Goal: Task Accomplishment & Management: Manage account settings

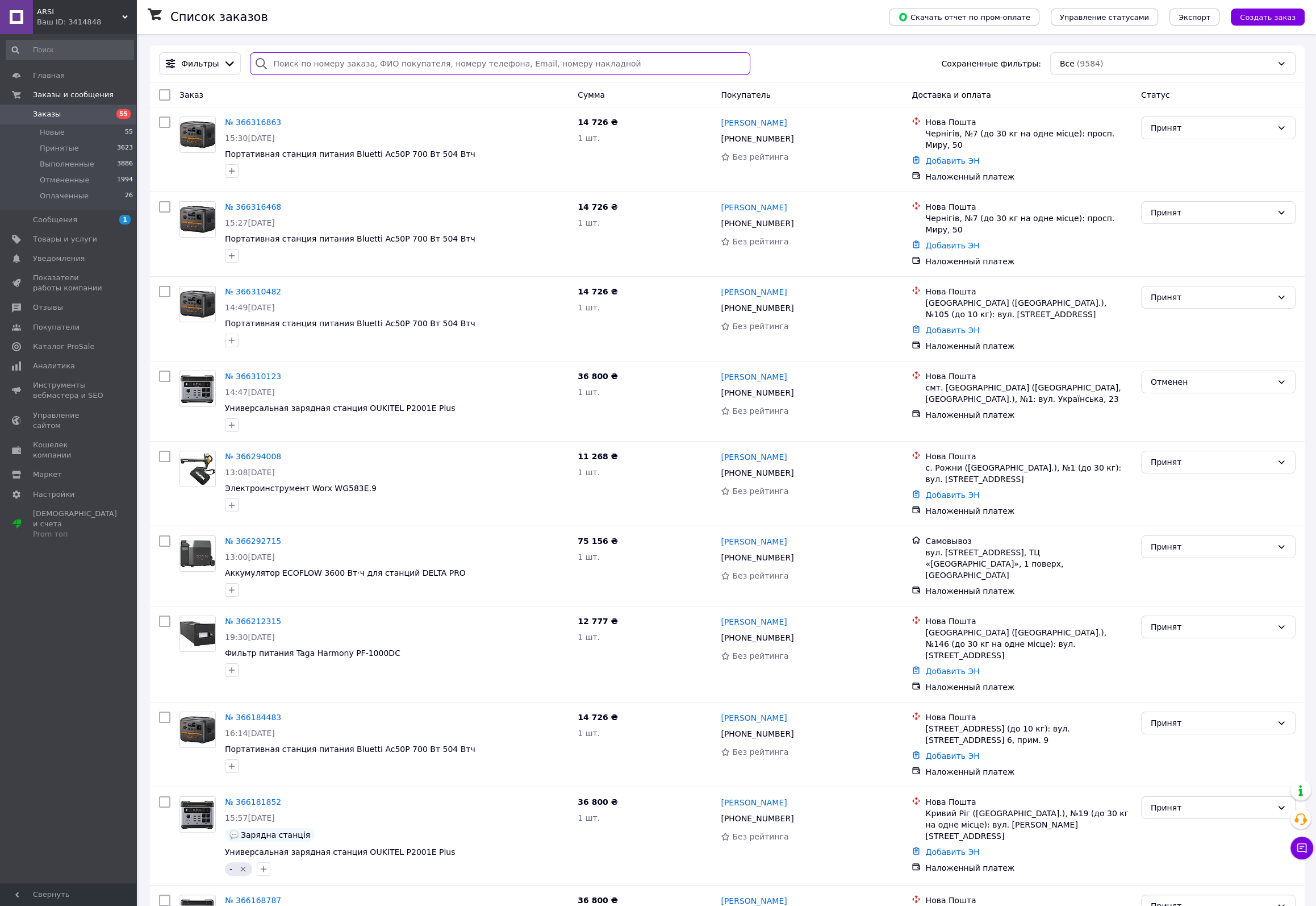
click at [321, 60] on input "search" at bounding box center [500, 64] width 500 height 23
click at [67, 240] on span "Товары и услуги" at bounding box center [65, 240] width 64 height 11
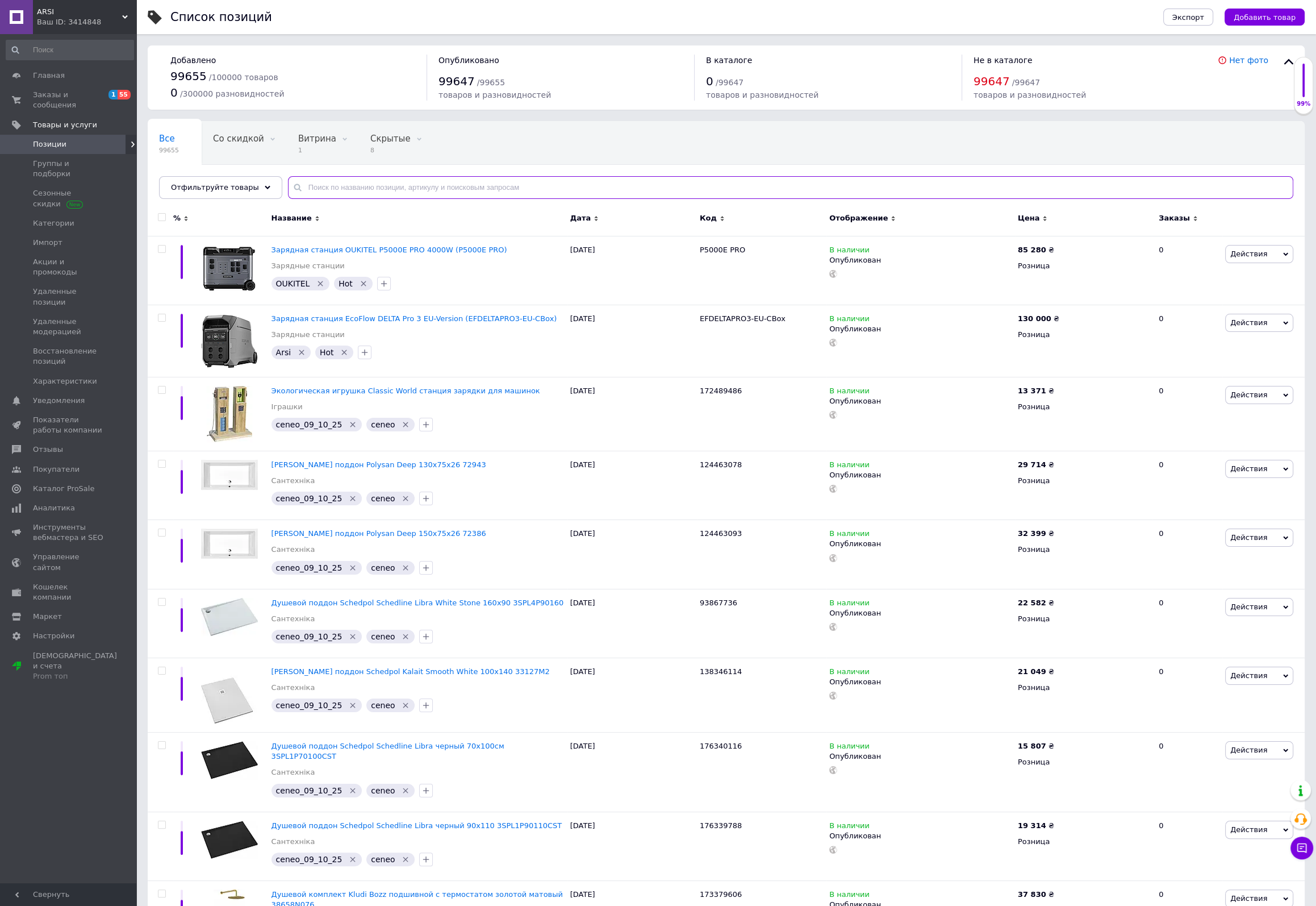
click at [405, 184] on input "text" at bounding box center [791, 188] width 1005 height 23
paste input "Brave V-Kinetic Black"
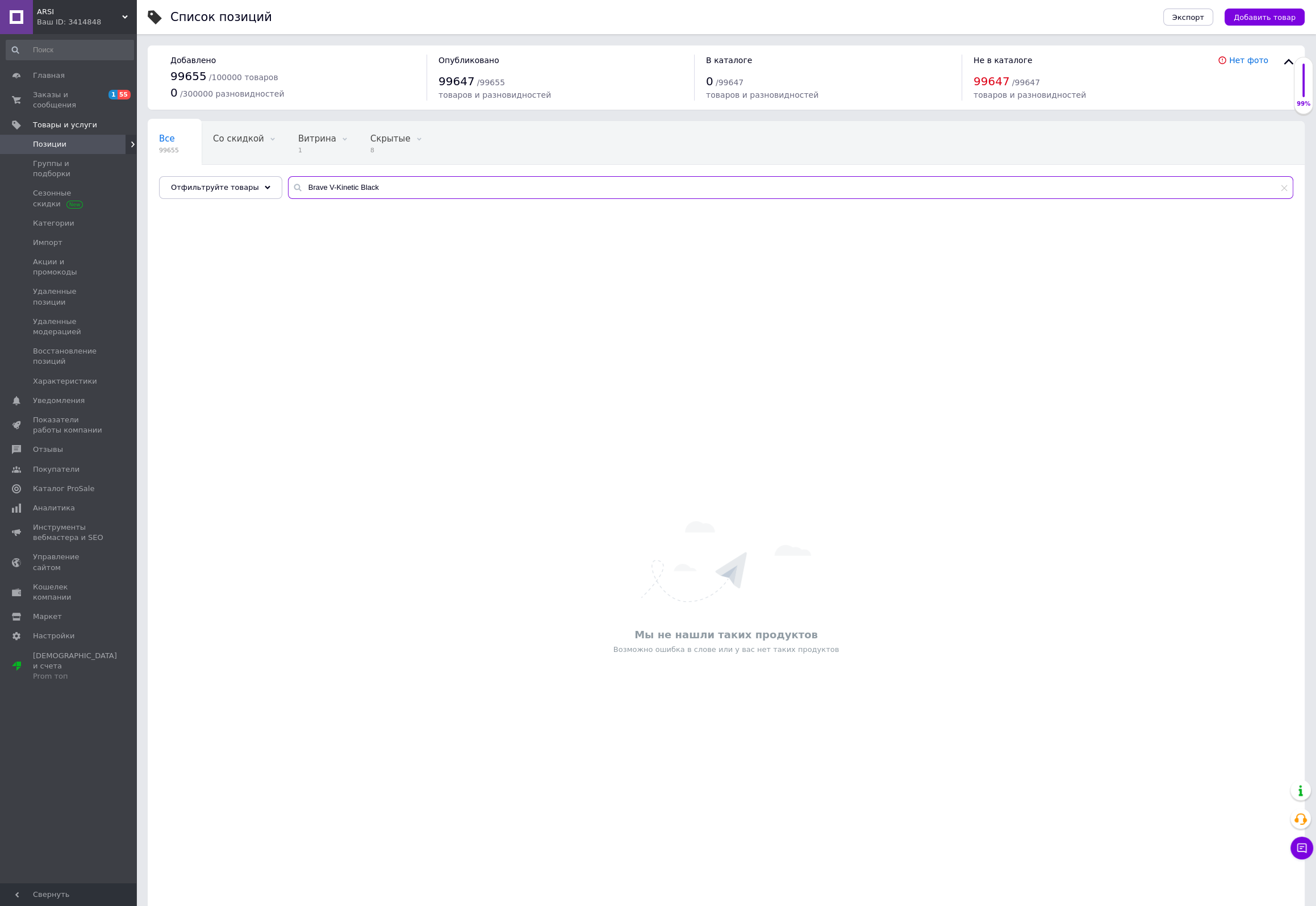
drag, startPoint x: 314, startPoint y: 187, endPoint x: 274, endPoint y: 182, distance: 40.3
click at [288, 182] on input "Brave V-Kinetic Black" at bounding box center [791, 188] width 1005 height 23
drag, startPoint x: 314, startPoint y: 184, endPoint x: 280, endPoint y: 183, distance: 34.0
click at [288, 183] on div "Brave V-Kinetic Black" at bounding box center [791, 188] width 1005 height 23
drag, startPoint x: 359, startPoint y: 187, endPoint x: 248, endPoint y: 186, distance: 111.0
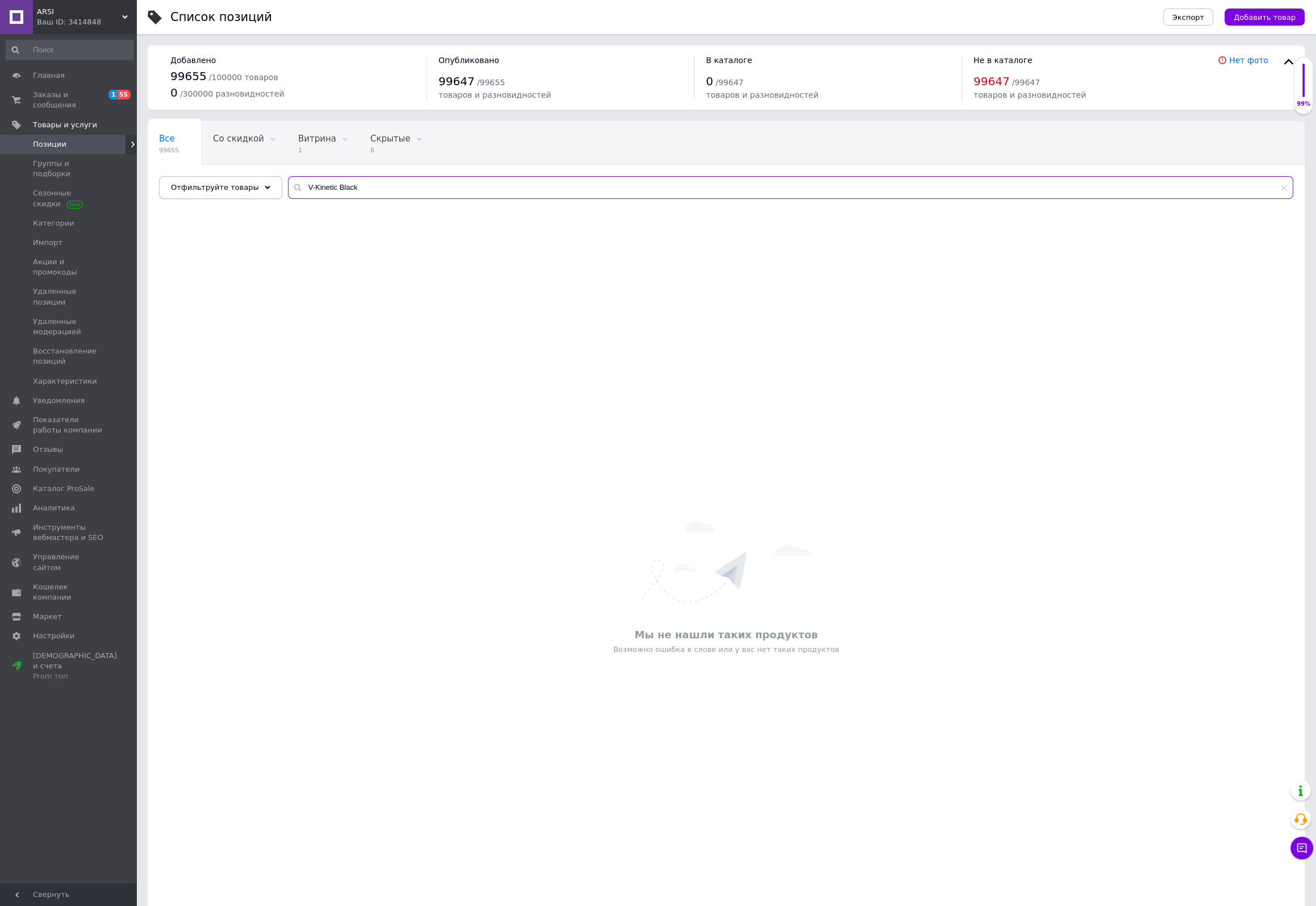
click at [248, 186] on div "Отфильтруйте товары V-Kinetic Black" at bounding box center [726, 188] width 1135 height 23
drag, startPoint x: 320, startPoint y: 187, endPoint x: 382, endPoint y: 184, distance: 62.1
click at [382, 184] on input "Brave V-Kinetic Black" at bounding box center [791, 188] width 1005 height 23
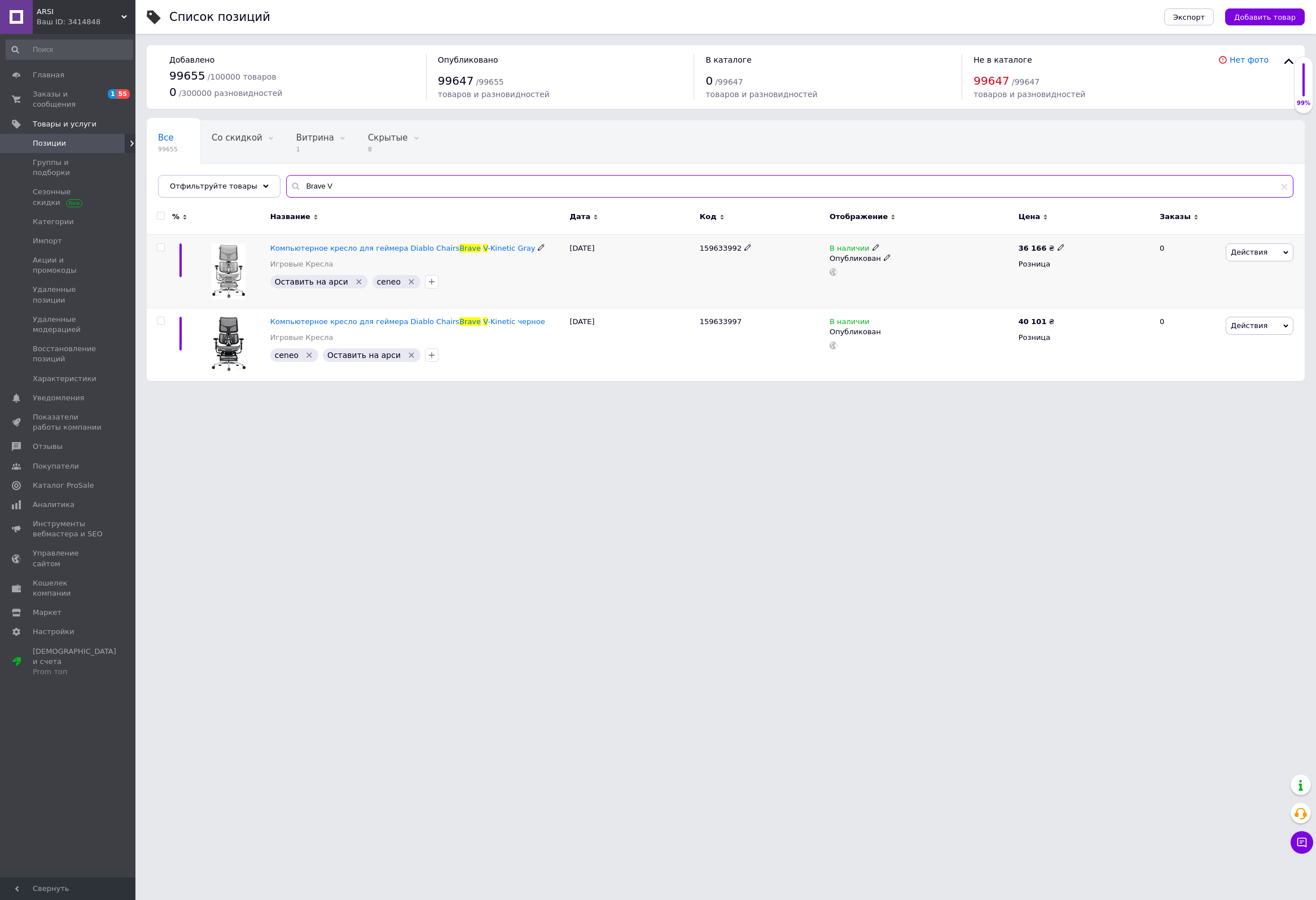
type input "Brave V"
click at [1058, 247] on icon at bounding box center [1061, 247] width 7 height 7
click at [1076, 234] on input "36166" at bounding box center [1111, 235] width 86 height 23
type input "56166"
click at [1058, 322] on icon at bounding box center [1061, 320] width 7 height 7
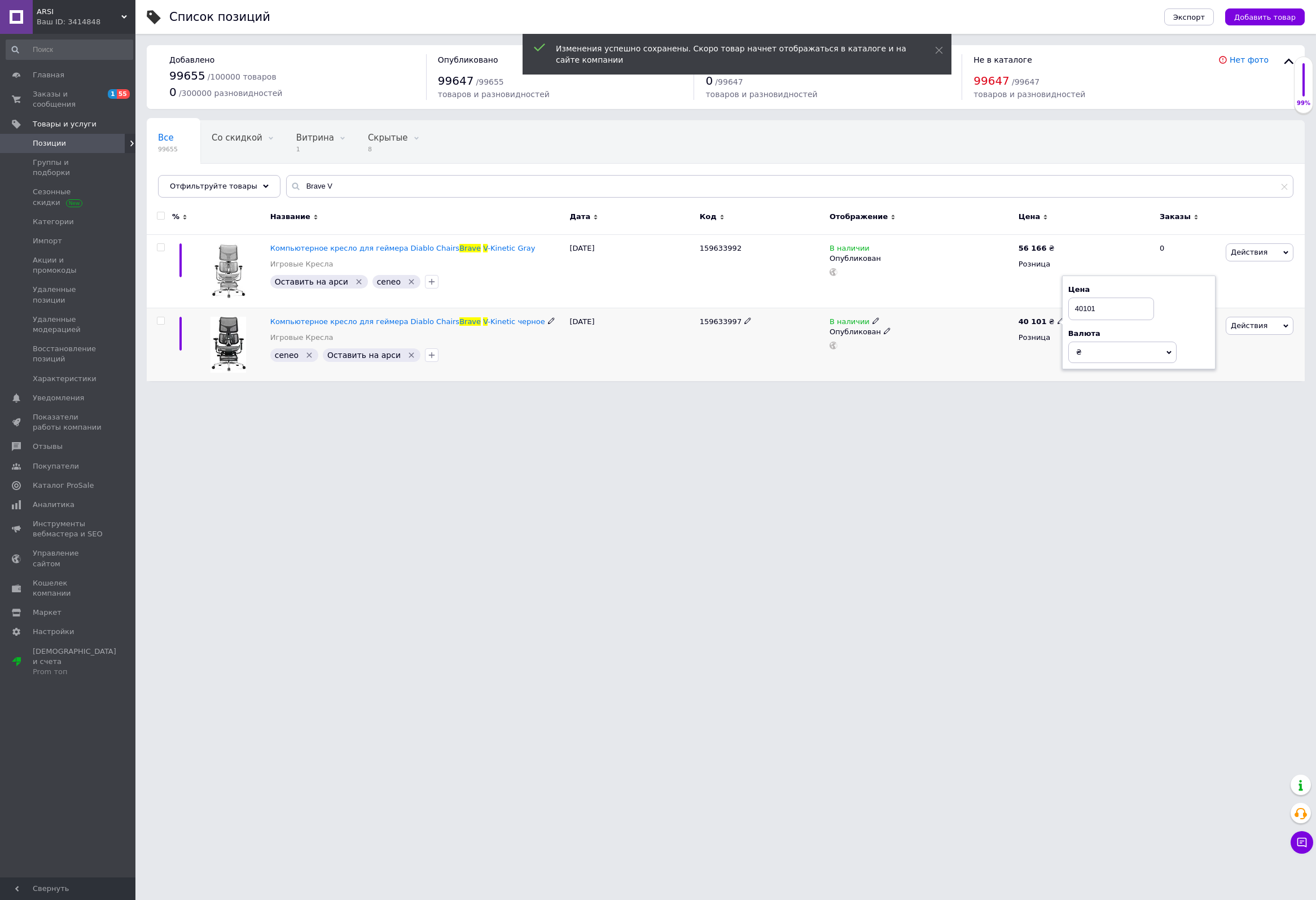
drag, startPoint x: 1078, startPoint y: 308, endPoint x: 1070, endPoint y: 308, distance: 8.0
click at [1070, 308] on input "40101" at bounding box center [1111, 309] width 86 height 23
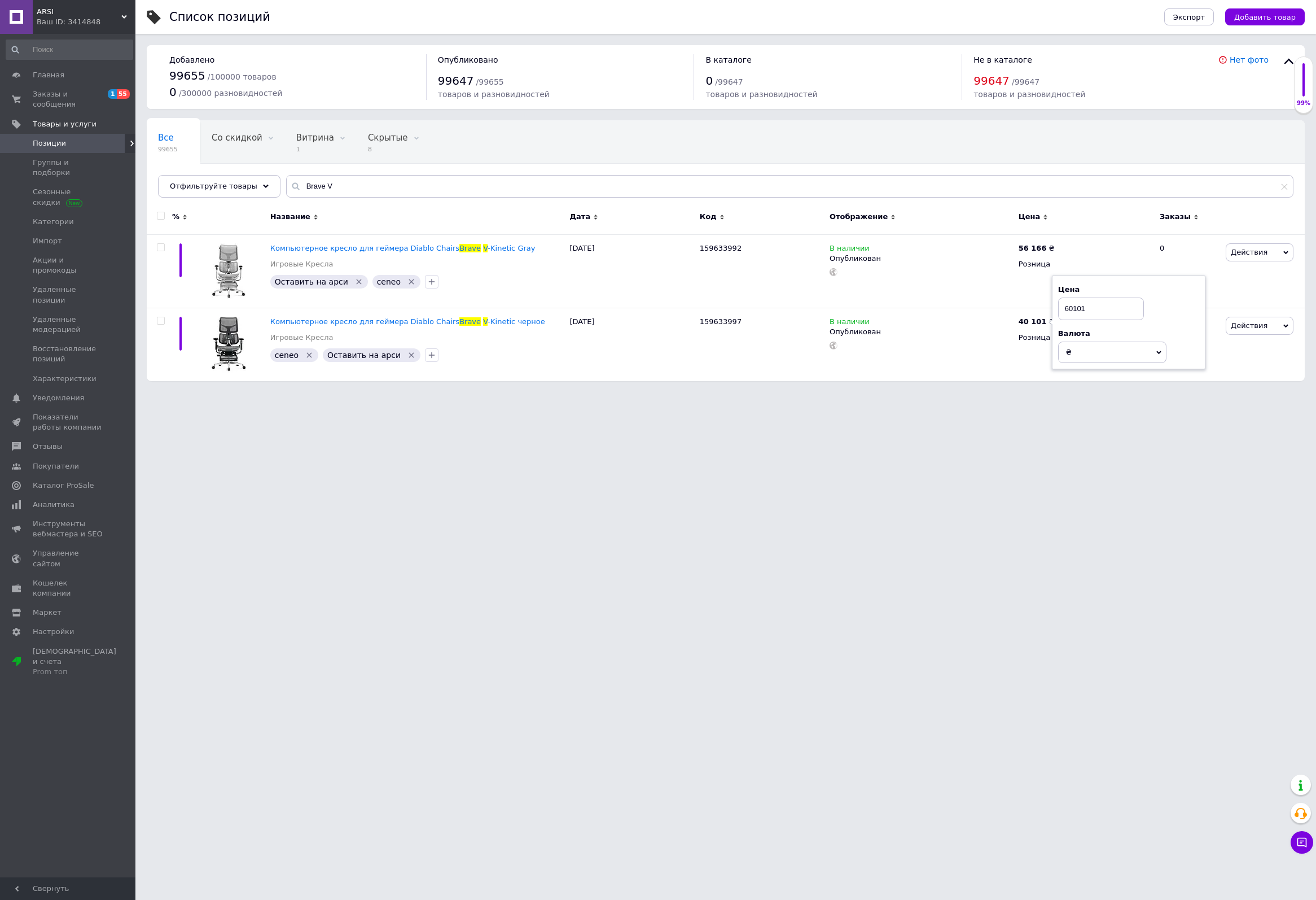
type input "60101"
click at [1031, 392] on html "ARSI Ваш ID: 3414848 Сайт ARSI Кабинет покупателя Проверить состояние системы С…" at bounding box center [658, 196] width 1316 height 392
drag, startPoint x: 368, startPoint y: 187, endPoint x: 251, endPoint y: 171, distance: 118.1
click at [251, 171] on div "Все 99655 Со скидкой 0 Удалить Редактировать Витрина 1 Удалить Редактировать Ск…" at bounding box center [726, 159] width 1158 height 77
paste input "Oukitel"
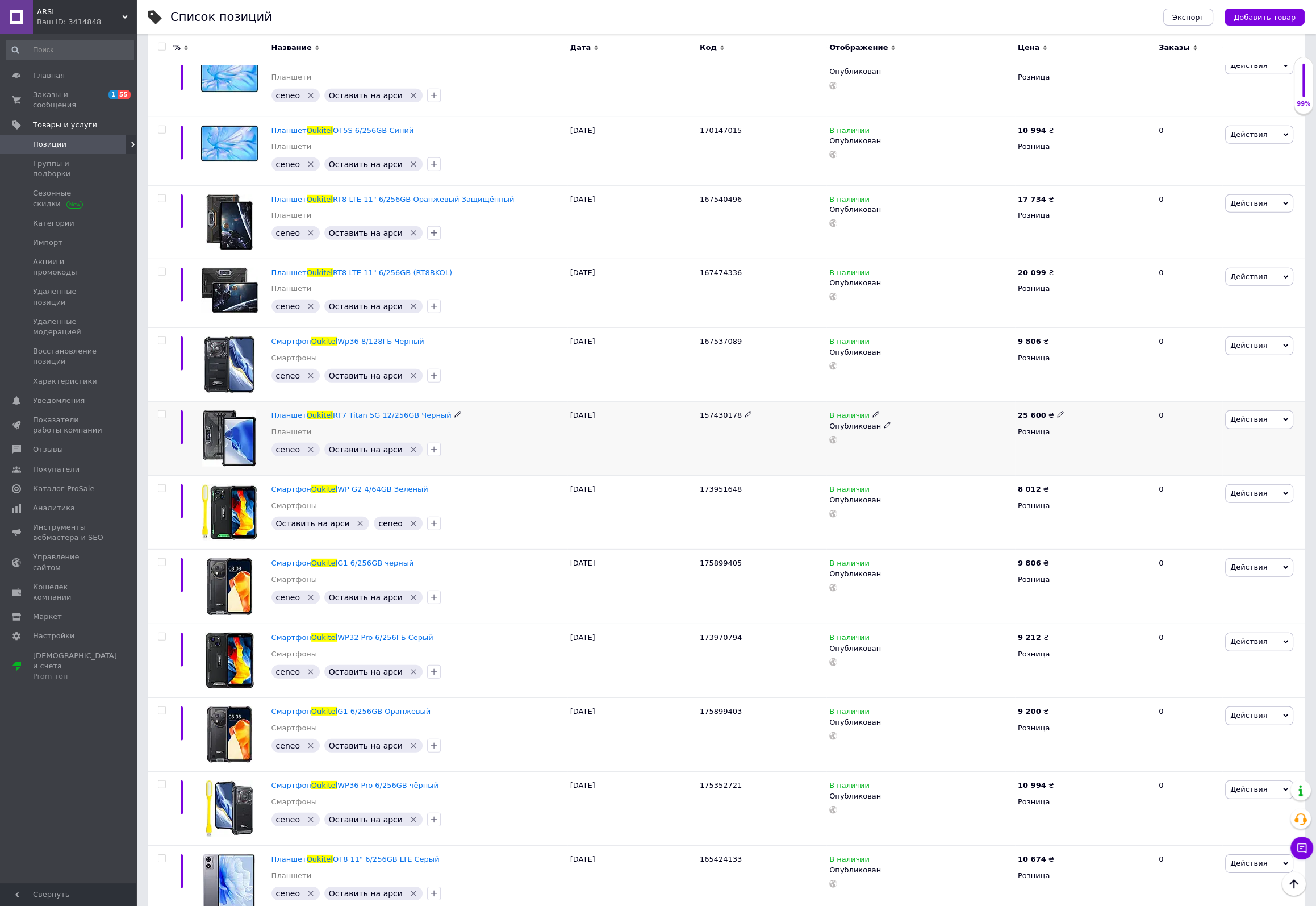
scroll to position [5205, 0]
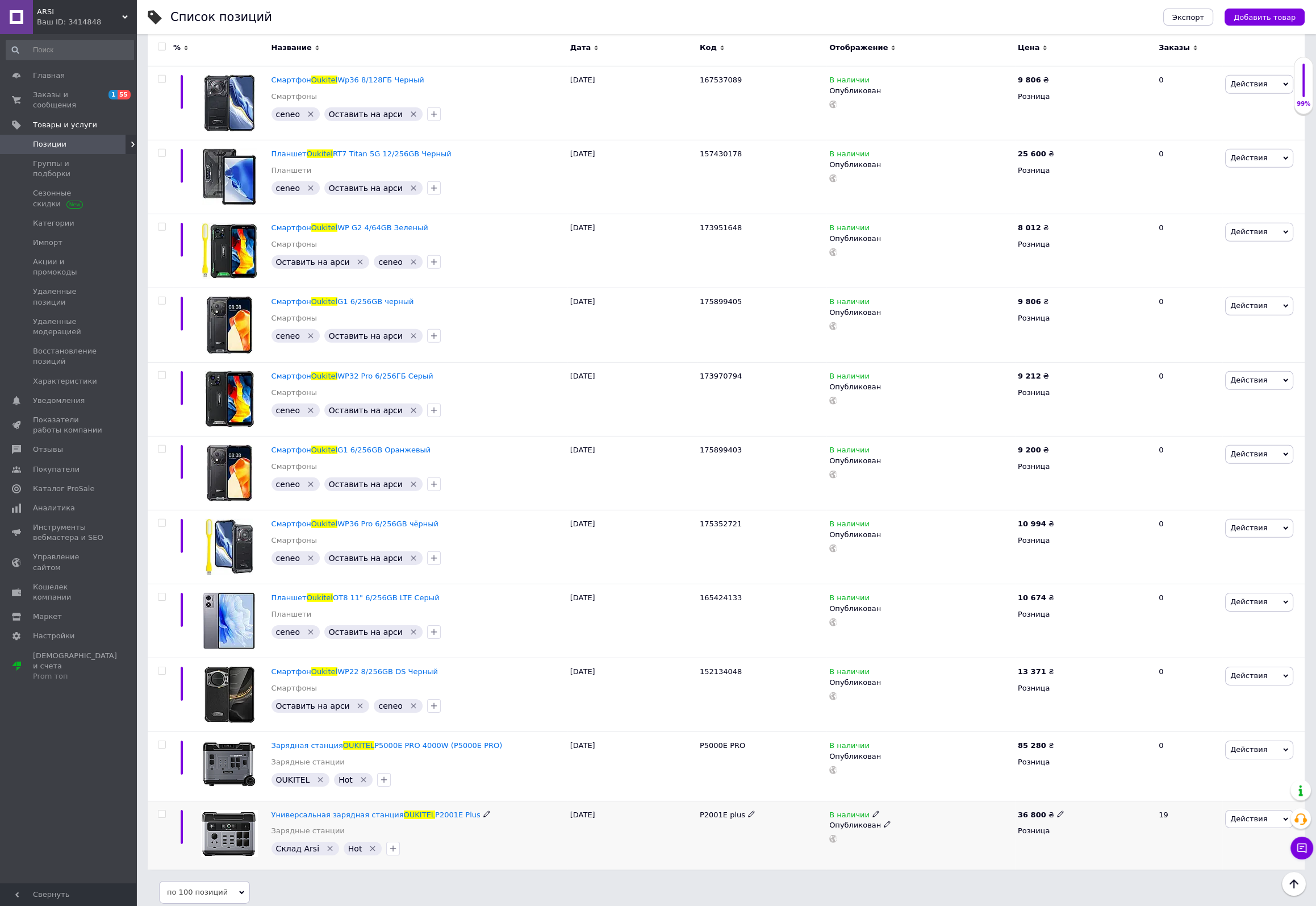
type input "Oukitel"
click at [1057, 811] on icon at bounding box center [1060, 814] width 7 height 7
drag, startPoint x: 1077, startPoint y: 792, endPoint x: 1085, endPoint y: 792, distance: 8.0
click at [1085, 792] on input "36800" at bounding box center [1111, 802] width 86 height 23
type input "36800"
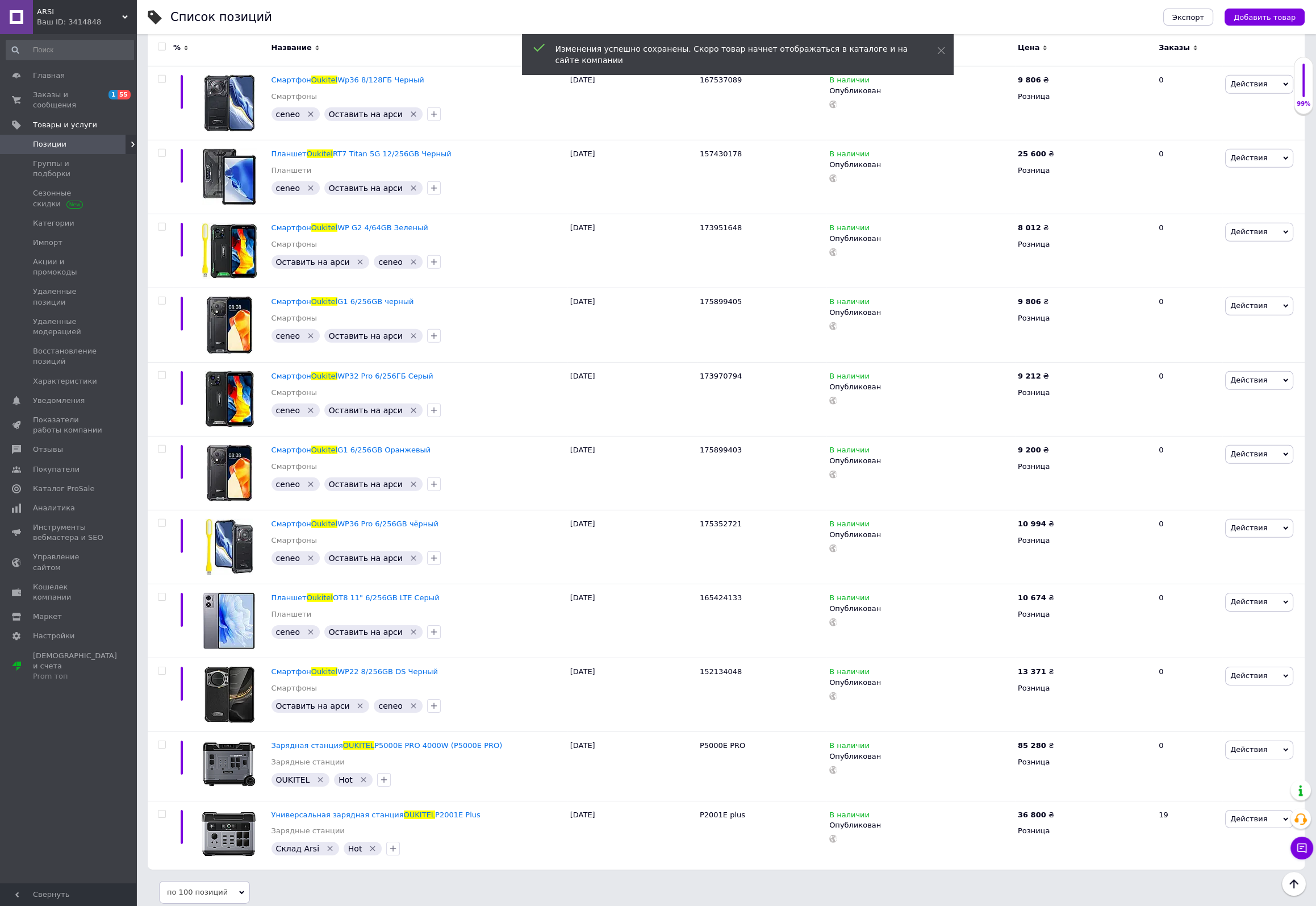
click at [59, 17] on div "Ваш ID: 3414848" at bounding box center [86, 23] width 99 height 11
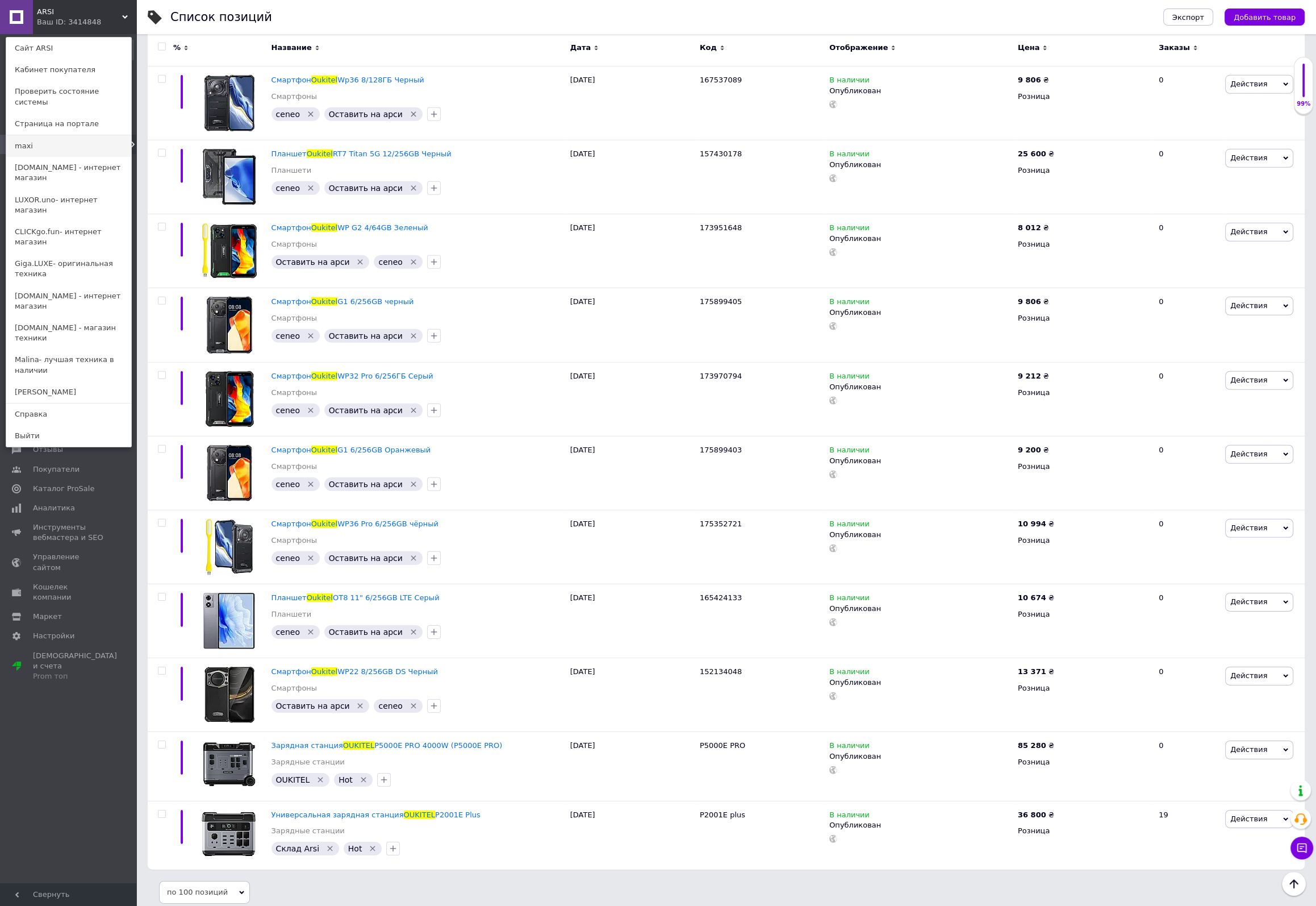
click at [32, 139] on link "maxi" at bounding box center [68, 146] width 125 height 22
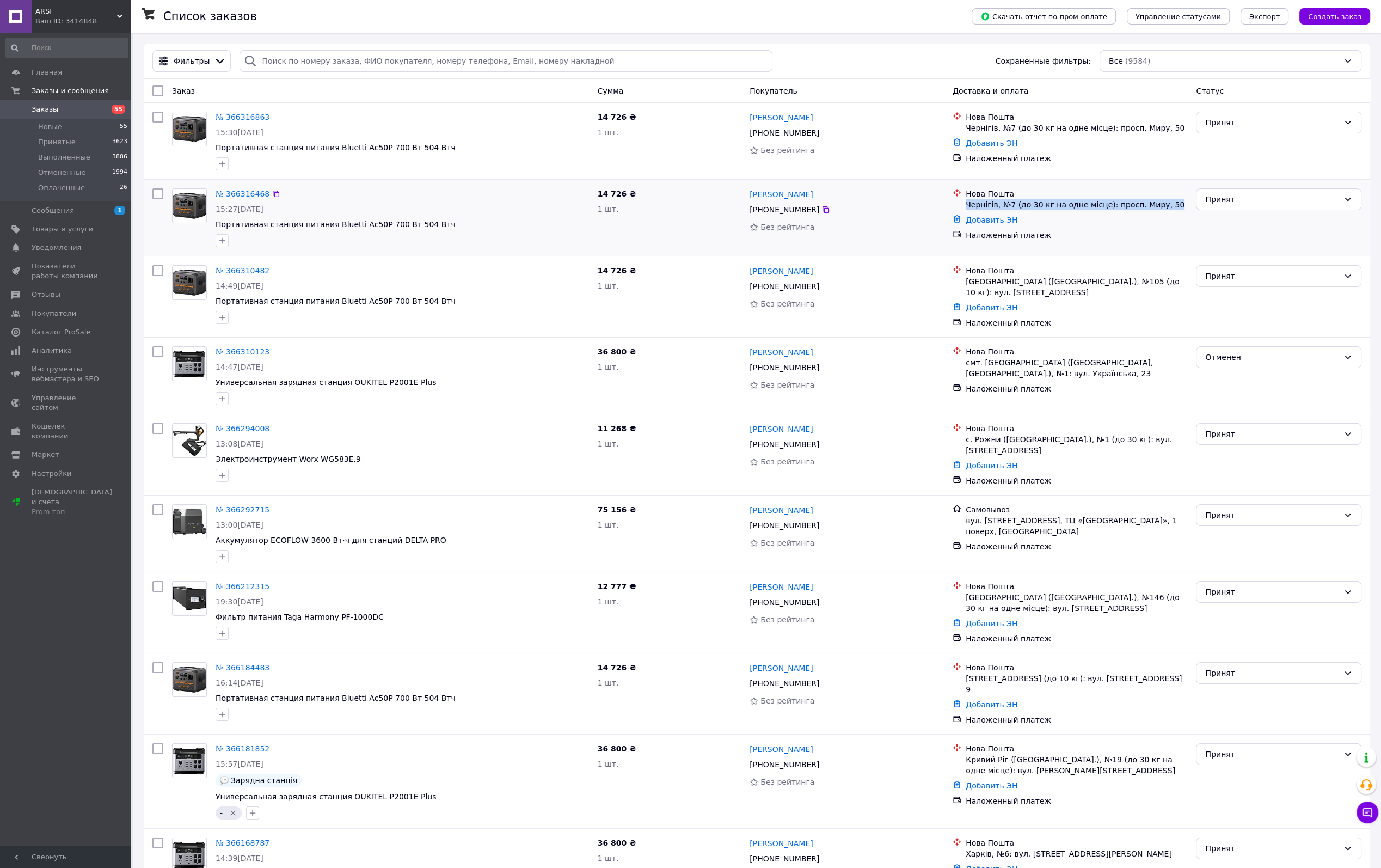
drag, startPoint x: 965, startPoint y: 204, endPoint x: 1160, endPoint y: 201, distance: 195.0
click at [1160, 201] on div "Чернігів, №7 (до 30 кг на одне місце): просп. Миру, 50" at bounding box center [1077, 204] width 222 height 11
copy div "Чернігів, №7 (до 30 кг на одне місце): просп. Миру, 50"
click at [822, 213] on icon at bounding box center [826, 209] width 9 height 9
click at [822, 211] on icon at bounding box center [826, 209] width 9 height 9
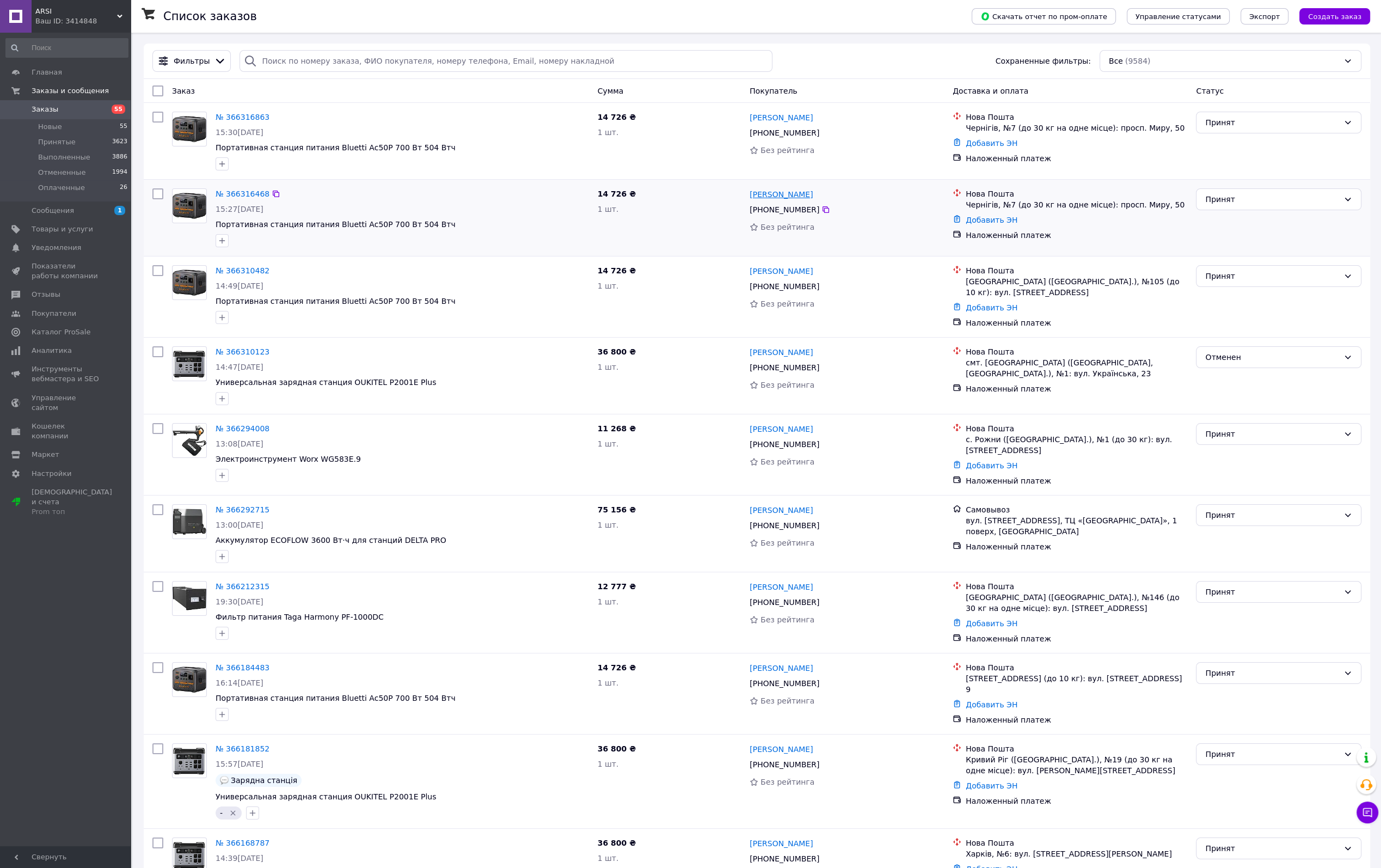
drag, startPoint x: 812, startPoint y: 195, endPoint x: 750, endPoint y: 196, distance: 62.0
click at [750, 196] on div "[PERSON_NAME]" at bounding box center [846, 193] width 196 height 14
copy link "[PERSON_NAME]"
click at [822, 289] on icon at bounding box center [825, 286] width 7 height 7
drag, startPoint x: 806, startPoint y: 272, endPoint x: 747, endPoint y: 272, distance: 59.0
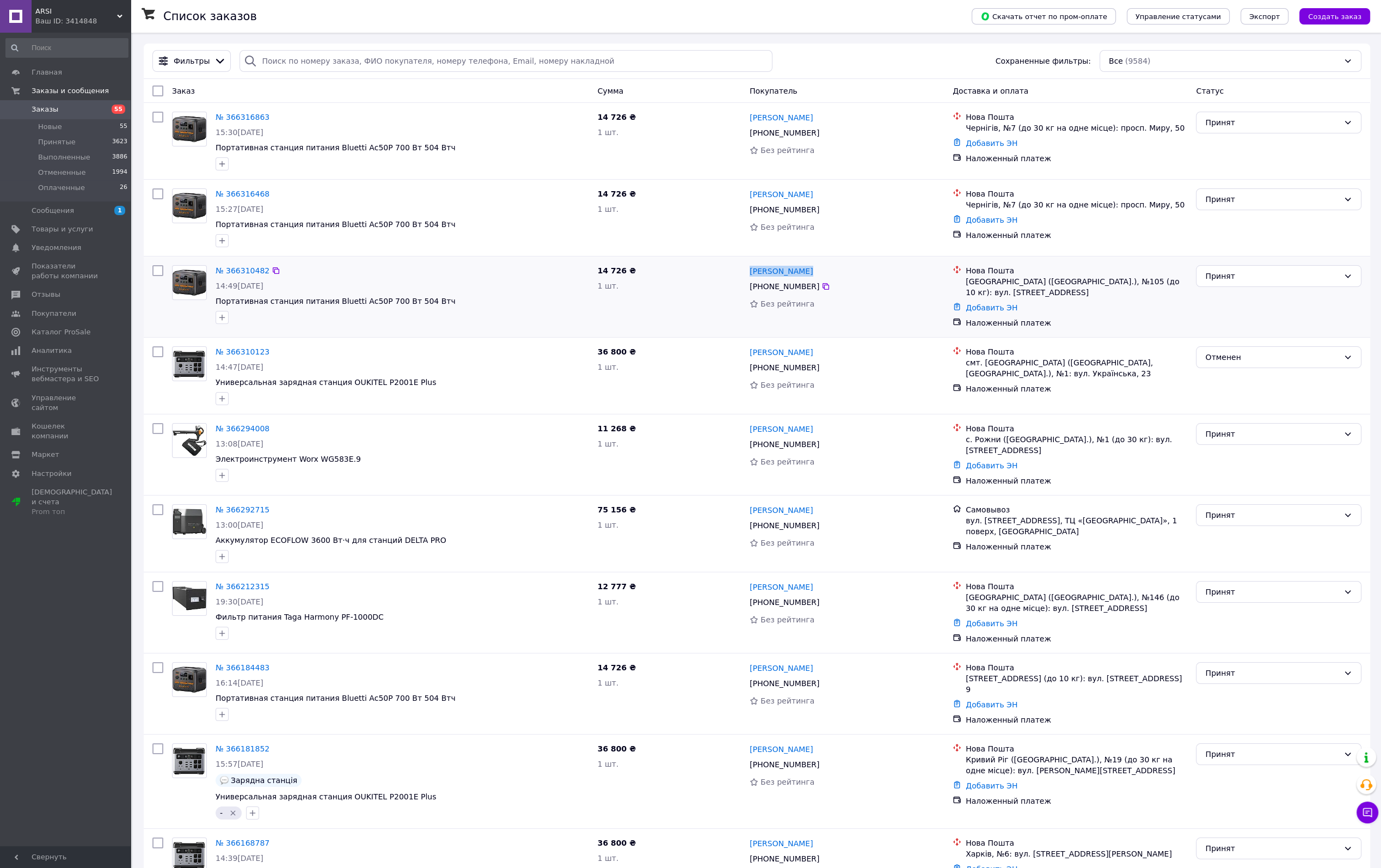
click at [747, 272] on div "Надія Хасишин +380 96 758 62 18 Без рейтинга" at bounding box center [847, 296] width 203 height 72
copy link "[PERSON_NAME]"
drag, startPoint x: 967, startPoint y: 283, endPoint x: 1160, endPoint y: 288, distance: 193.1
click at [1160, 288] on li "Нова Пошта Львів (Львівська обл.), №105 (до 10 кг): вул. Мазепи, 37" at bounding box center [1070, 281] width 235 height 37
copy div "Львів (Львівська обл.), №105 (до 10 кг): вул. Мазепи, 37"
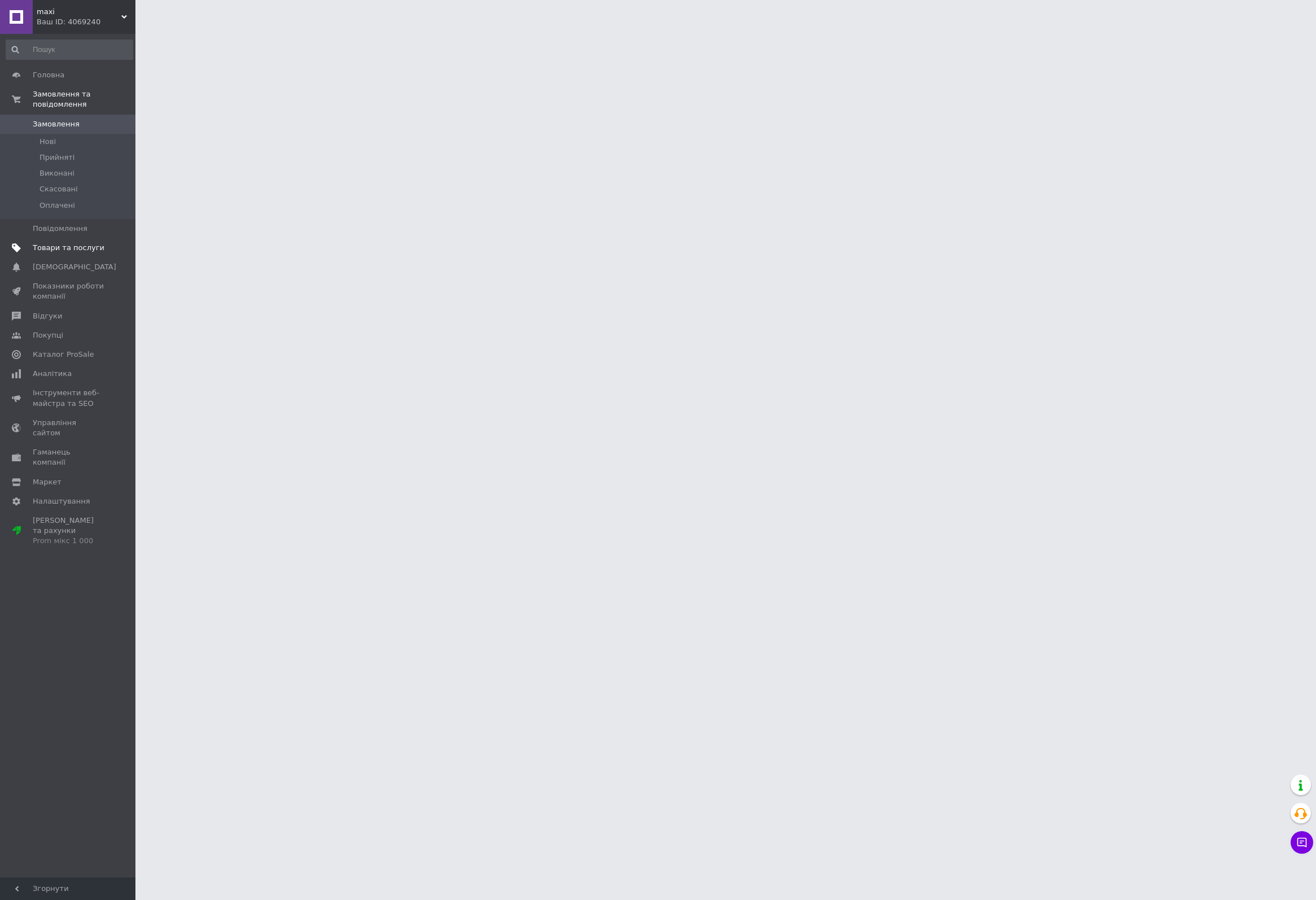
click at [47, 243] on span "Товари та послуги" at bounding box center [68, 248] width 71 height 11
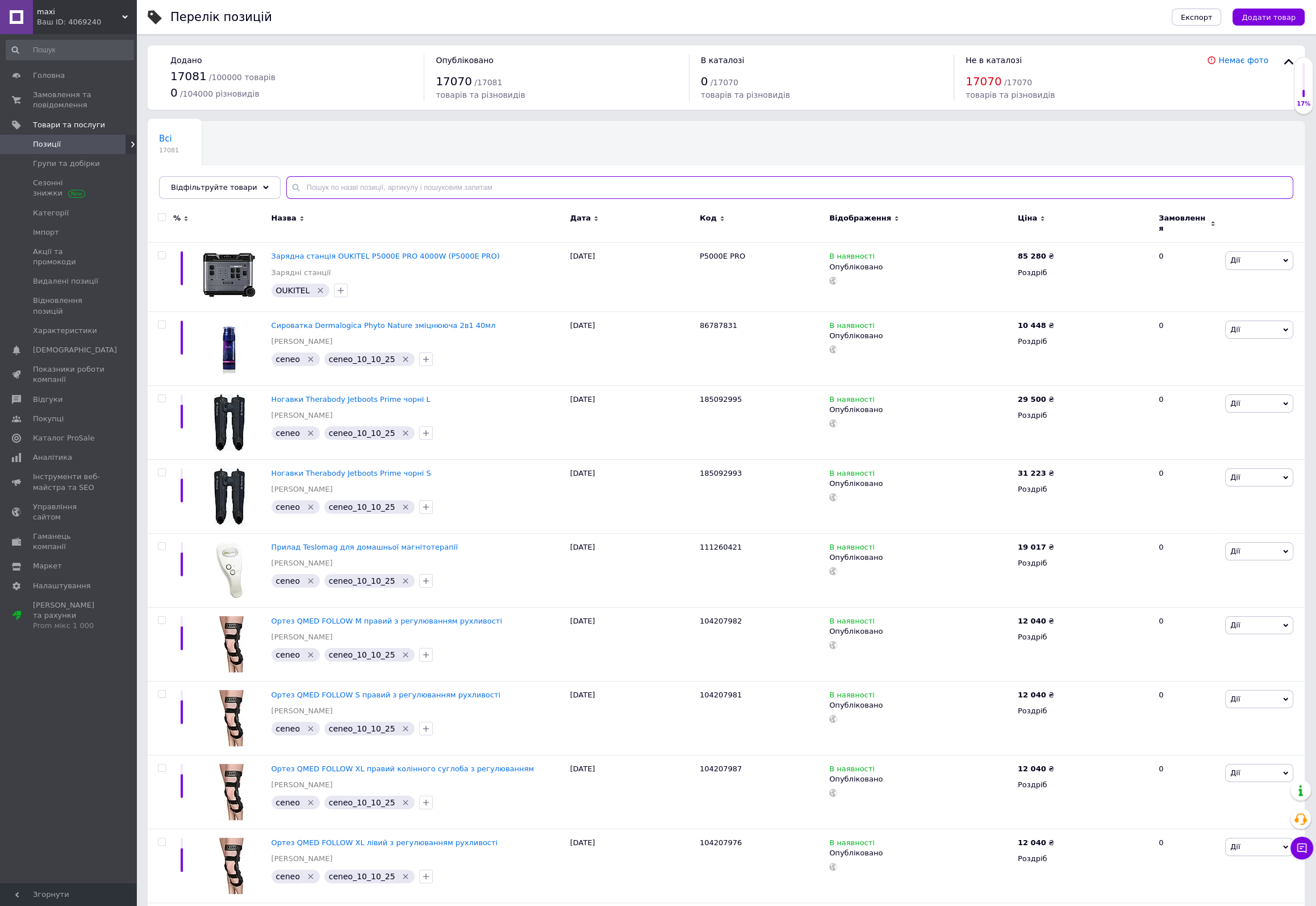
click at [427, 184] on input "text" at bounding box center [790, 188] width 1007 height 23
paste input "Oukitel"
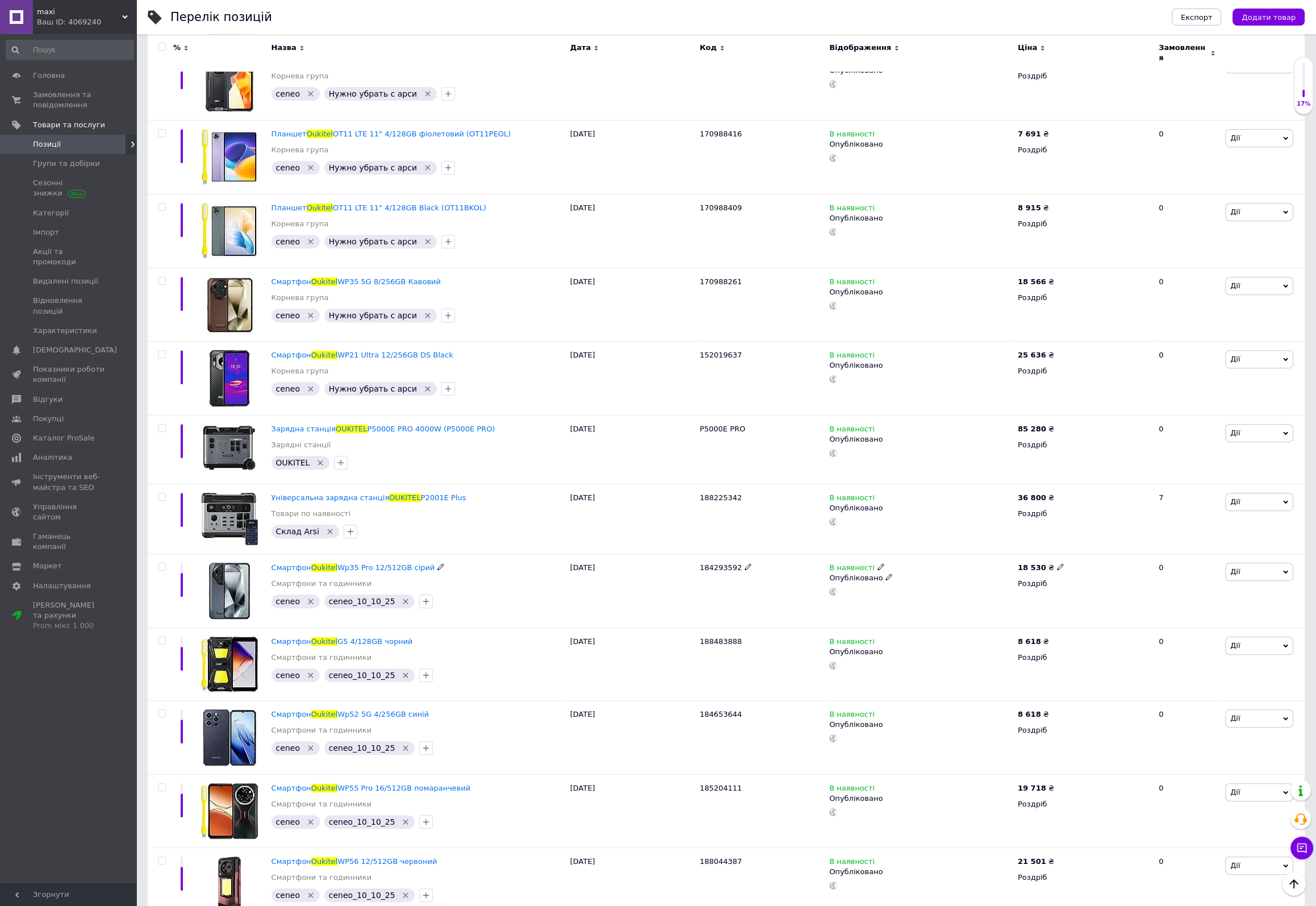
scroll to position [1193, 0]
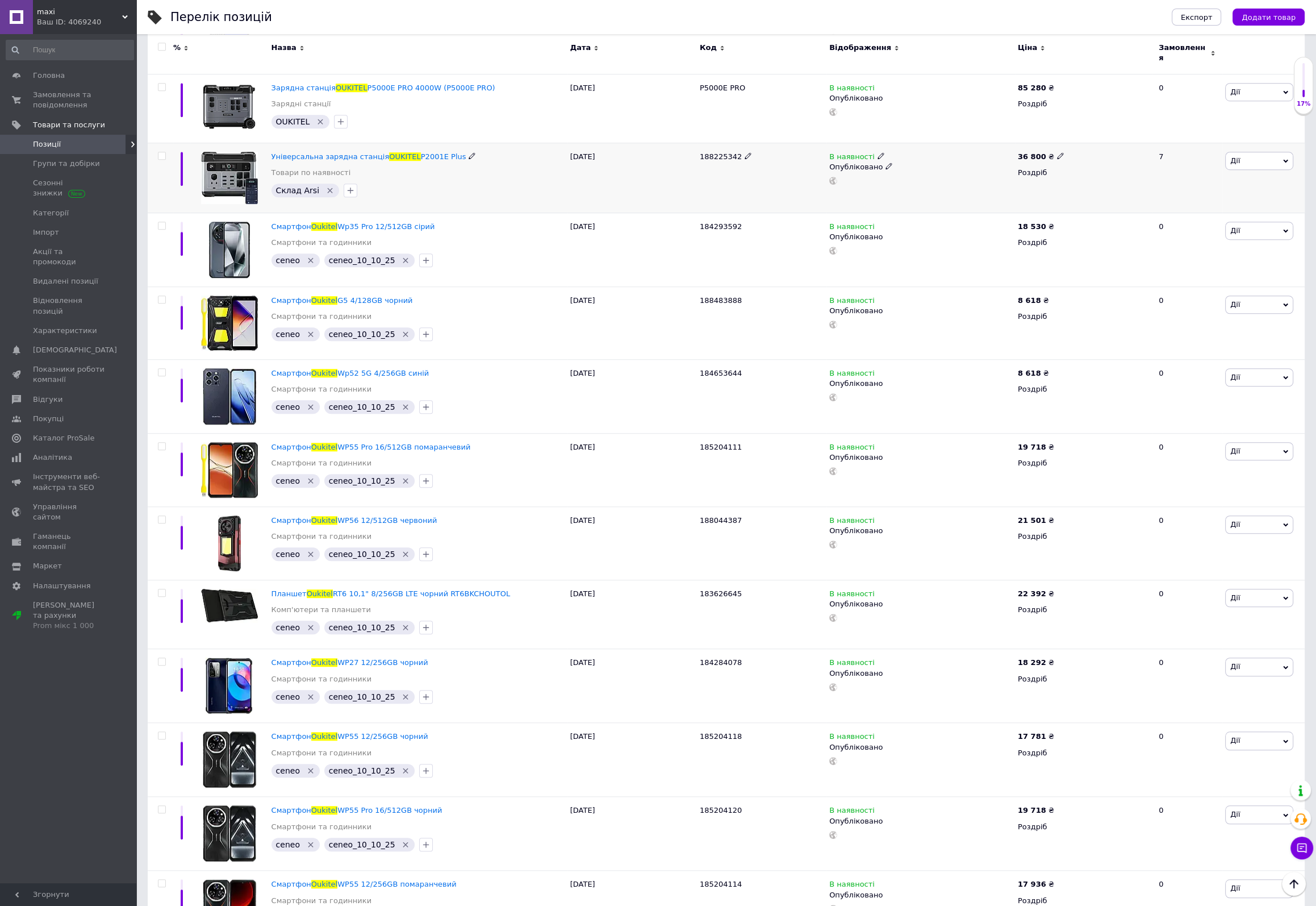
type input "Oukitel"
drag, startPoint x: 1059, startPoint y: 138, endPoint x: 1054, endPoint y: 141, distance: 5.8
click at [1057, 152] on div "36 800 ₴" at bounding box center [1084, 157] width 132 height 11
click at [1057, 152] on icon at bounding box center [1060, 155] width 7 height 7
drag, startPoint x: 1102, startPoint y: 130, endPoint x: 1064, endPoint y: 130, distance: 38.0
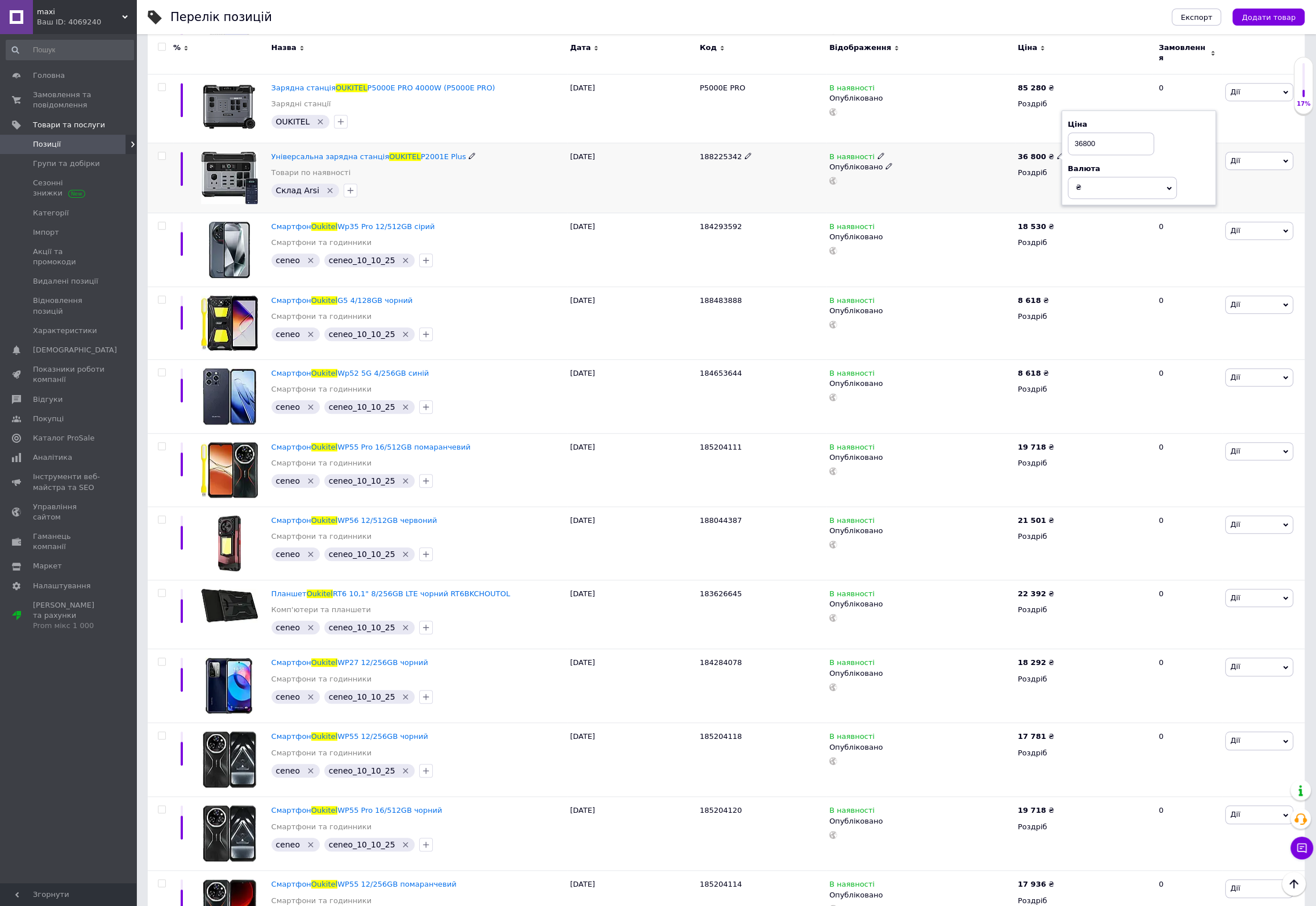
click at [1064, 130] on div "Ціна 36800 Валюта ₴ $ EUR CHF GBP ¥ PLN ₸ MDL HUF KGS CNY TRY KRW lei" at bounding box center [1138, 157] width 154 height 95
type input "38900"
click at [974, 159] on div "В наявності Опубліковано" at bounding box center [921, 169] width 183 height 33
click at [54, 502] on span "Управління сайтом" at bounding box center [69, 512] width 72 height 20
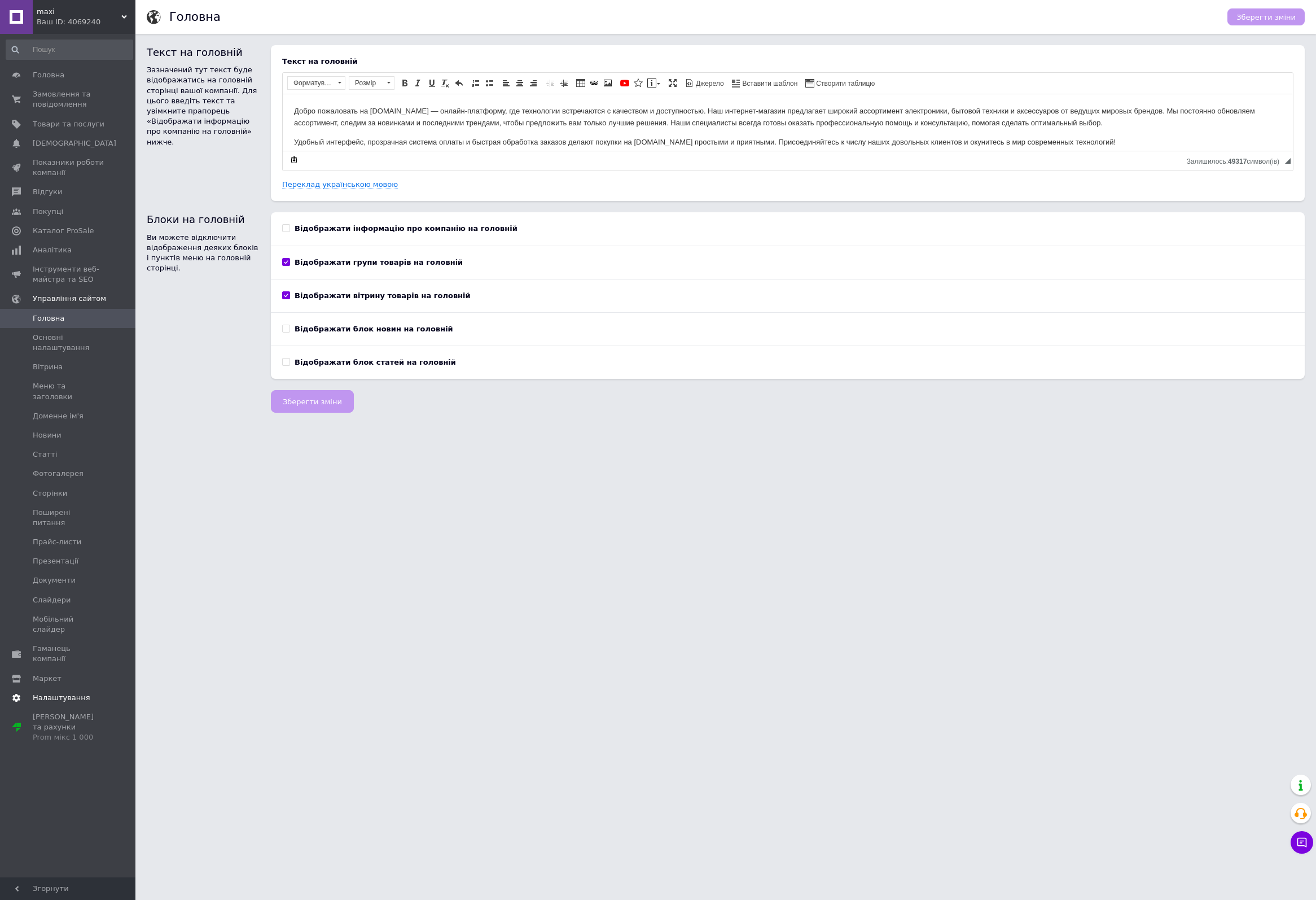
click at [52, 693] on span "Налаштування" at bounding box center [62, 698] width 58 height 11
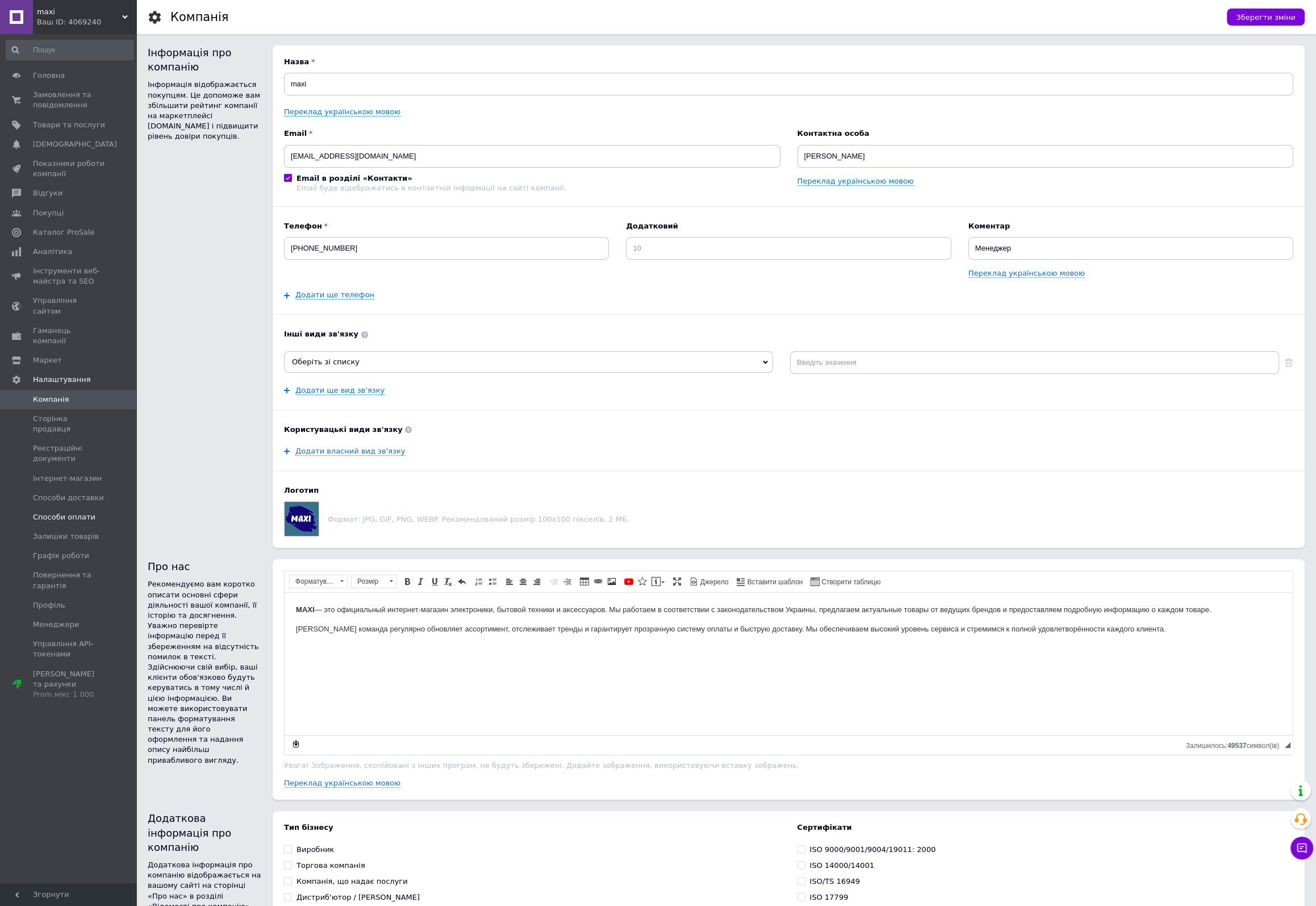
click at [53, 512] on span "Способи оплати" at bounding box center [64, 517] width 63 height 11
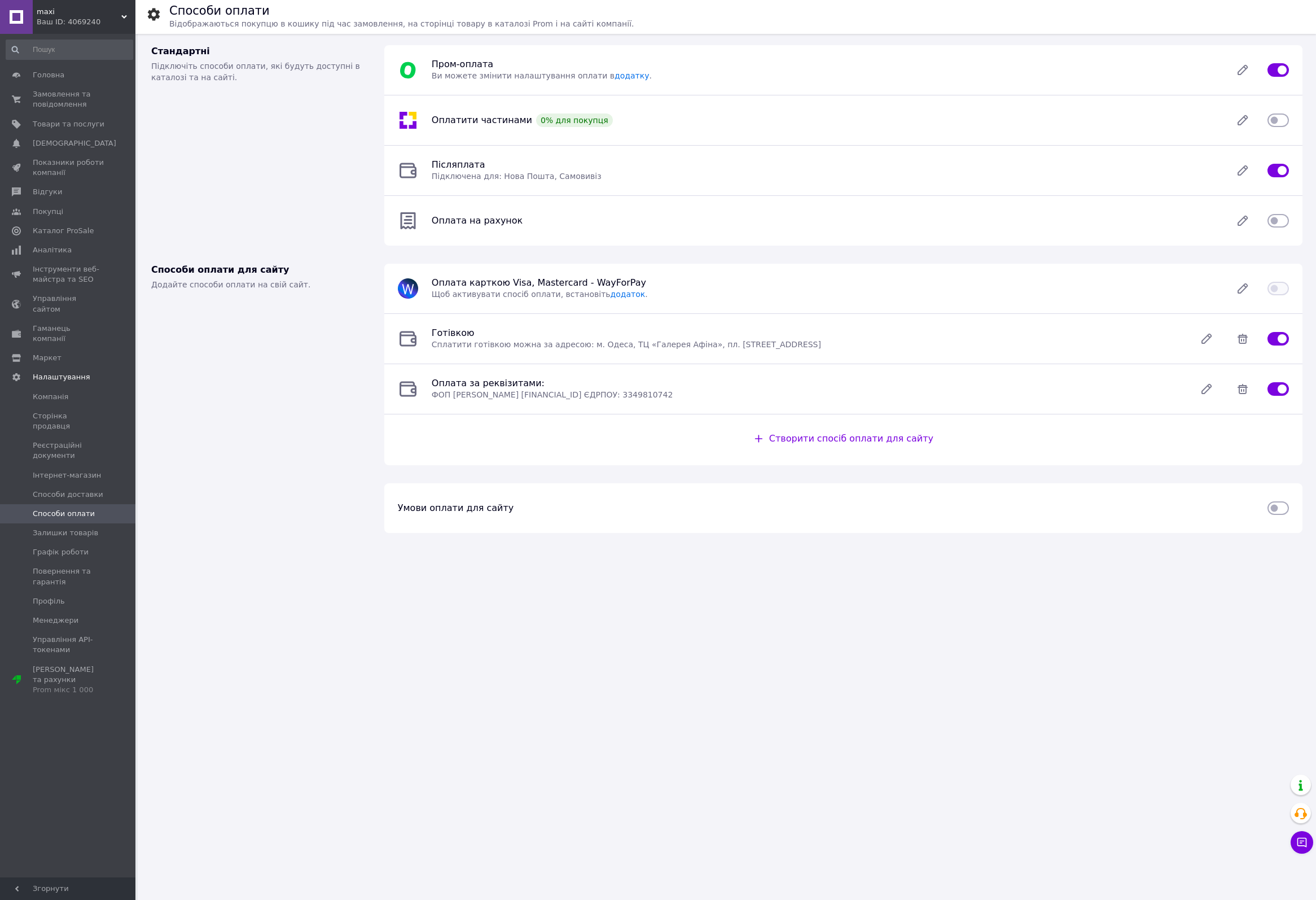
click at [1273, 119] on input "checkbox" at bounding box center [1278, 120] width 22 height 11
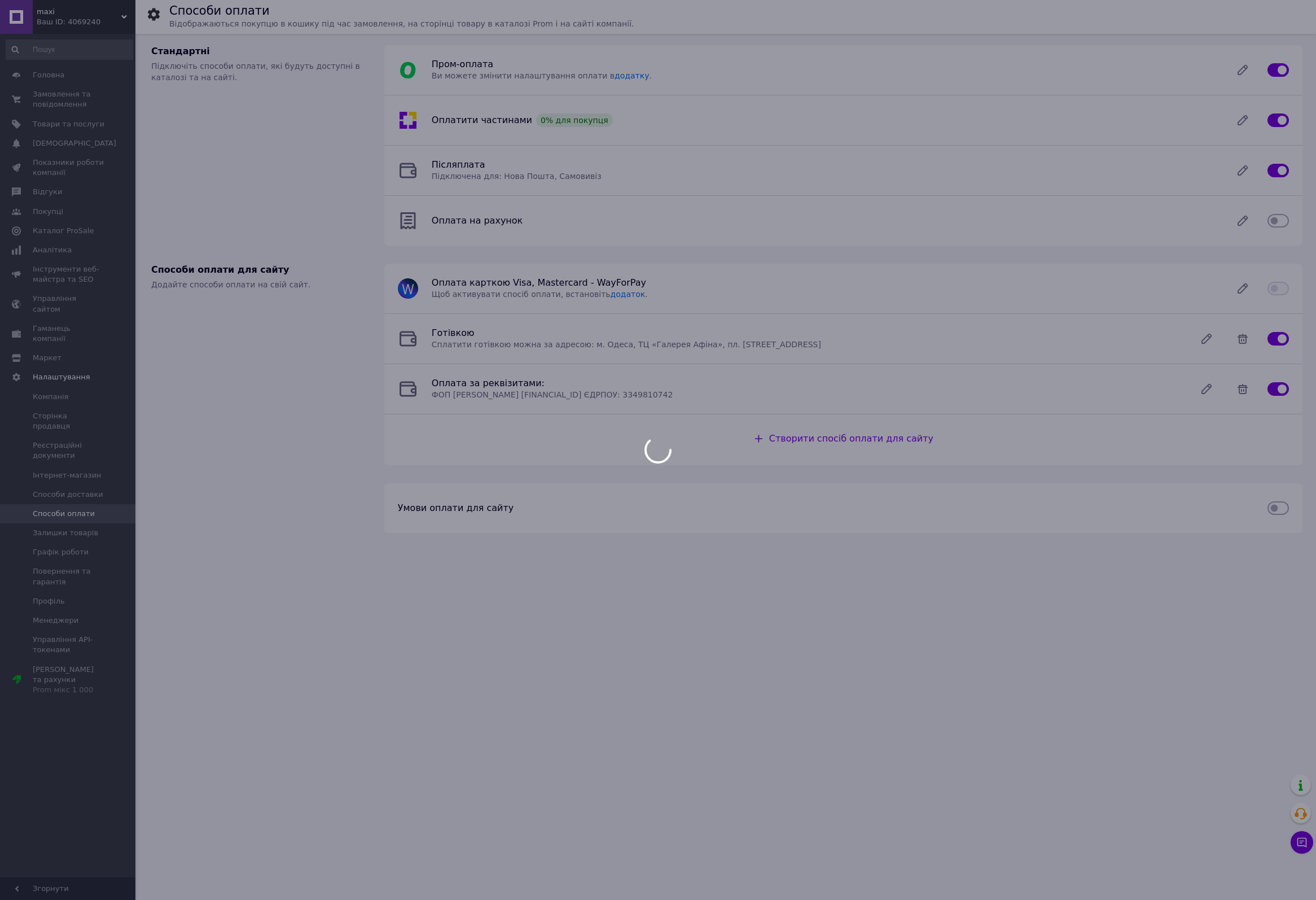
checkbox input "false"
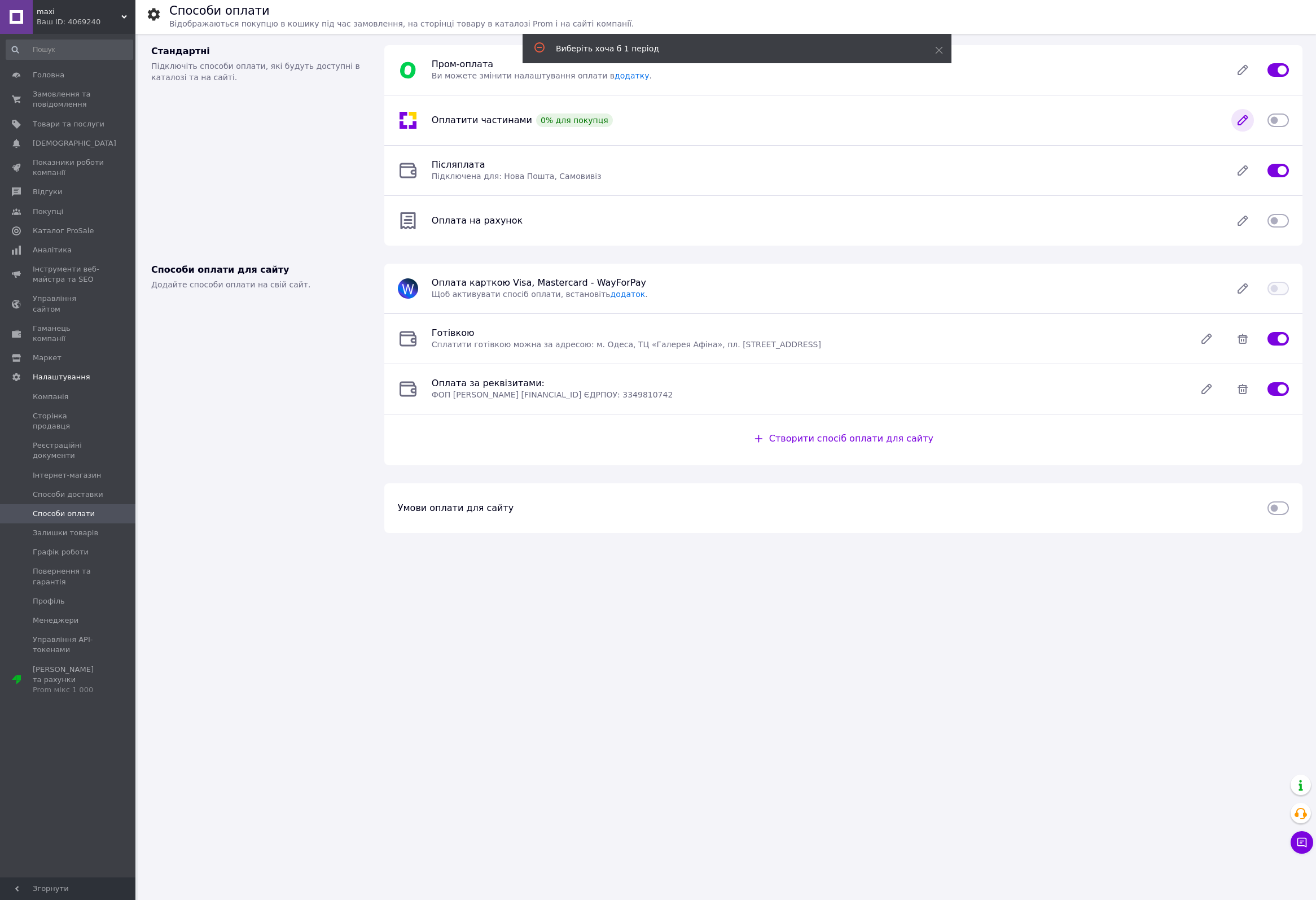
click at [1244, 122] on icon at bounding box center [1243, 120] width 9 height 9
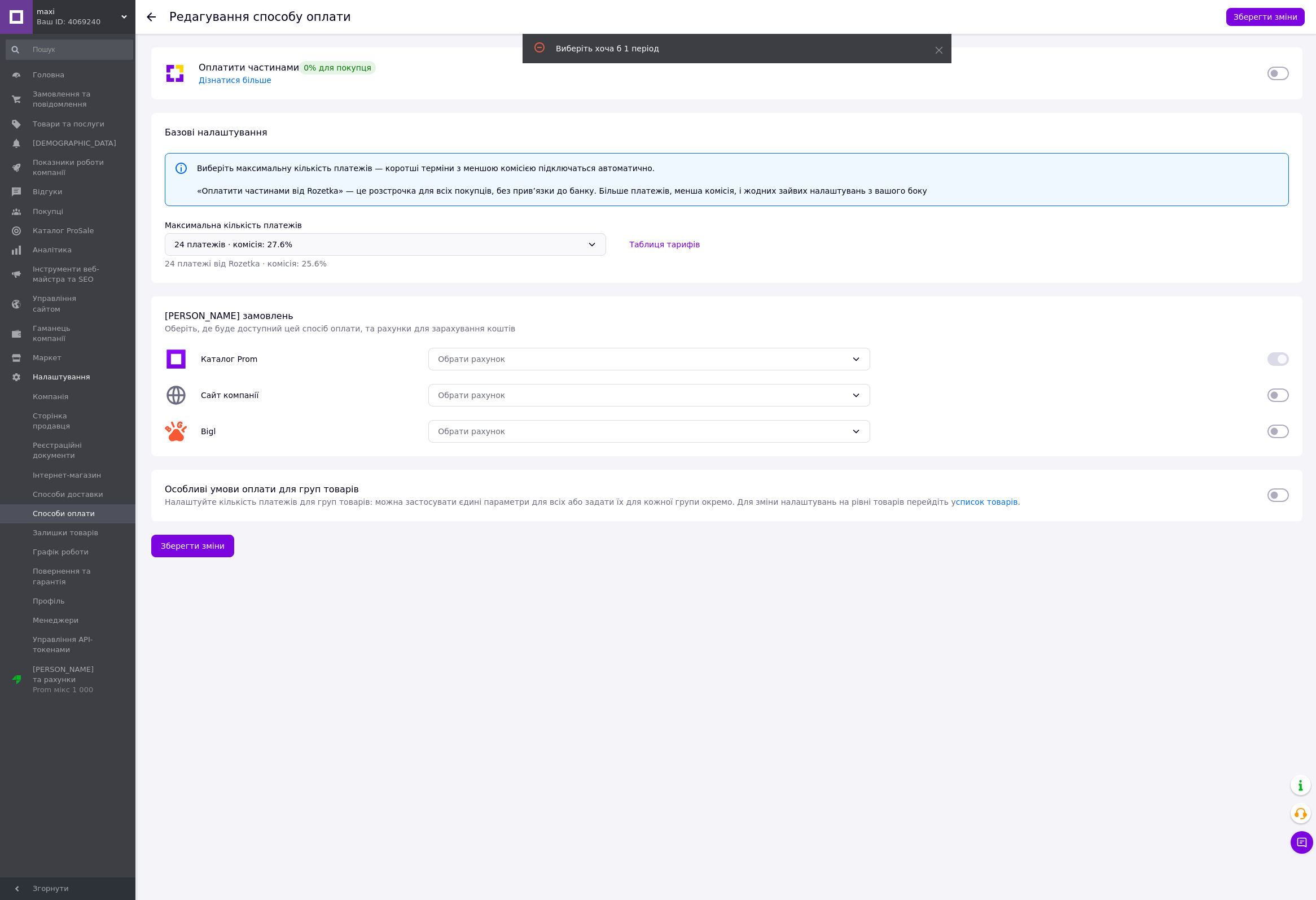
click at [500, 239] on div "24 платежів ⋅ комісія: 27.6%" at bounding box center [379, 244] width 409 height 13
click at [213, 267] on li "3 платежів ⋅ комісія: 3.7%" at bounding box center [385, 267] width 440 height 20
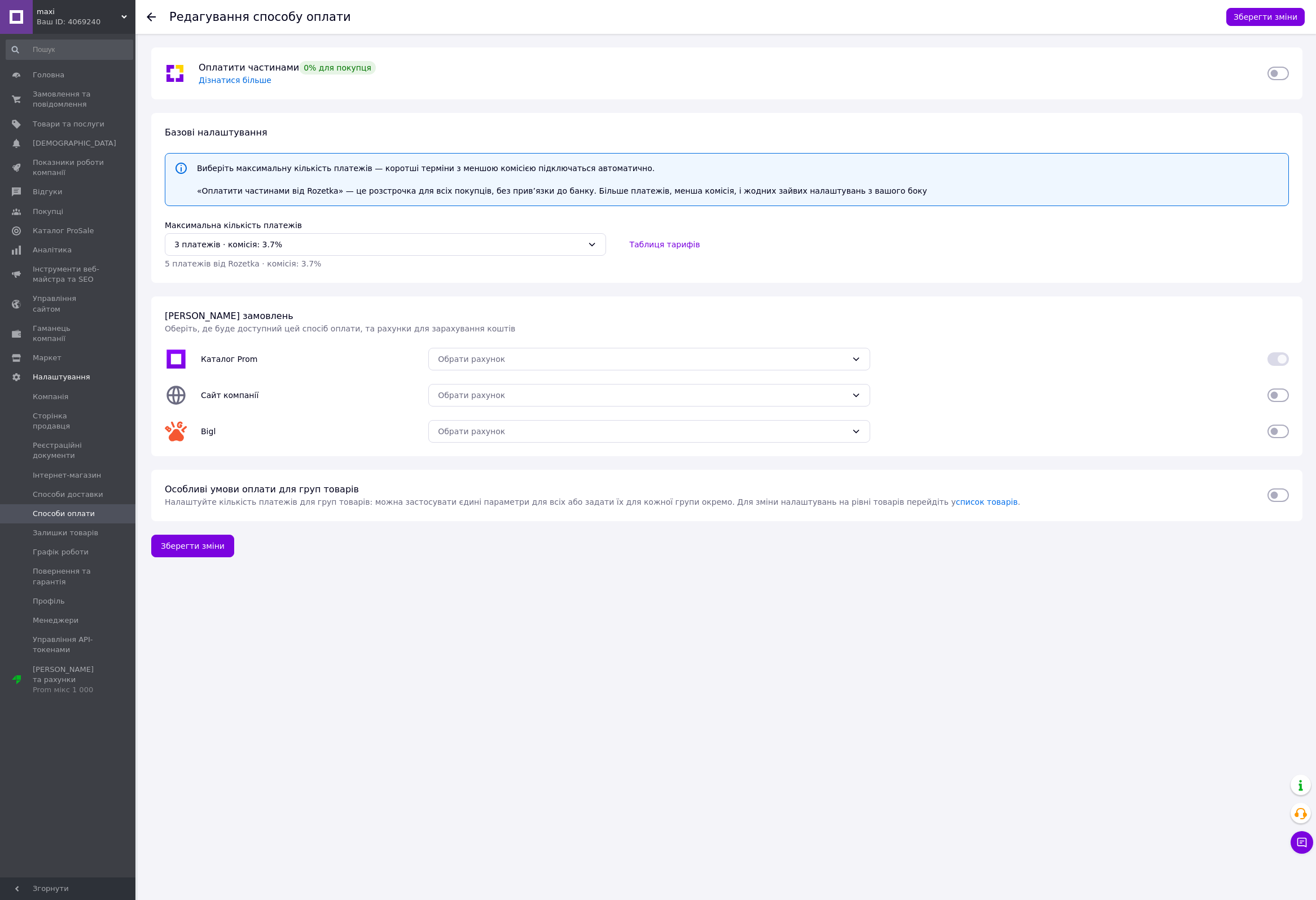
click at [437, 269] on div "5 платежів від Rozetka ⋅ комісія: 3.7%" at bounding box center [726, 264] width 1138 height 14
click at [524, 358] on div "Обрати рахунок" at bounding box center [642, 359] width 409 height 13
click at [601, 378] on li "[FC_Acquiring] Prom marketplace ФОП Боклаг Людмила Вікторівна" at bounding box center [649, 382] width 440 height 20
click at [564, 380] on div "Обрати рахунок" at bounding box center [649, 395] width 455 height 36
click at [564, 393] on div "Обрати рахунок" at bounding box center [642, 395] width 409 height 13
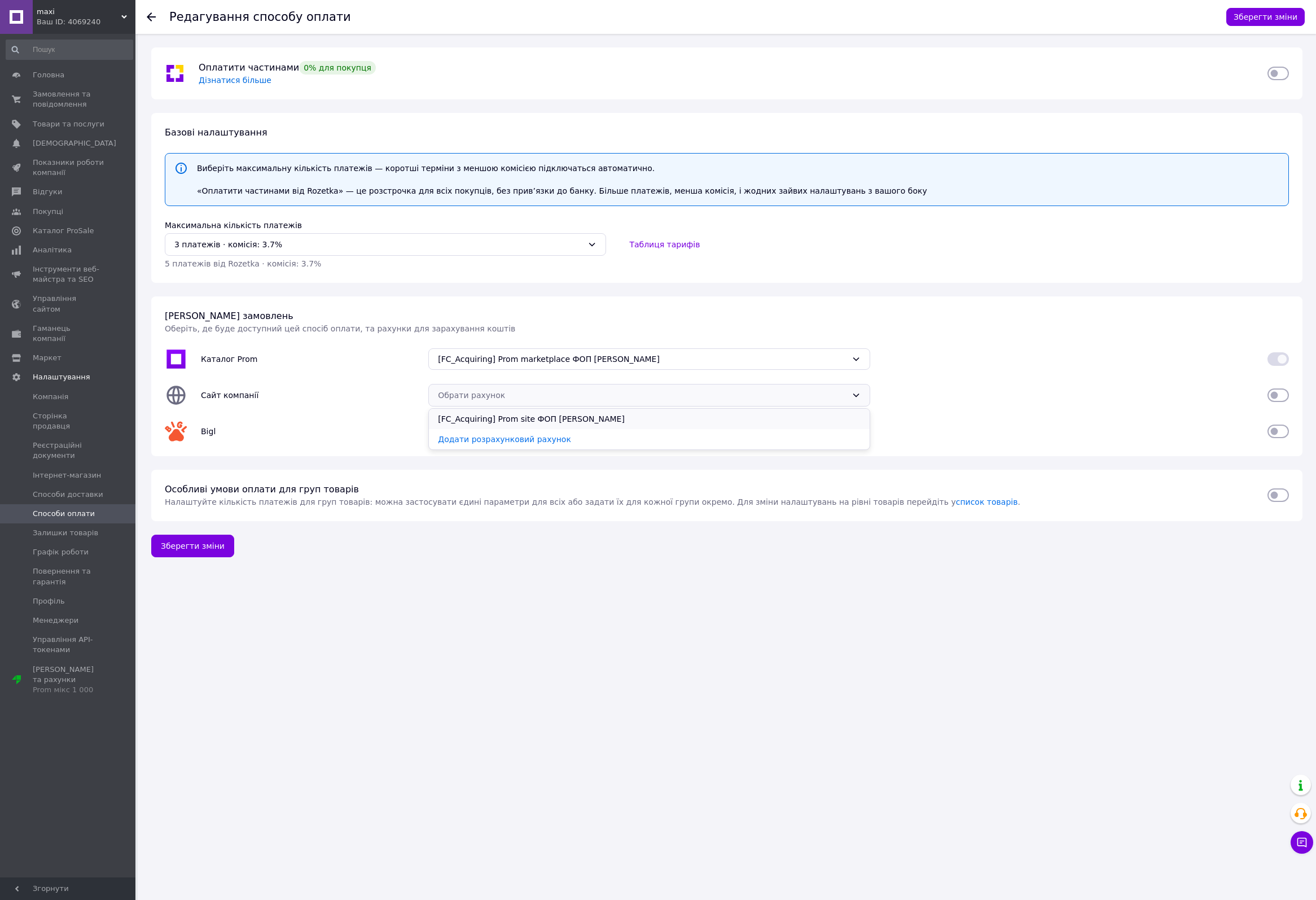
click at [548, 419] on li "[FC_Acquiring] Prom site ФОП Боклаг Людмила Вікторівна" at bounding box center [649, 418] width 440 height 20
click at [571, 420] on div "Обрати рахунок" at bounding box center [649, 431] width 442 height 23
click at [553, 455] on li "[FC_Acquiring] Bigl marketplace ФОП Боклаг Людмила Вікторівна" at bounding box center [649, 455] width 440 height 20
click at [1268, 14] on button "Зберегти зміни" at bounding box center [1266, 17] width 78 height 18
click at [1277, 74] on input "checkbox" at bounding box center [1278, 73] width 22 height 11
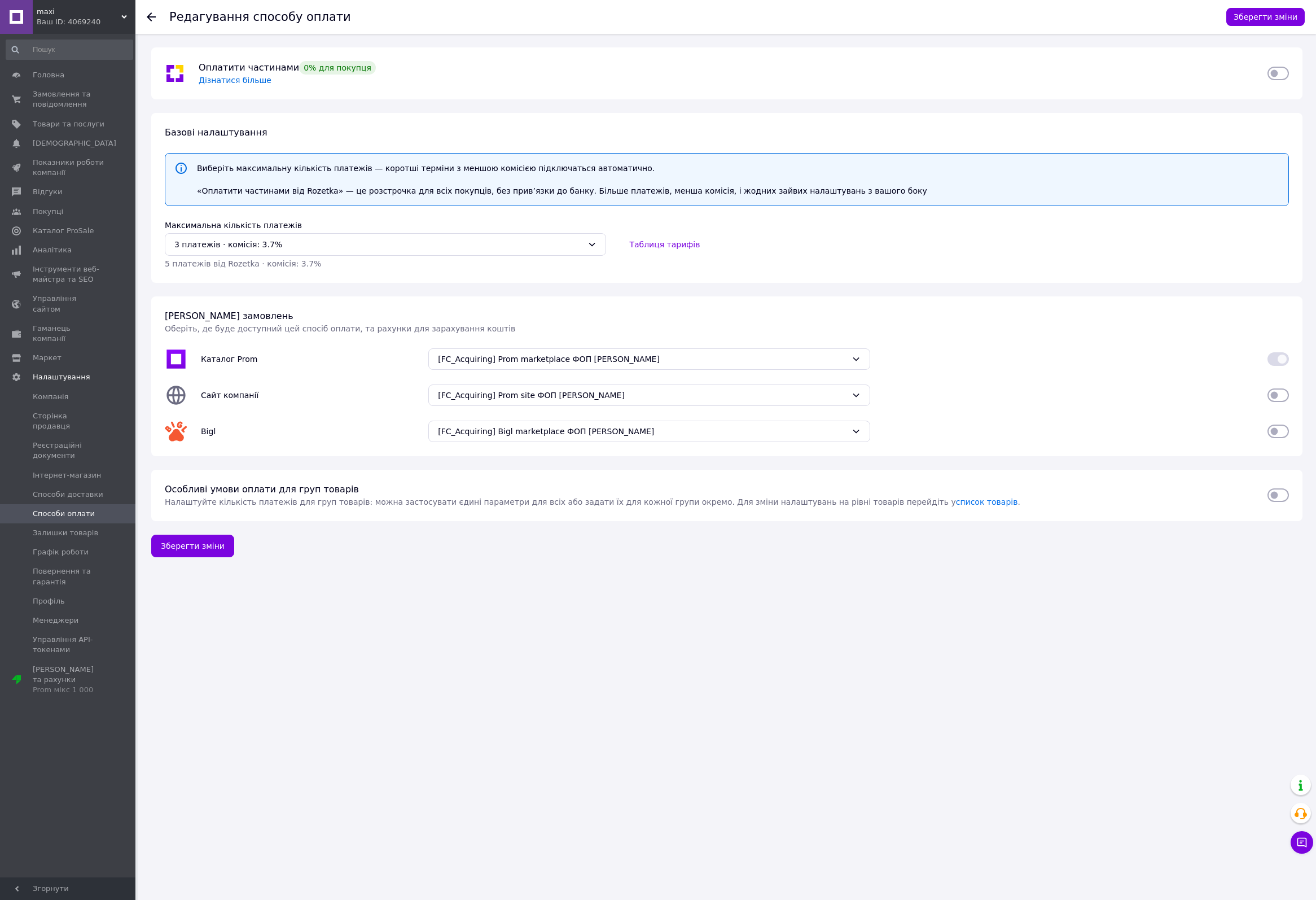
checkbox input "true"
click at [1272, 15] on button "Зберегти зміни" at bounding box center [1266, 17] width 78 height 18
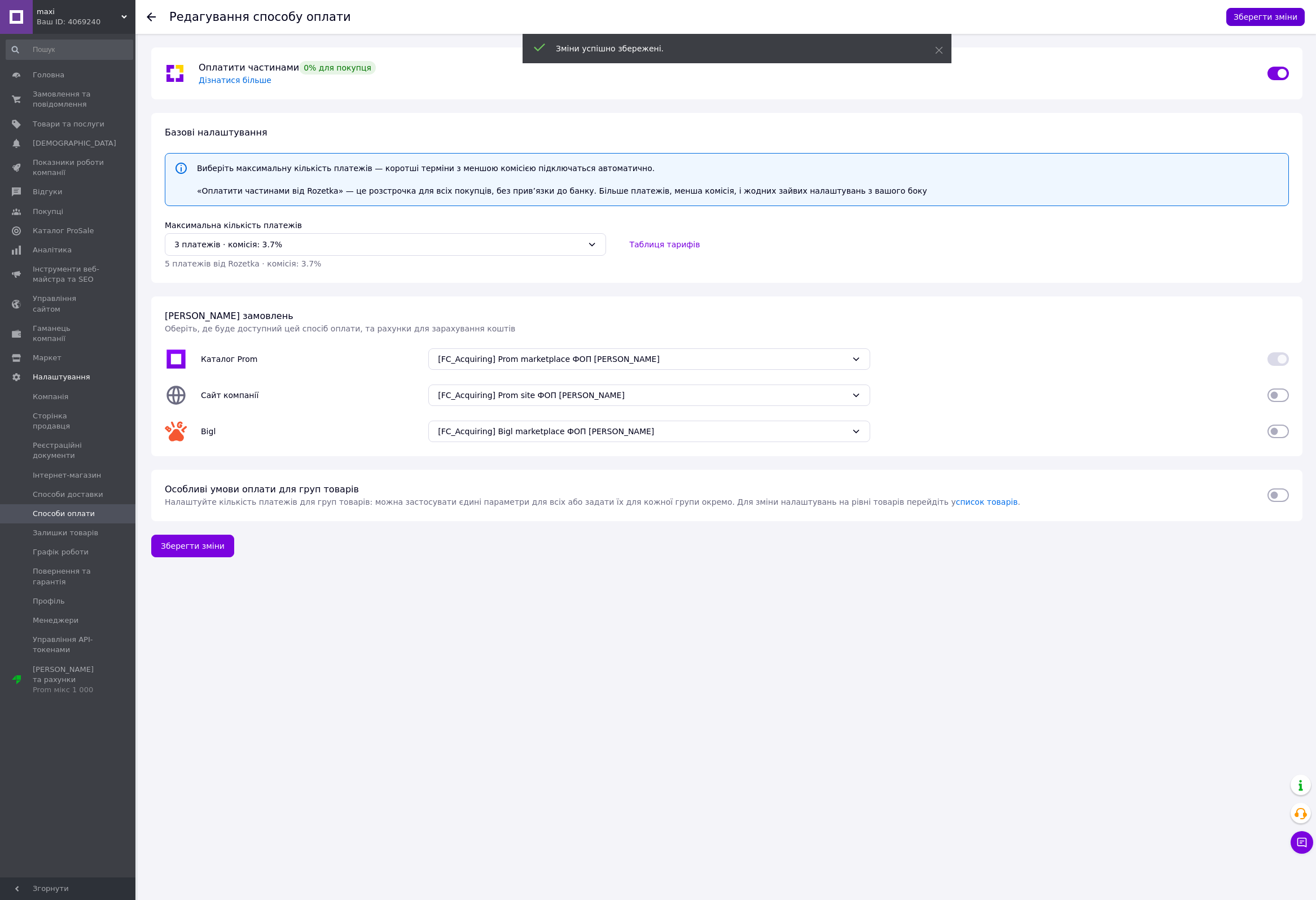
click at [1272, 15] on button "Зберегти зміни" at bounding box center [1266, 17] width 78 height 18
click at [149, 14] on use at bounding box center [151, 17] width 9 height 9
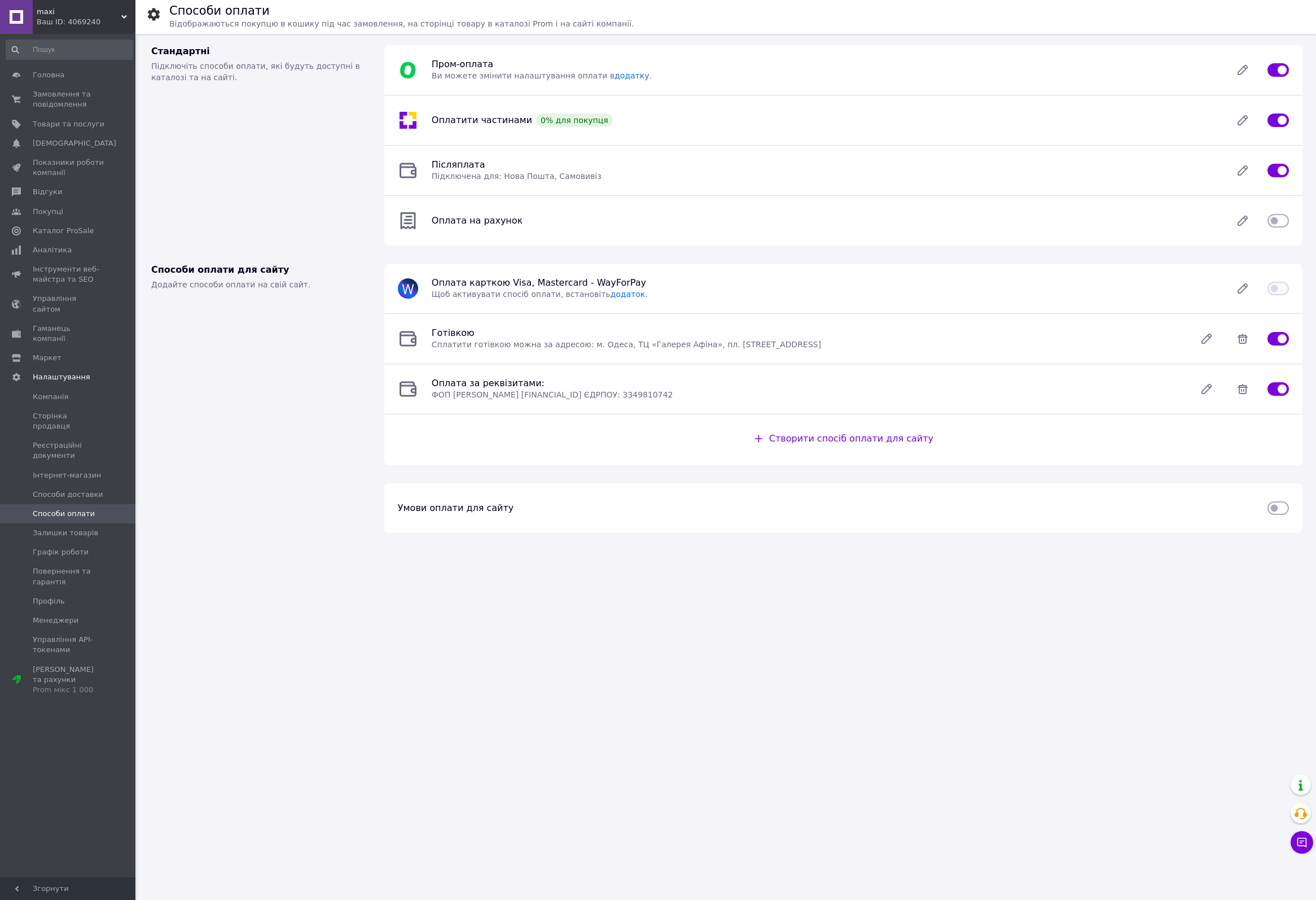
click at [153, 15] on icon at bounding box center [153, 14] width 14 height 14
click at [61, 15] on span "maxi" at bounding box center [79, 12] width 85 height 11
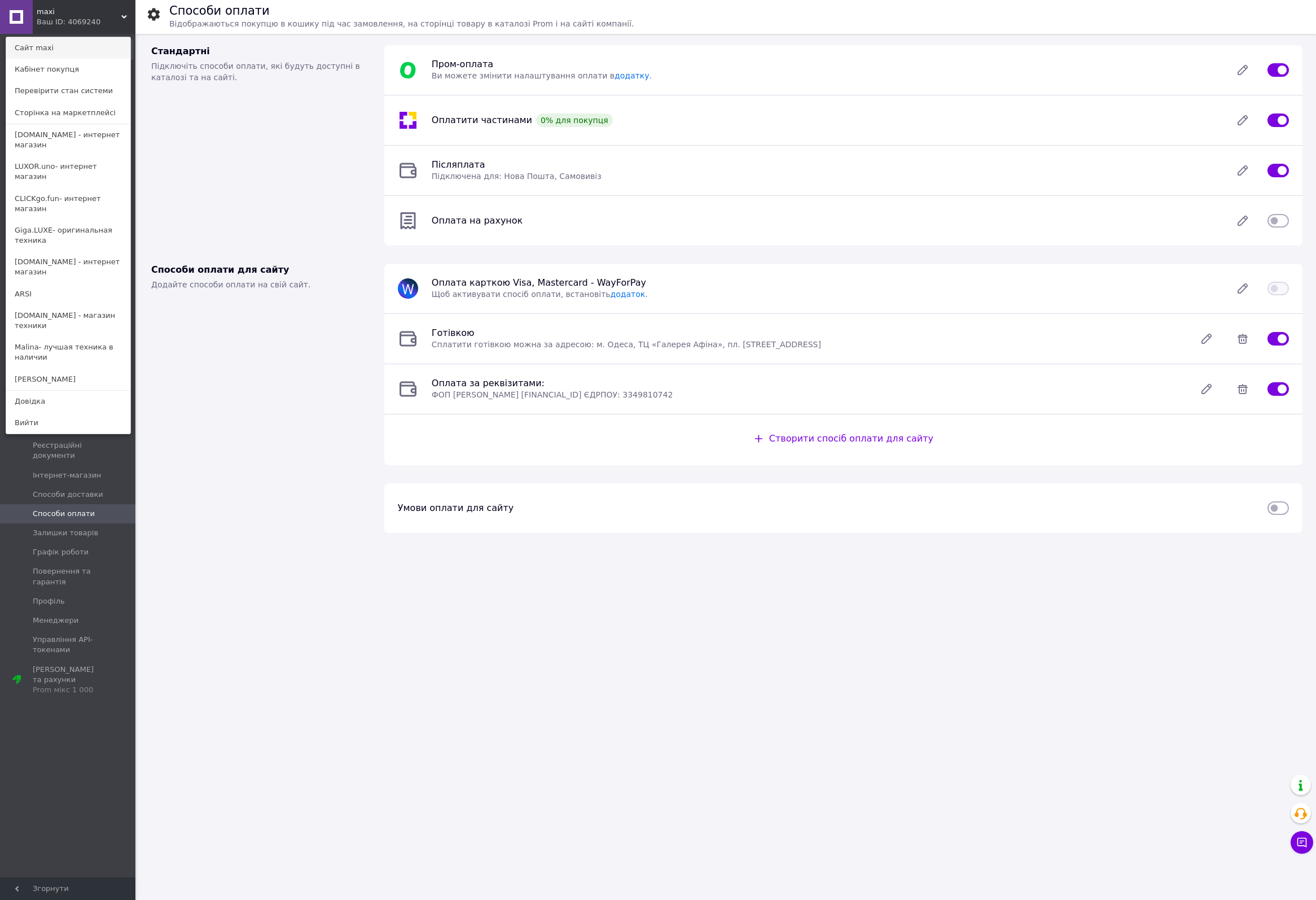
click at [41, 44] on link "Сайт maxi" at bounding box center [68, 48] width 124 height 22
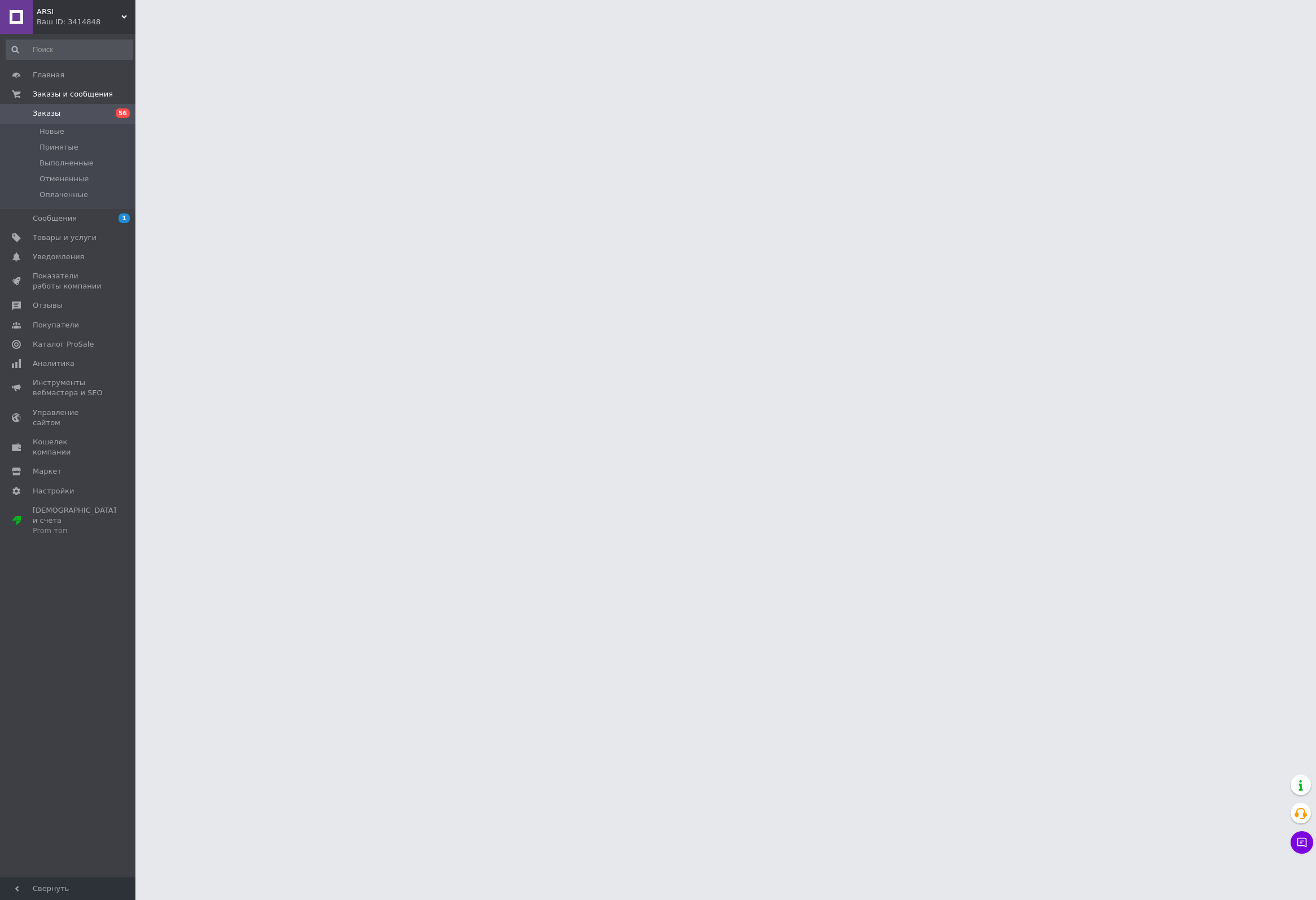
click at [47, 17] on div "Ваш ID: 3414848" at bounding box center [86, 23] width 98 height 11
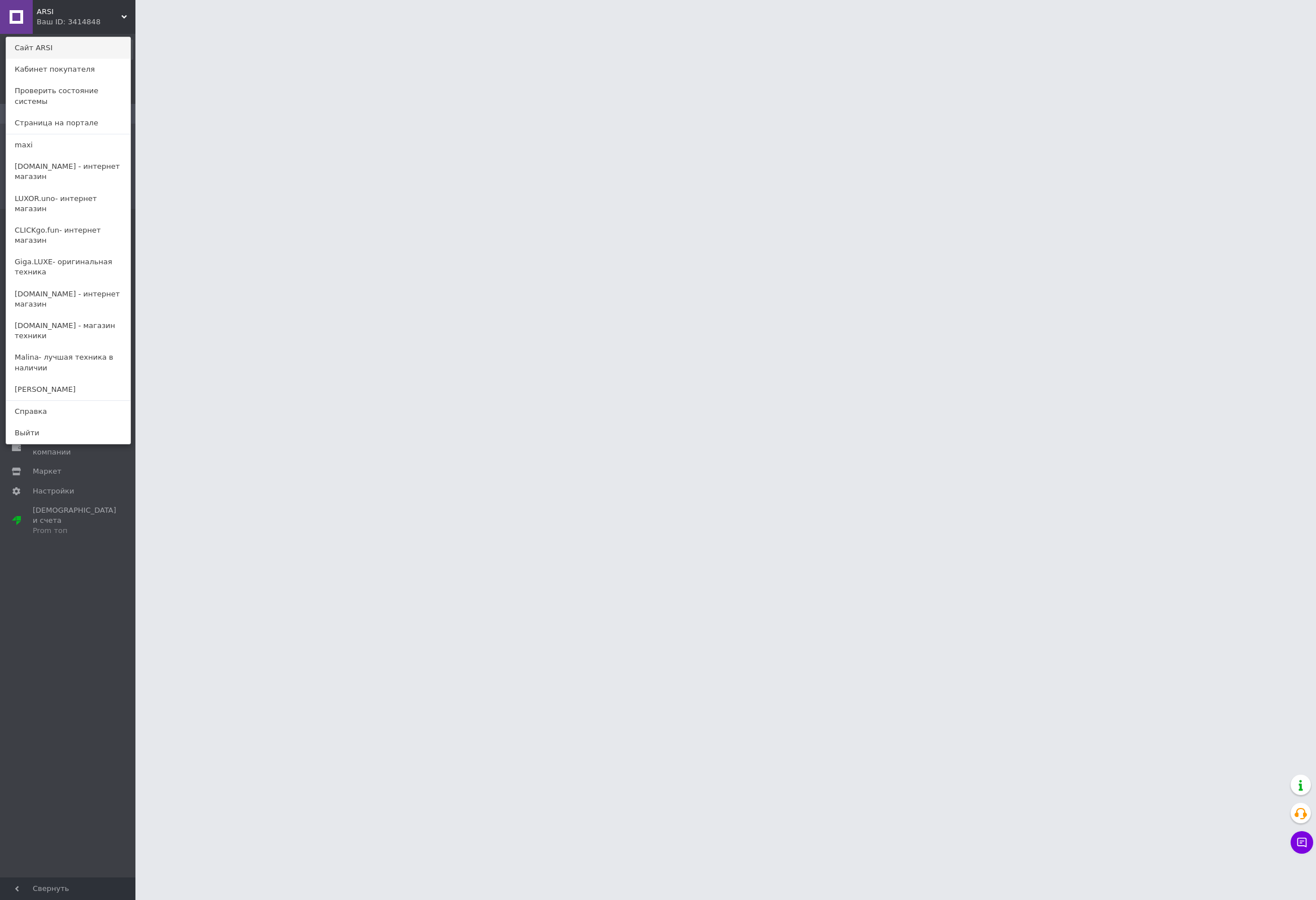
click at [35, 41] on link "Сайт ARSI" at bounding box center [68, 48] width 124 height 22
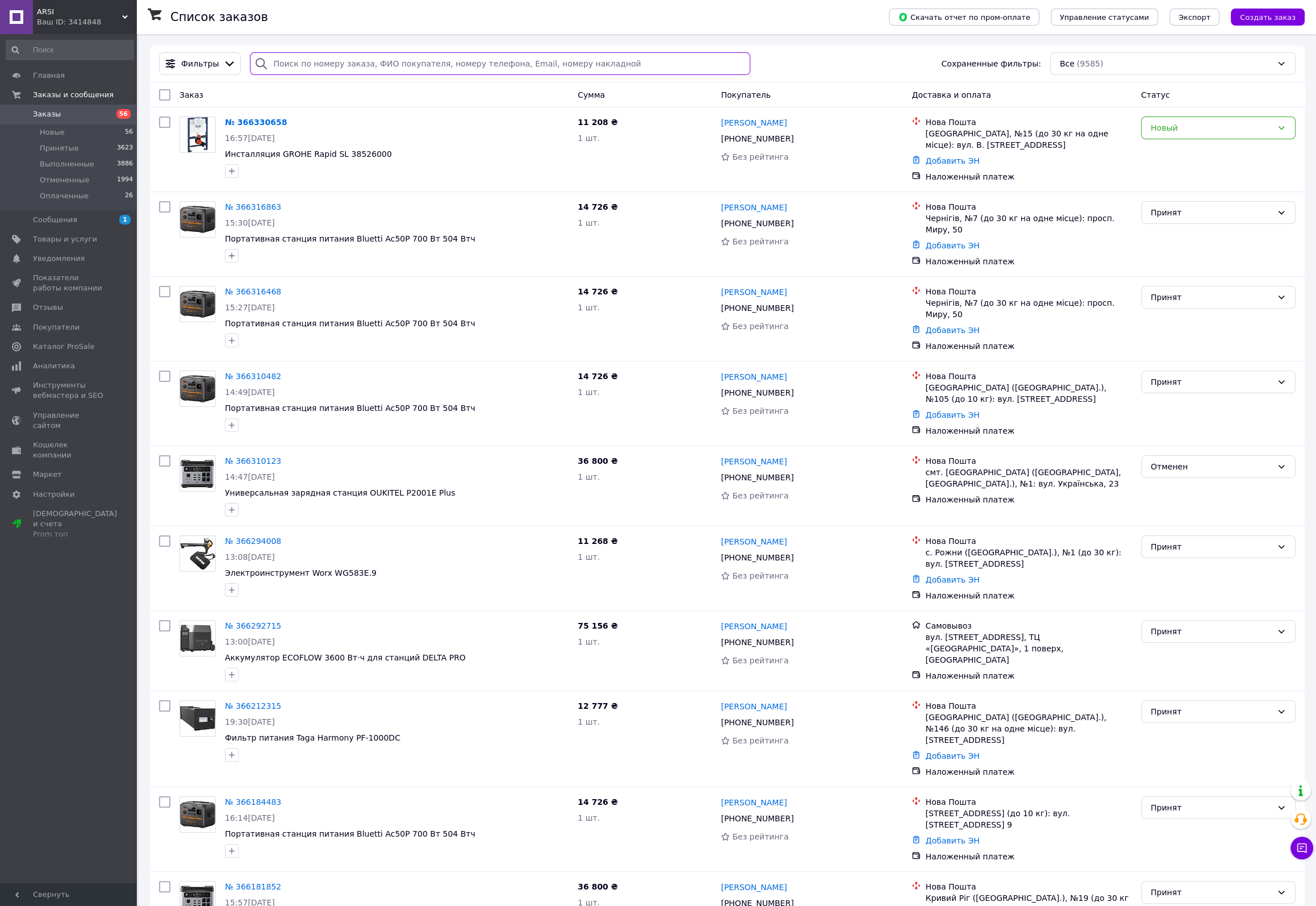
click at [320, 57] on input "search" at bounding box center [500, 64] width 500 height 23
paste input "Oukitel"
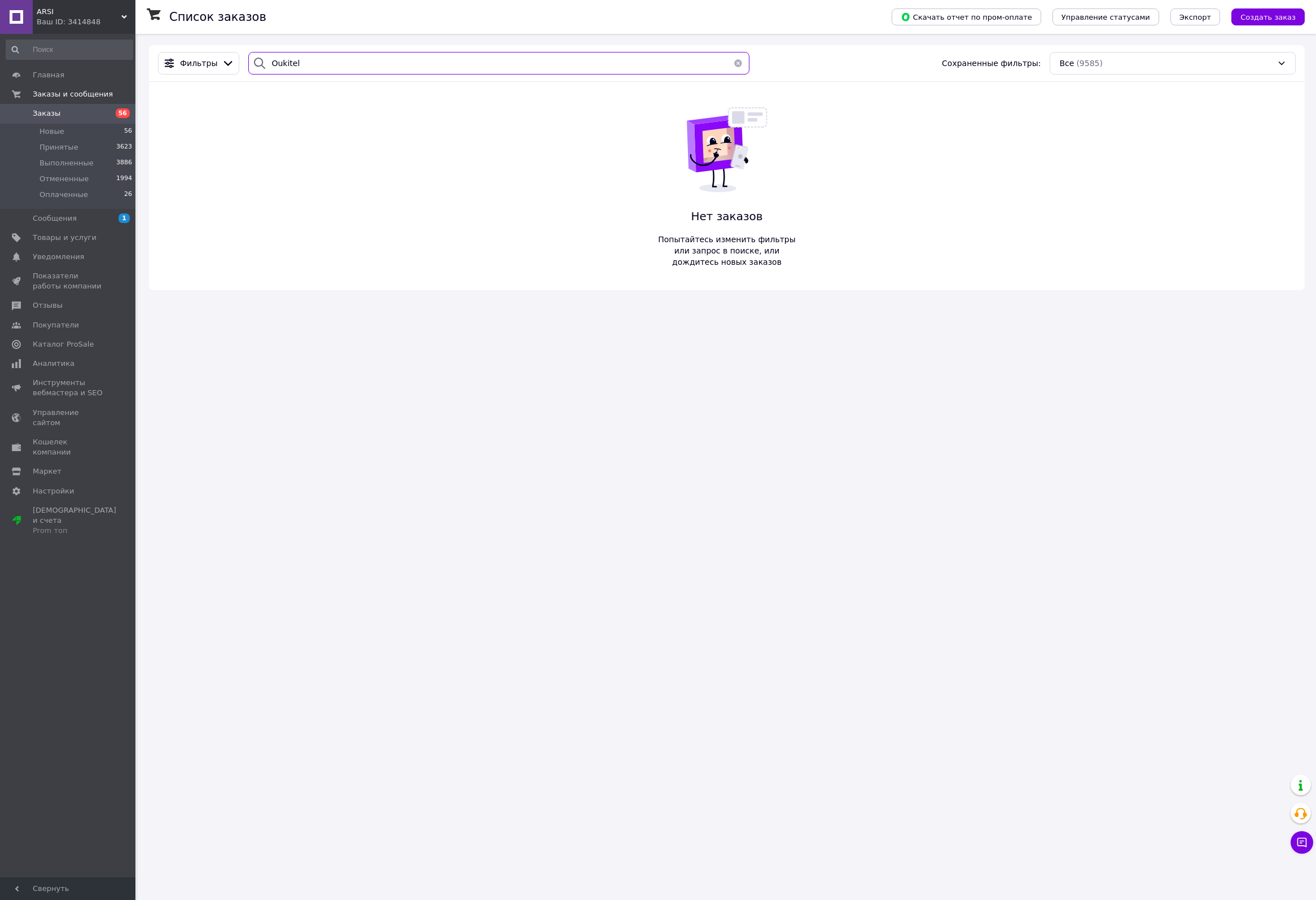
type input "Oukitel"
click at [72, 18] on div "Ваш ID: 3414848" at bounding box center [86, 23] width 98 height 11
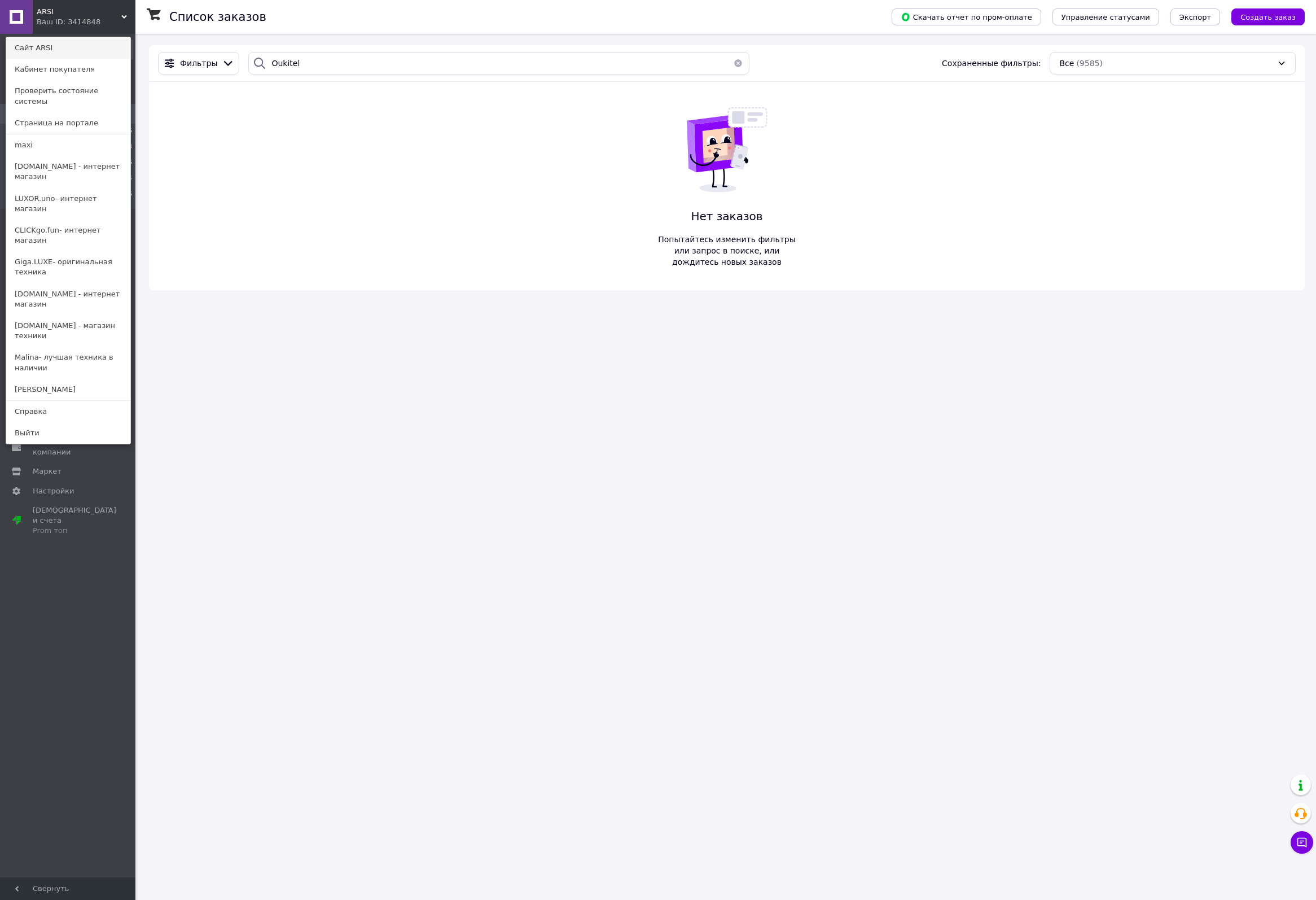
click at [42, 46] on link "Сайт ARSI" at bounding box center [68, 48] width 124 height 22
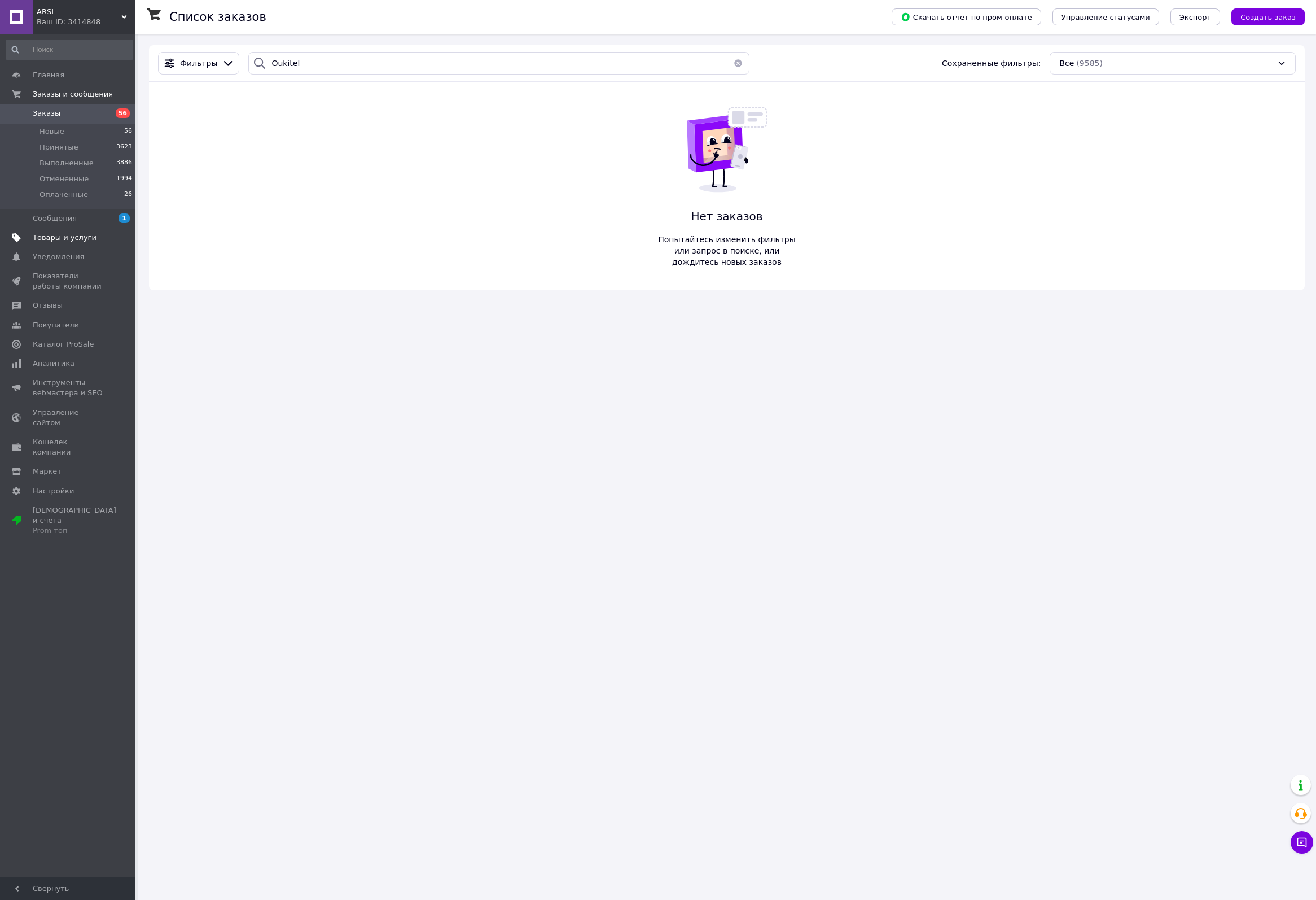
click at [44, 237] on span "Товары и услуги" at bounding box center [65, 238] width 64 height 11
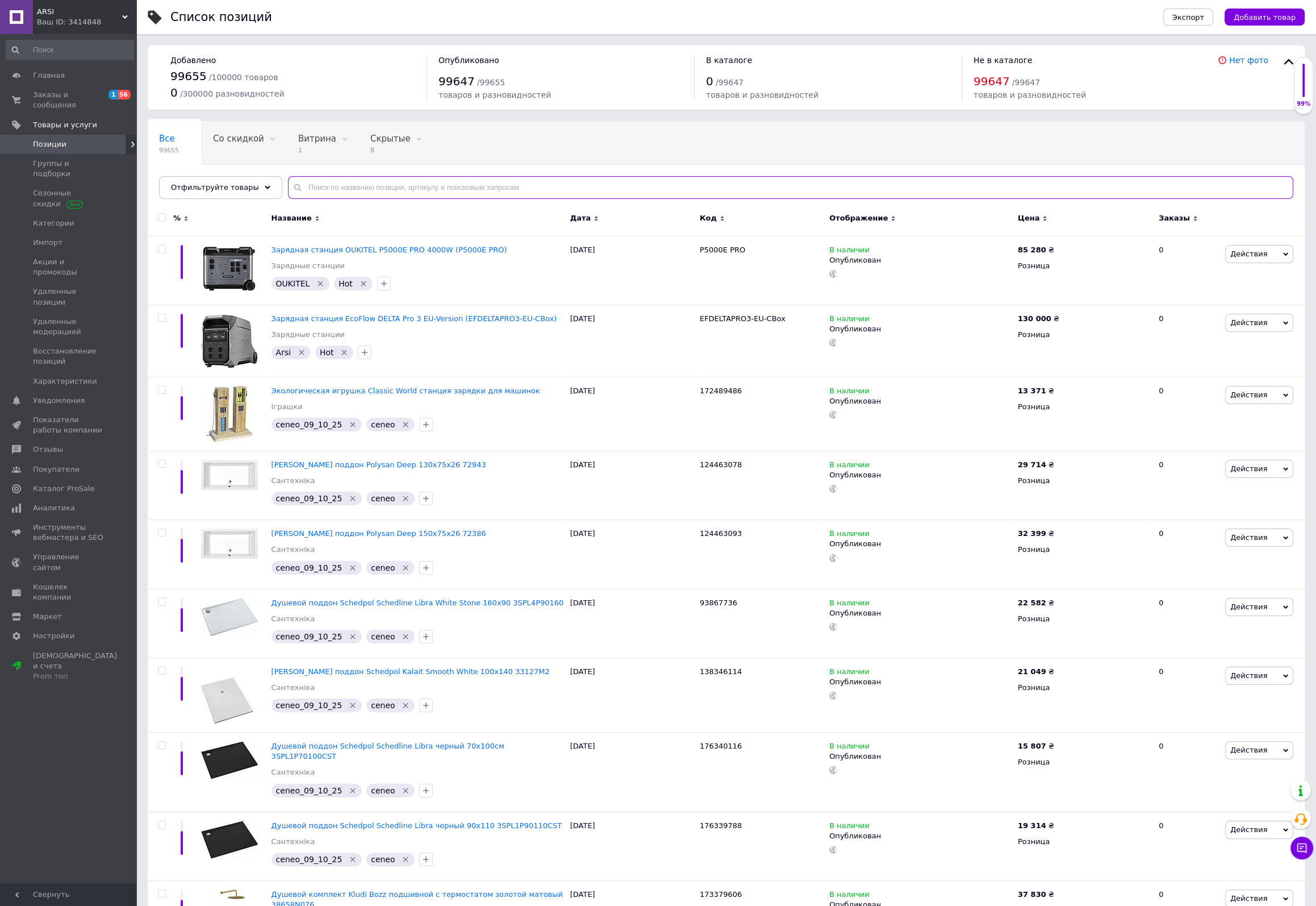
click at [370, 184] on input "text" at bounding box center [791, 188] width 1005 height 23
paste input "Oukitel"
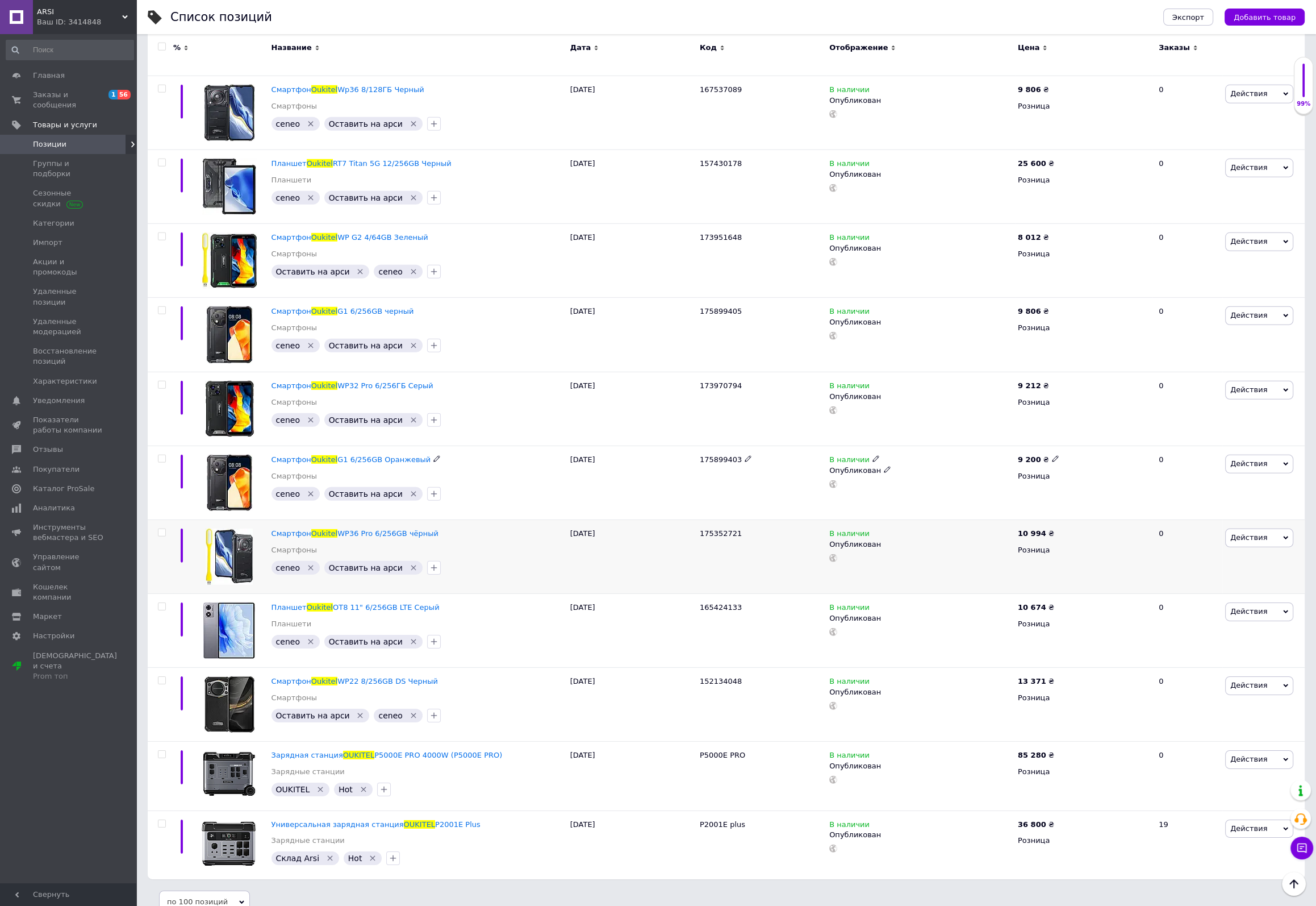
scroll to position [5205, 0]
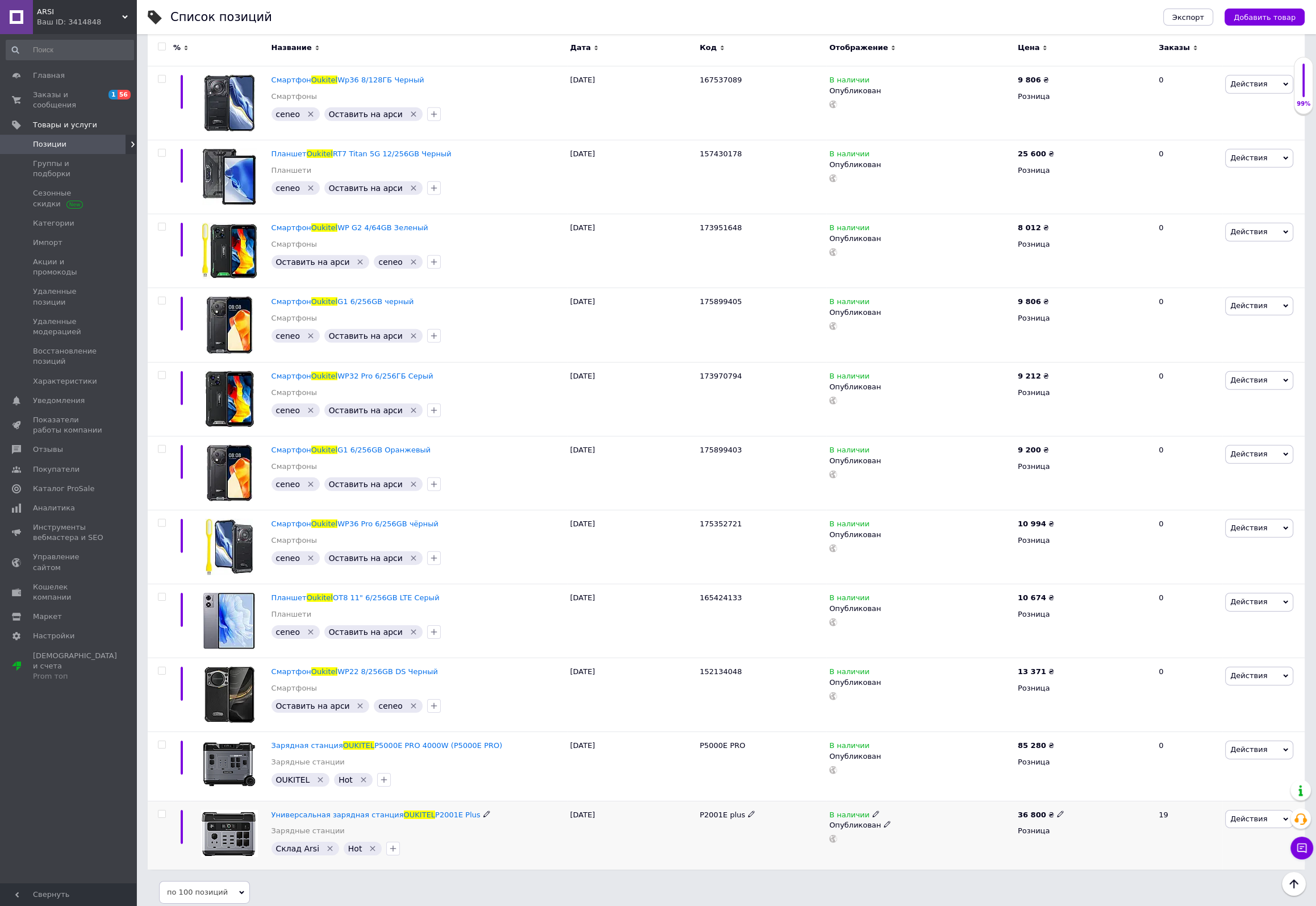
type input "Oukitel"
click at [1057, 811] on icon at bounding box center [1060, 814] width 7 height 7
drag, startPoint x: 1099, startPoint y: 792, endPoint x: 1070, endPoint y: 792, distance: 29.0
click at [1070, 792] on input "36800" at bounding box center [1111, 802] width 86 height 23
type input "38900"
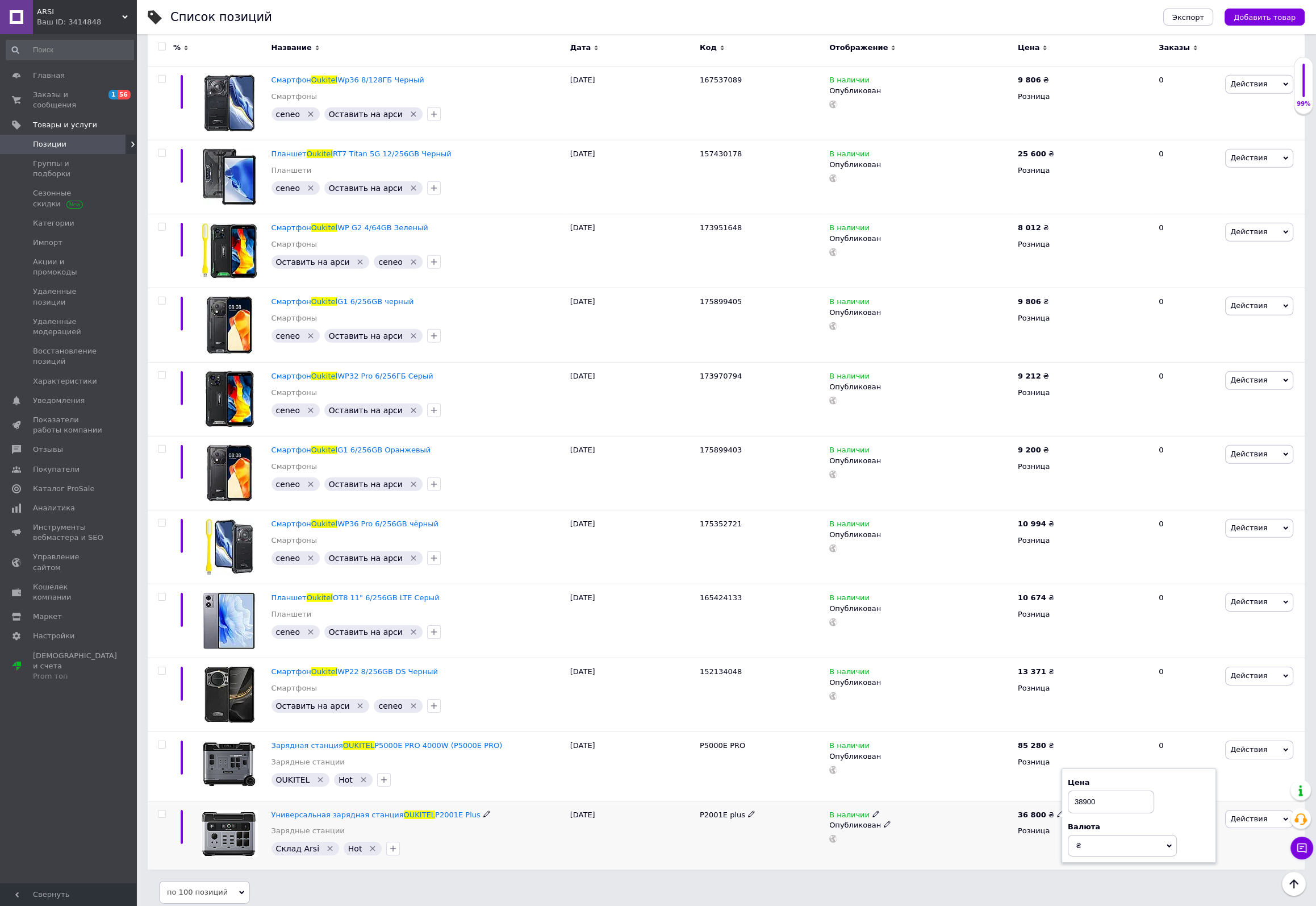
click at [1236, 840] on div "Действия Редактировать Поднять в начало группы Копировать Скидка Подарок Сопутс…" at bounding box center [1263, 835] width 82 height 69
click at [992, 845] on div "В наличии Опубликован" at bounding box center [920, 835] width 188 height 69
click at [1107, 793] on input "38900" at bounding box center [1111, 802] width 86 height 23
click at [1011, 820] on div "Опубликован" at bounding box center [921, 825] width 183 height 11
click at [1027, 811] on b "36 800" at bounding box center [1033, 814] width 29 height 8
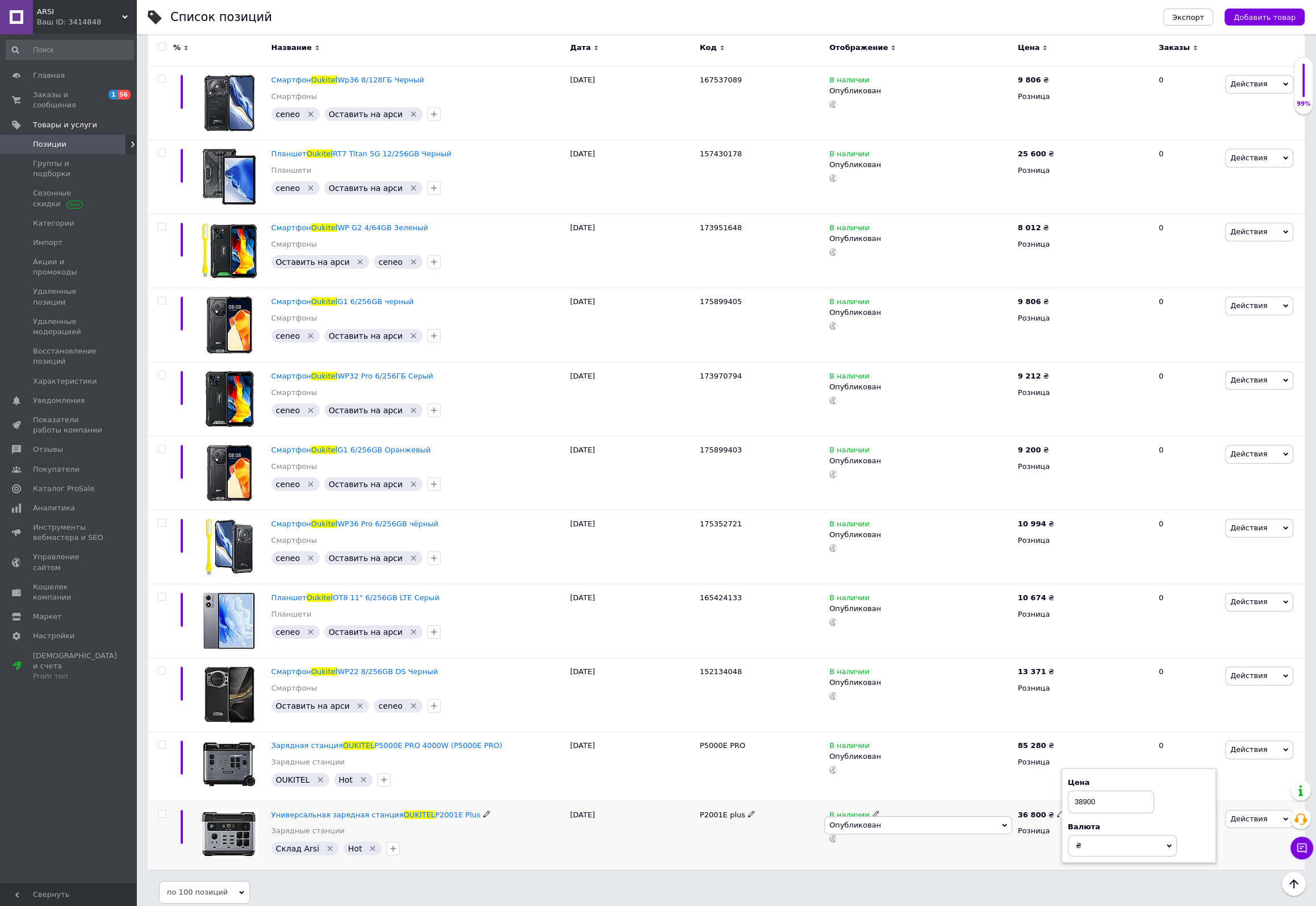
click at [1033, 811] on b "36 800" at bounding box center [1033, 814] width 29 height 8
click at [1015, 845] on div "36 800 ₴ Цена 38900 Валюта ₴ $ € CHF £ ¥ PLN ₸ MDL HUF KGS CN¥ TRY ₩ lei Розница" at bounding box center [1083, 835] width 137 height 69
click at [1107, 792] on input "38900" at bounding box center [1111, 802] width 86 height 23
click at [1237, 814] on span "Действия" at bounding box center [1249, 818] width 37 height 8
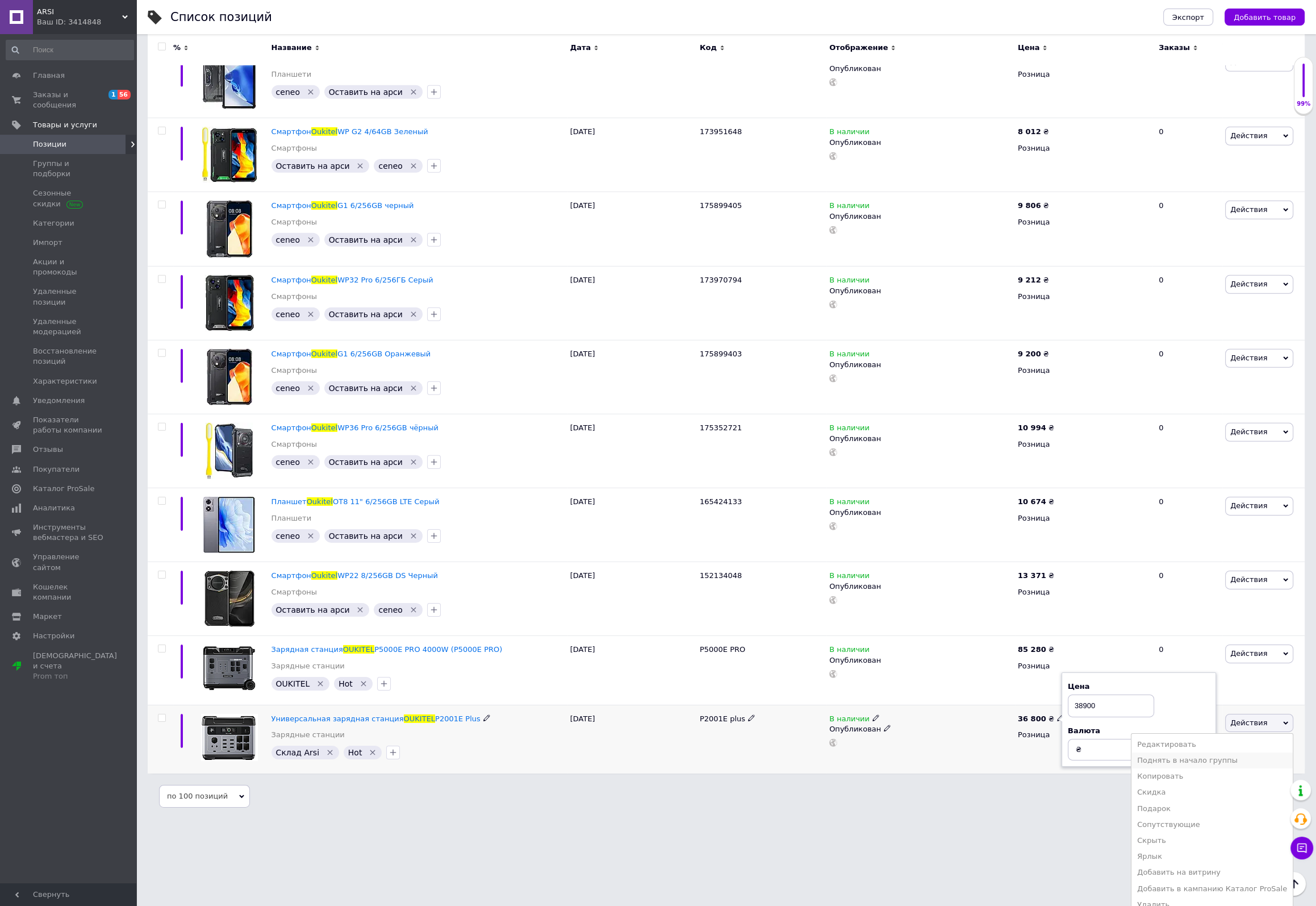
scroll to position [5302, 0]
click at [1206, 880] on li "Добавить в кампанию Каталог ProSale" at bounding box center [1212, 888] width 161 height 16
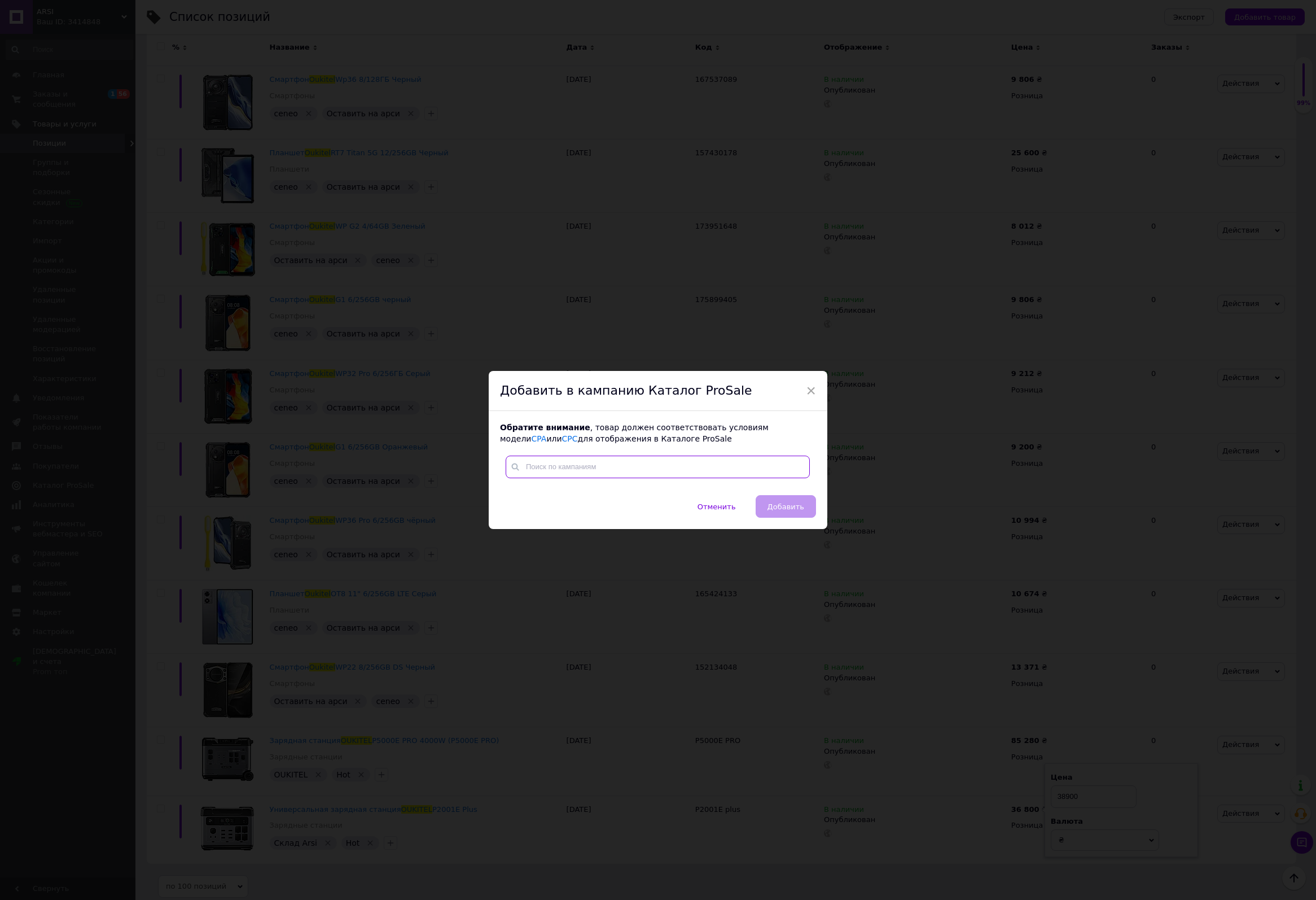
click at [560, 462] on input "text" at bounding box center [657, 467] width 304 height 23
click at [562, 461] on input "text" at bounding box center [657, 467] width 304 height 23
click at [810, 384] on span "×" at bounding box center [811, 391] width 11 height 20
click at [717, 506] on span "Отменить" at bounding box center [712, 506] width 38 height 8
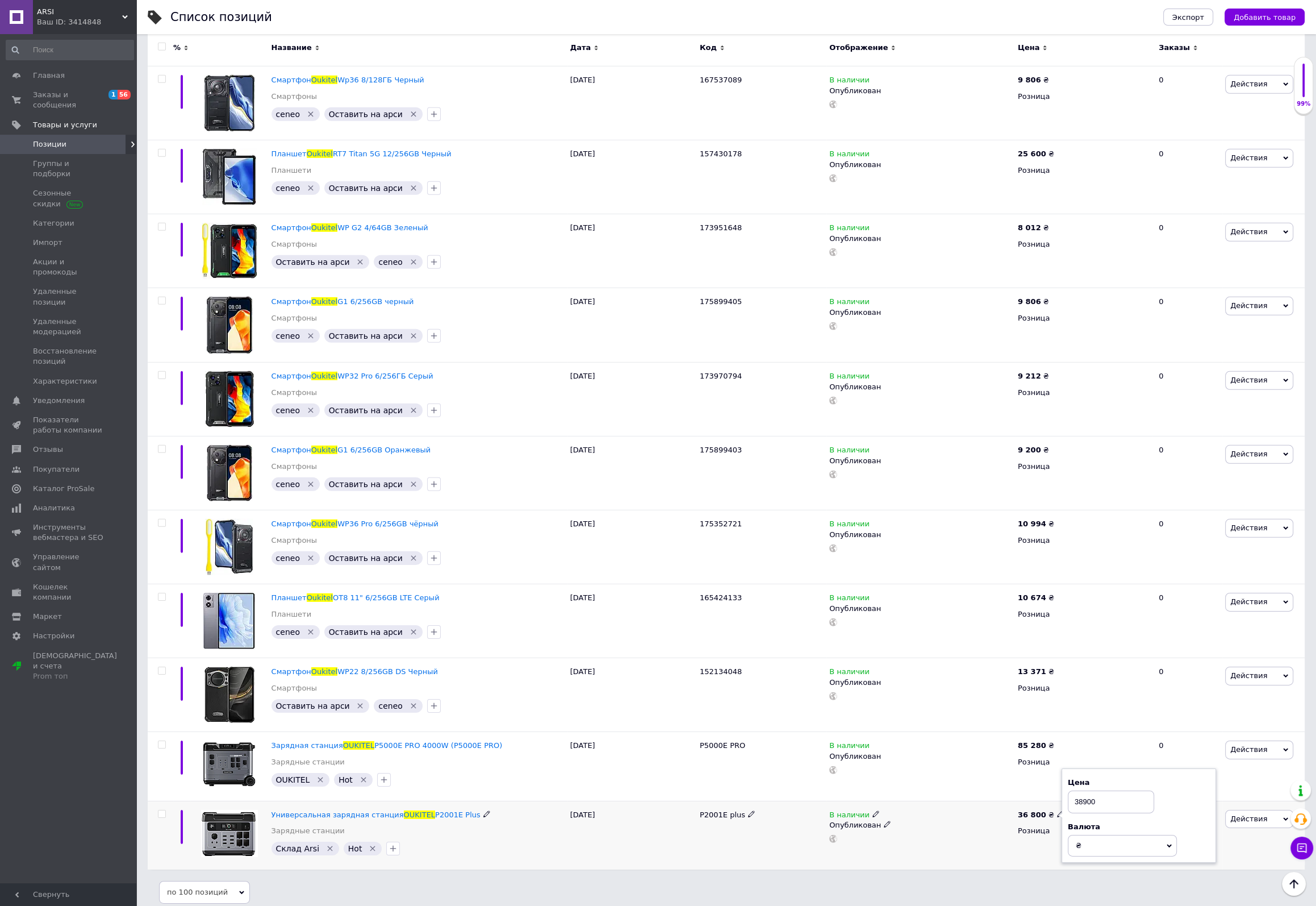
click at [1011, 853] on div "В наличии Опубликован" at bounding box center [920, 835] width 188 height 69
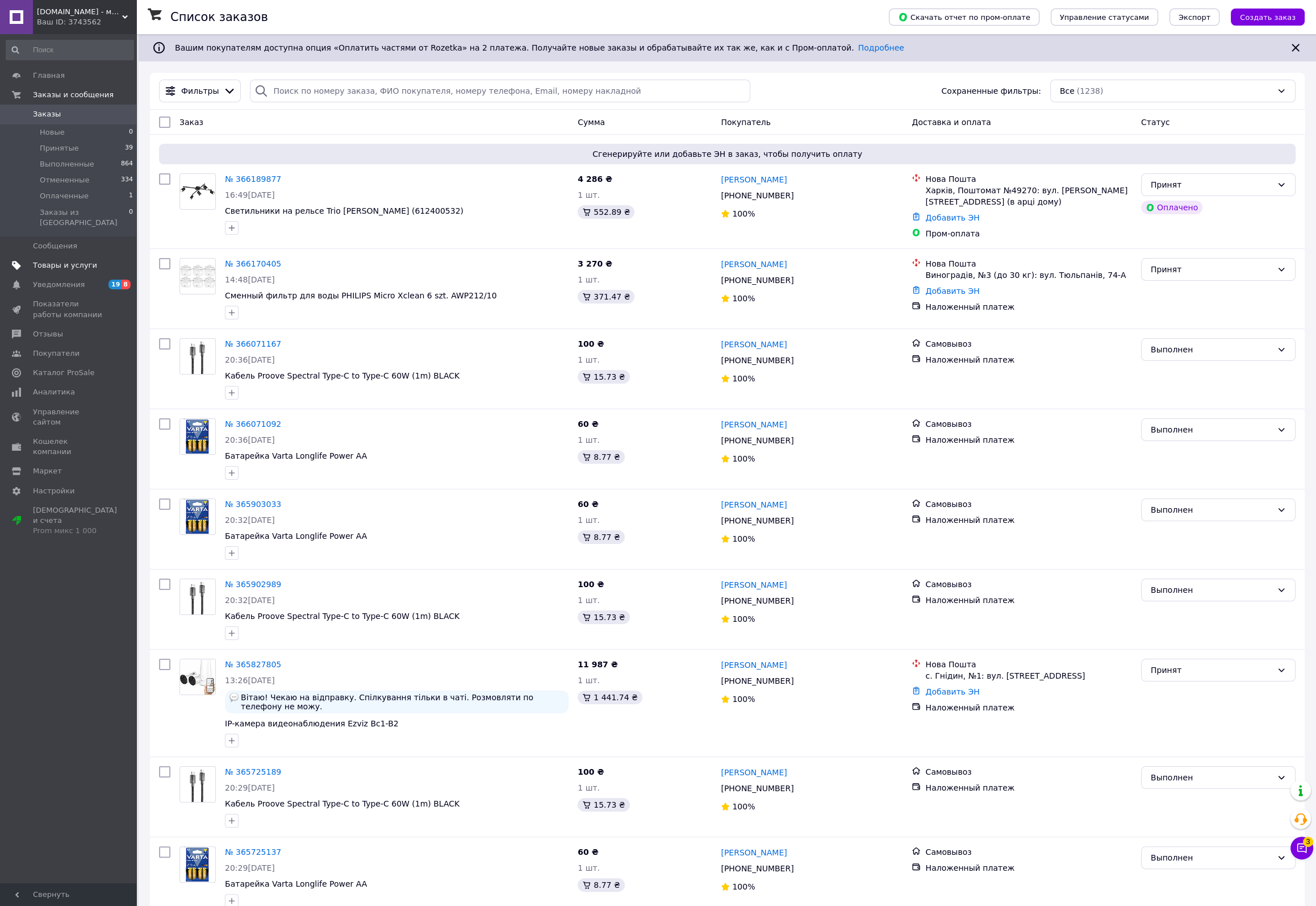
click at [72, 260] on span "Товары и услуги" at bounding box center [65, 265] width 64 height 11
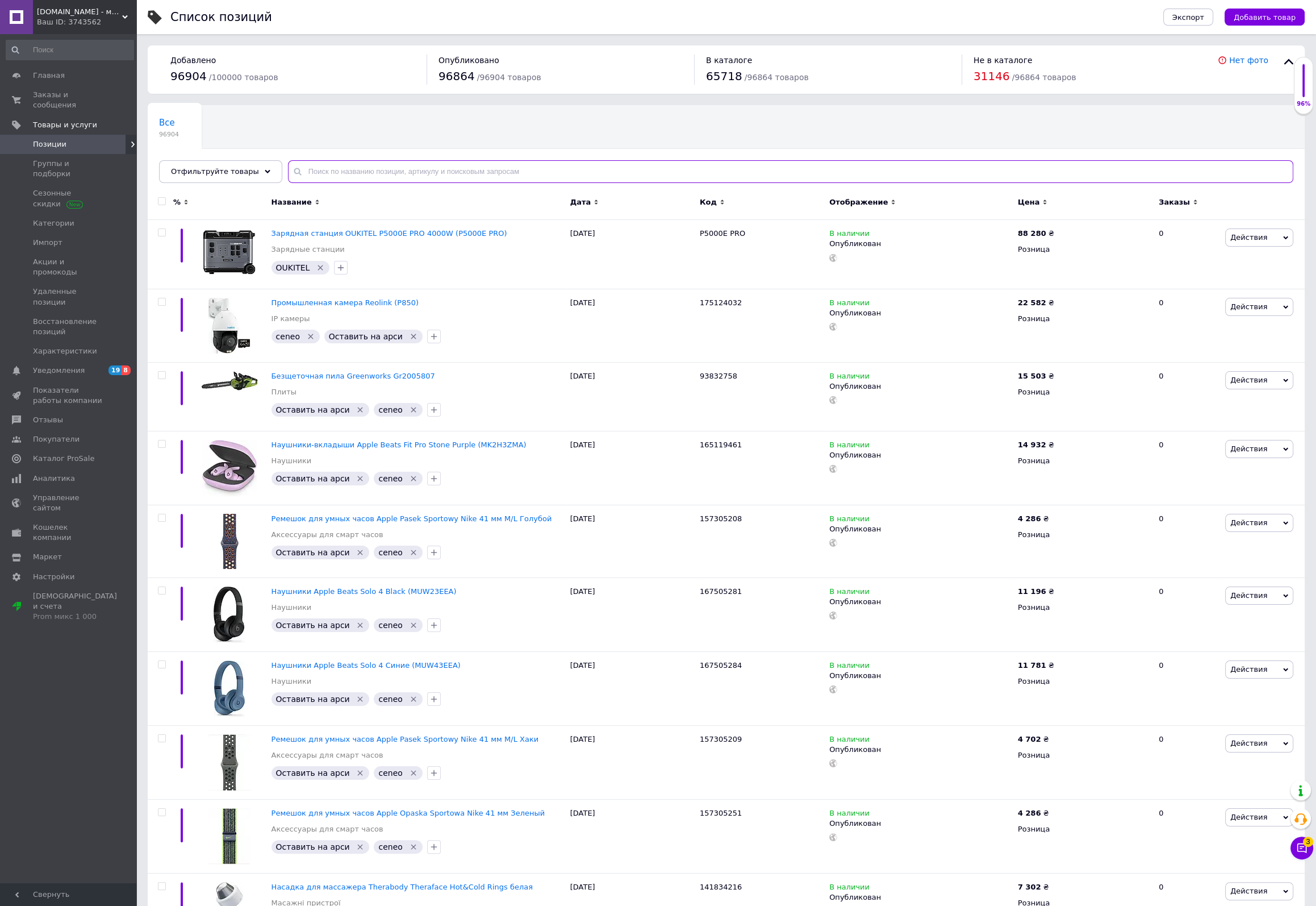
click at [386, 169] on input "text" at bounding box center [791, 172] width 1005 height 23
paste input "Oukitel"
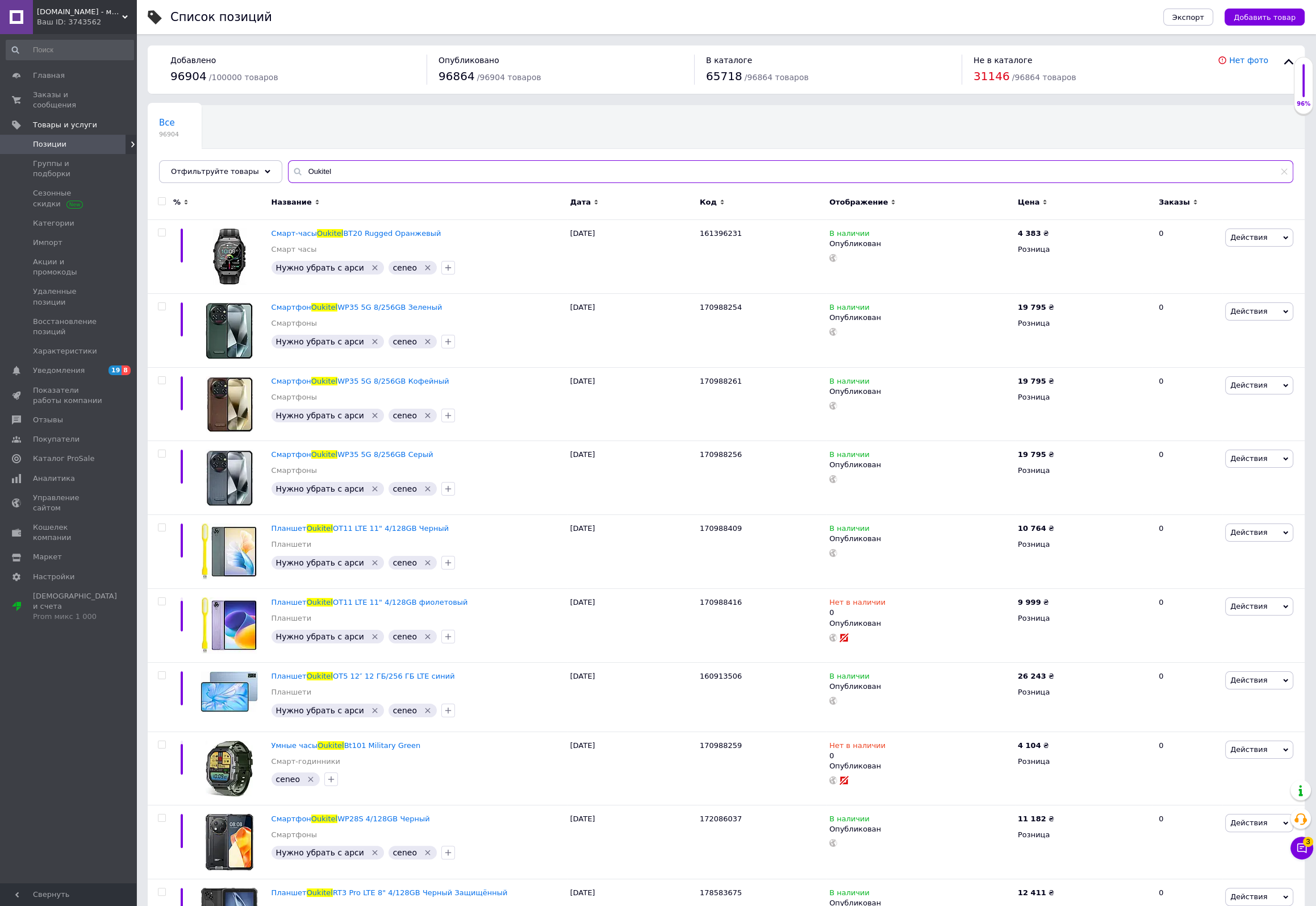
type input "Oukitel"
click at [61, 14] on span "[DOMAIN_NAME] - магазин техники" at bounding box center [79, 12] width 85 height 11
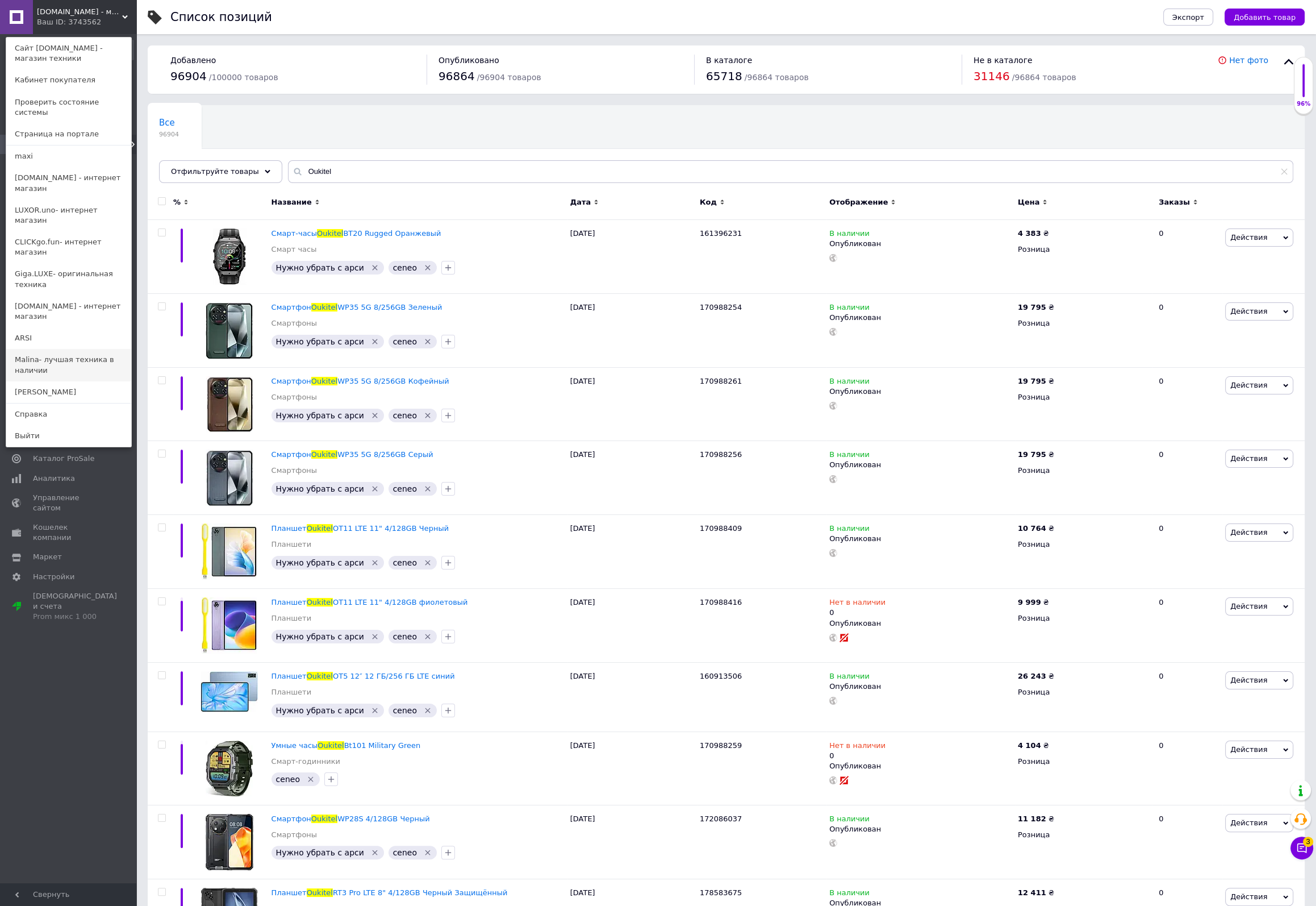
click at [29, 349] on link "Malina- лучшая техника в наличии" at bounding box center [68, 365] width 125 height 32
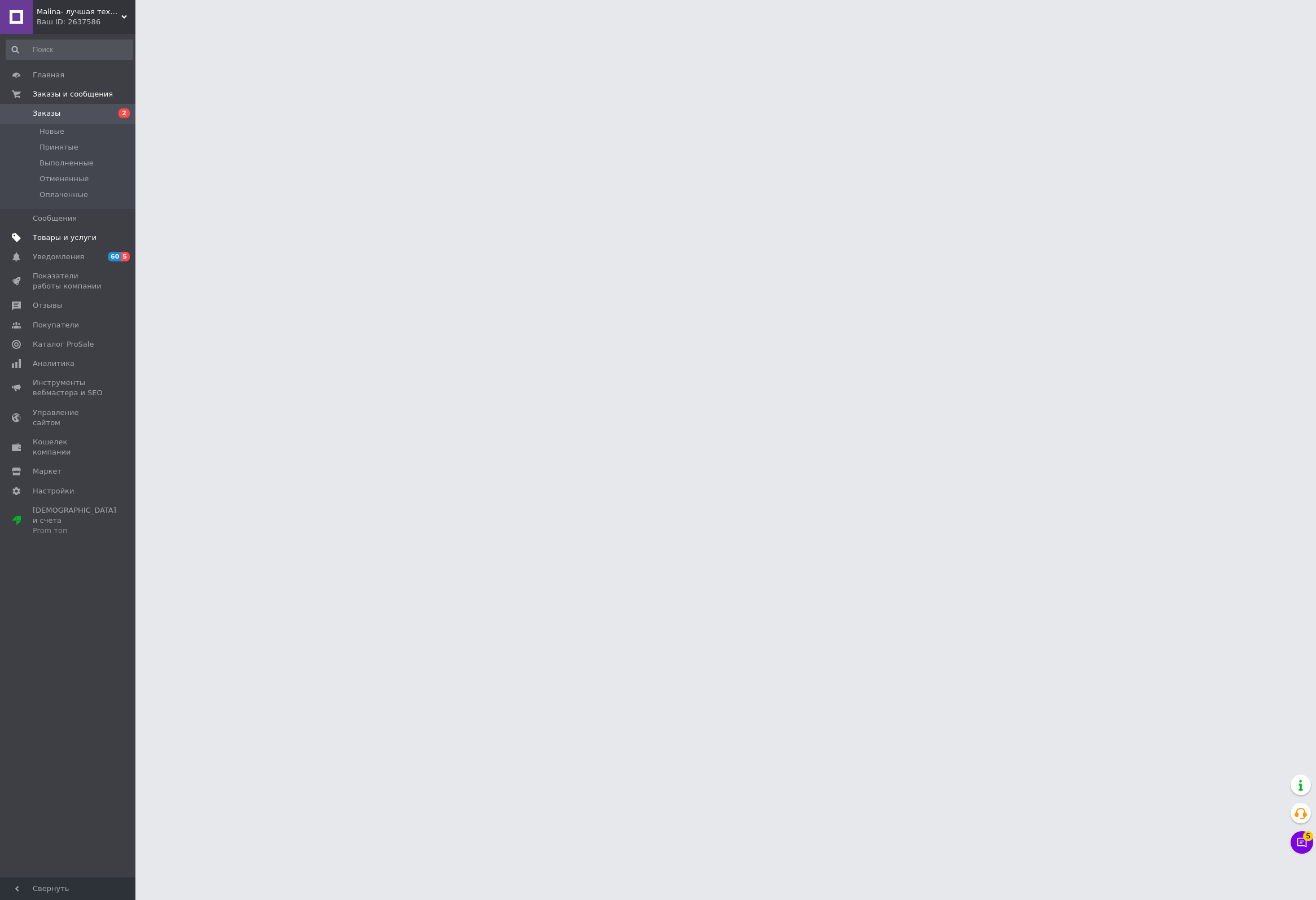
click at [43, 238] on span "Товары и услуги" at bounding box center [65, 238] width 64 height 11
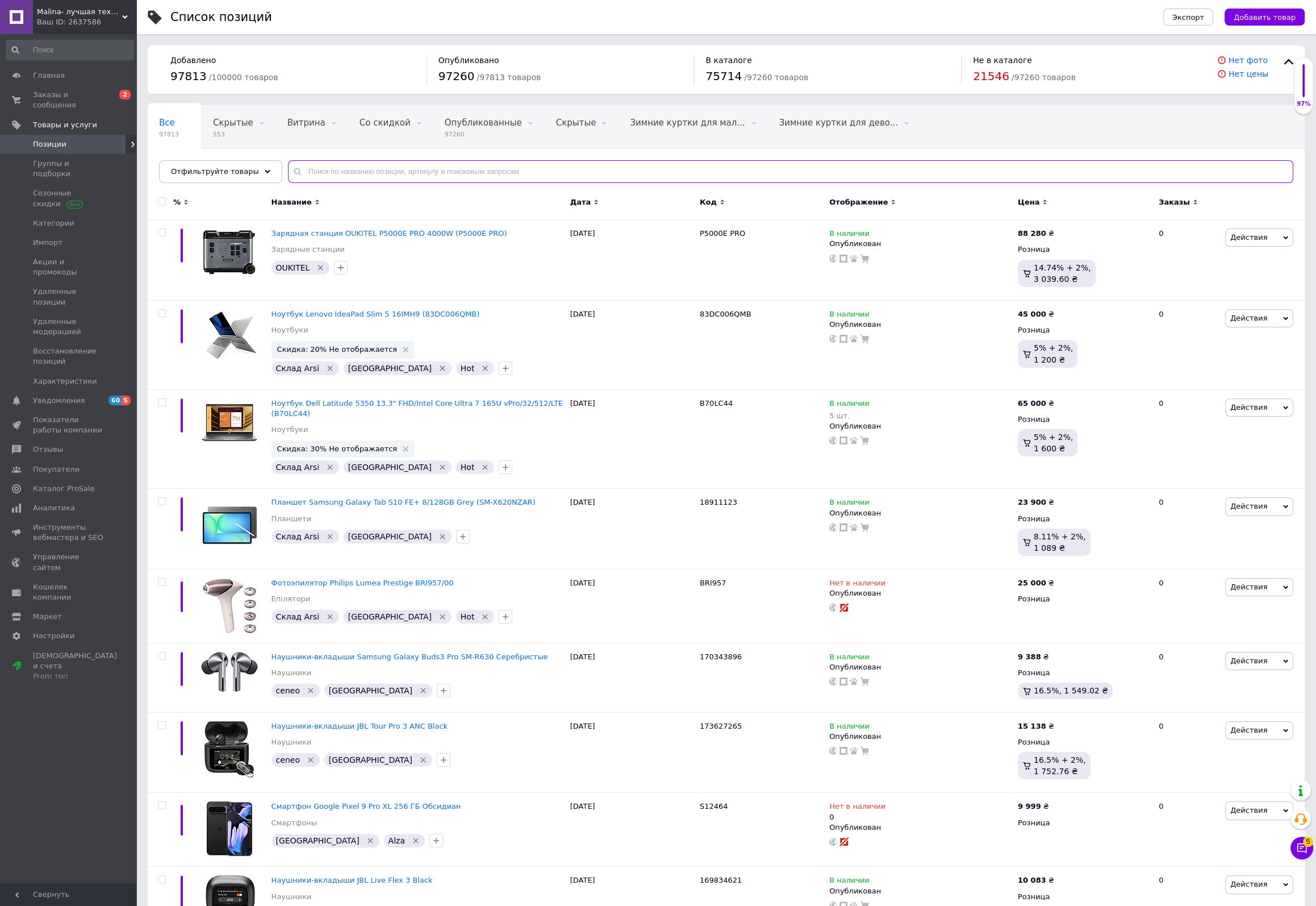
click at [415, 169] on input "text" at bounding box center [791, 172] width 1005 height 23
paste input "Oukitel"
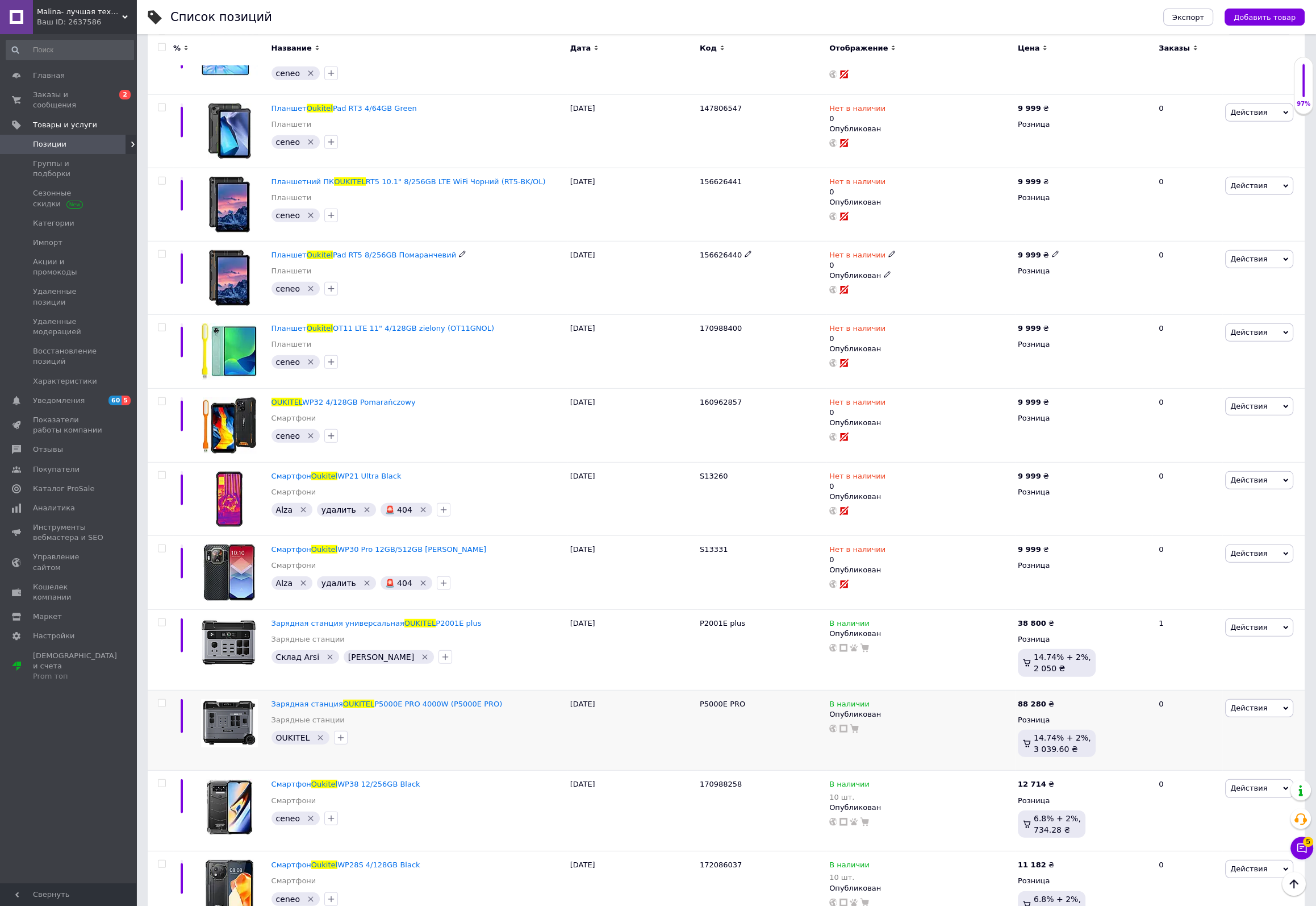
scroll to position [4944, 0]
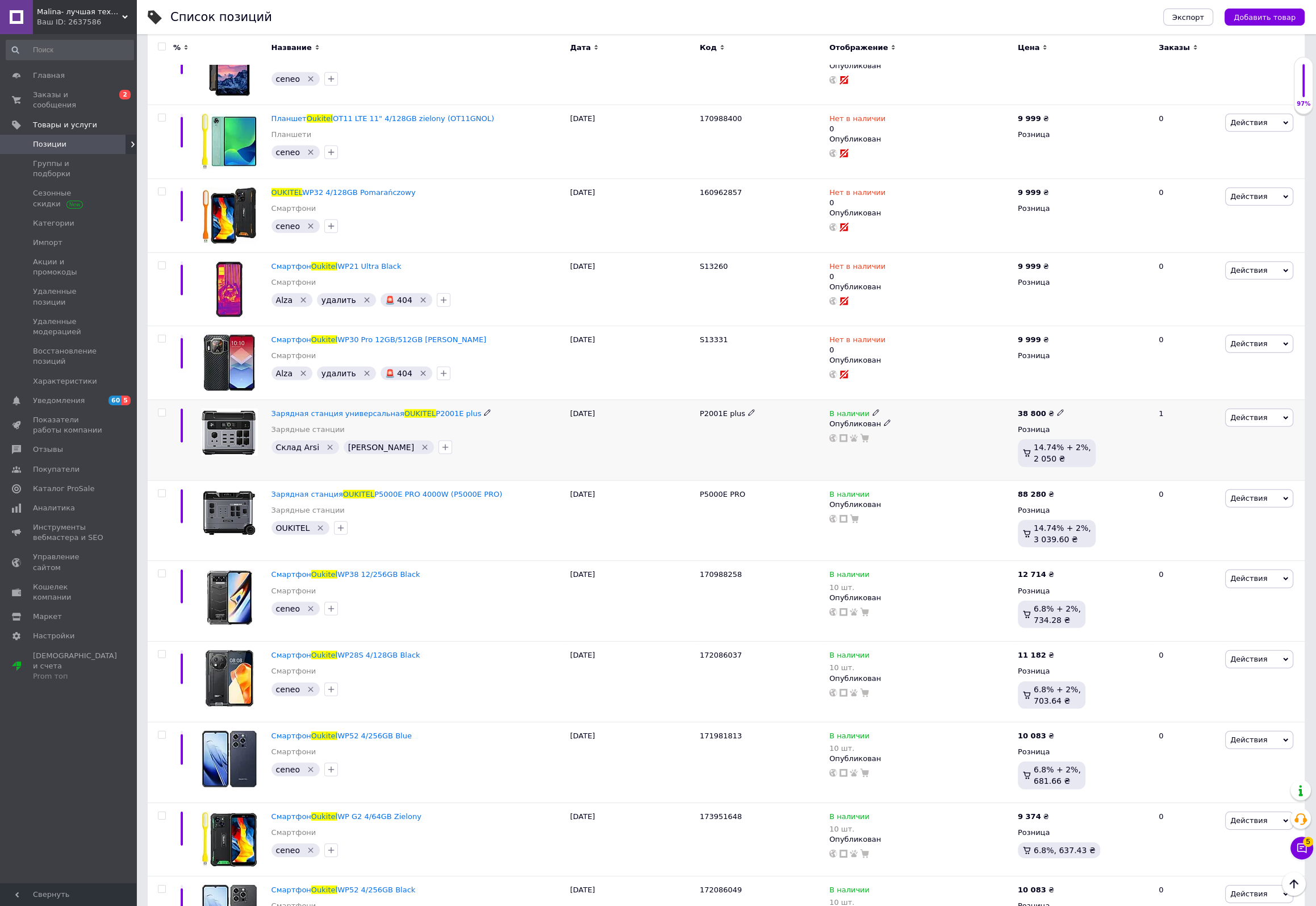
type input "Oukitel"
click at [1057, 409] on icon at bounding box center [1060, 412] width 7 height 7
click at [1082, 389] on input "38800" at bounding box center [1111, 401] width 86 height 23
type input "38900"
drag, startPoint x: 468, startPoint y: 396, endPoint x: 387, endPoint y: 402, distance: 81.2
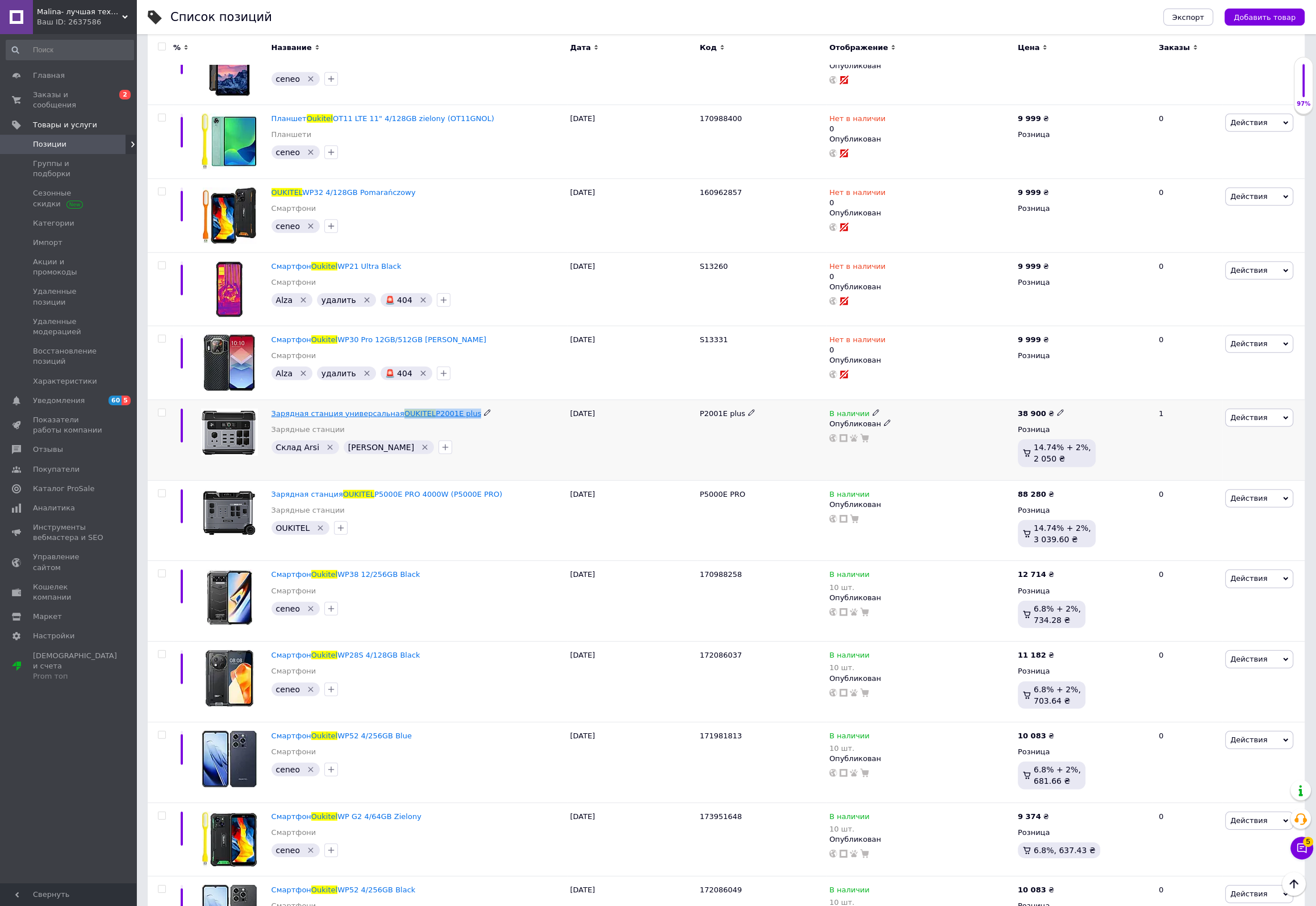
click at [387, 408] on div "Зарядная станция универсальная OUKITEL P2001E plus" at bounding box center [418, 414] width 293 height 11
copy div "OUKITEL P2001E plus"
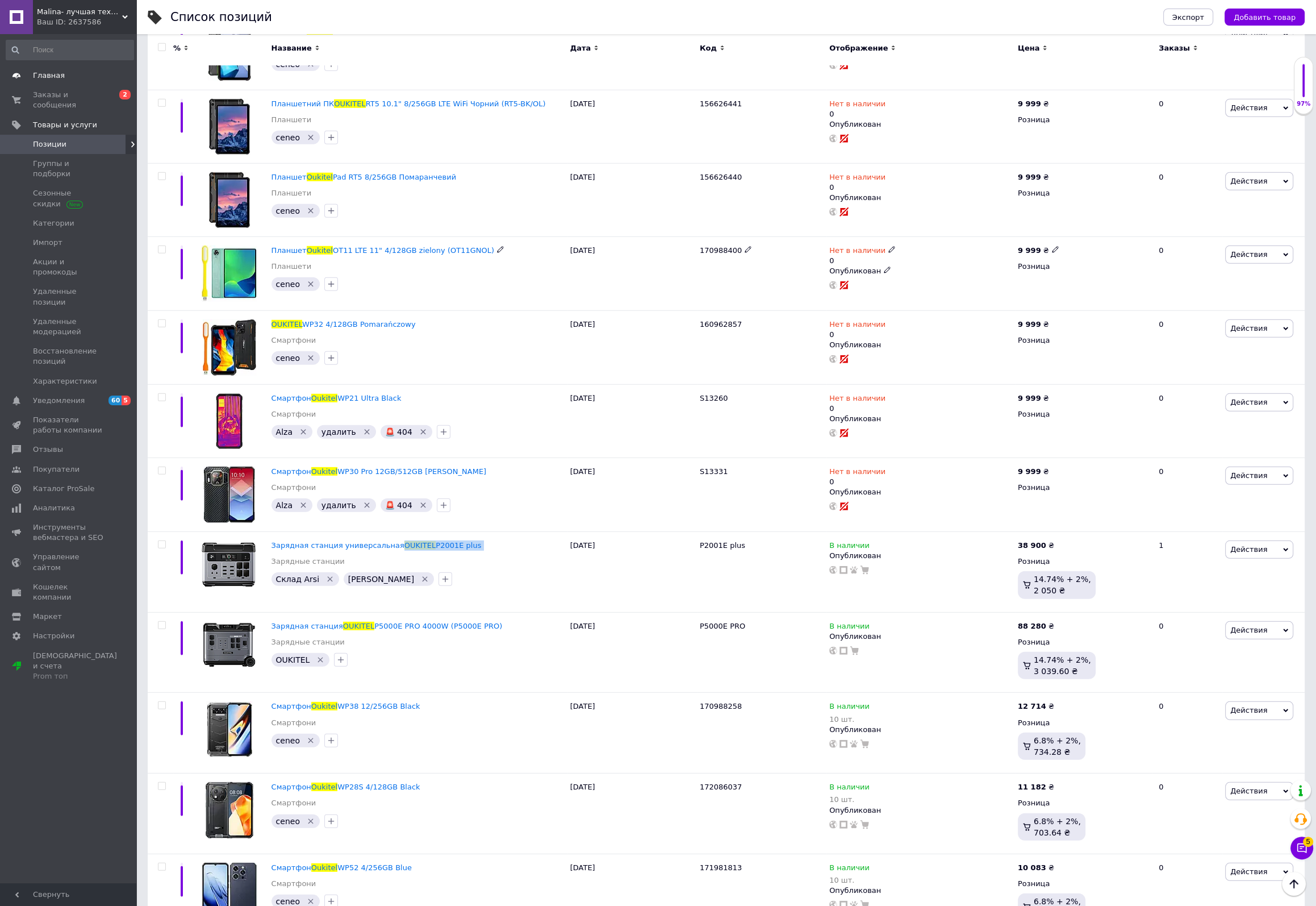
scroll to position [4603, 0]
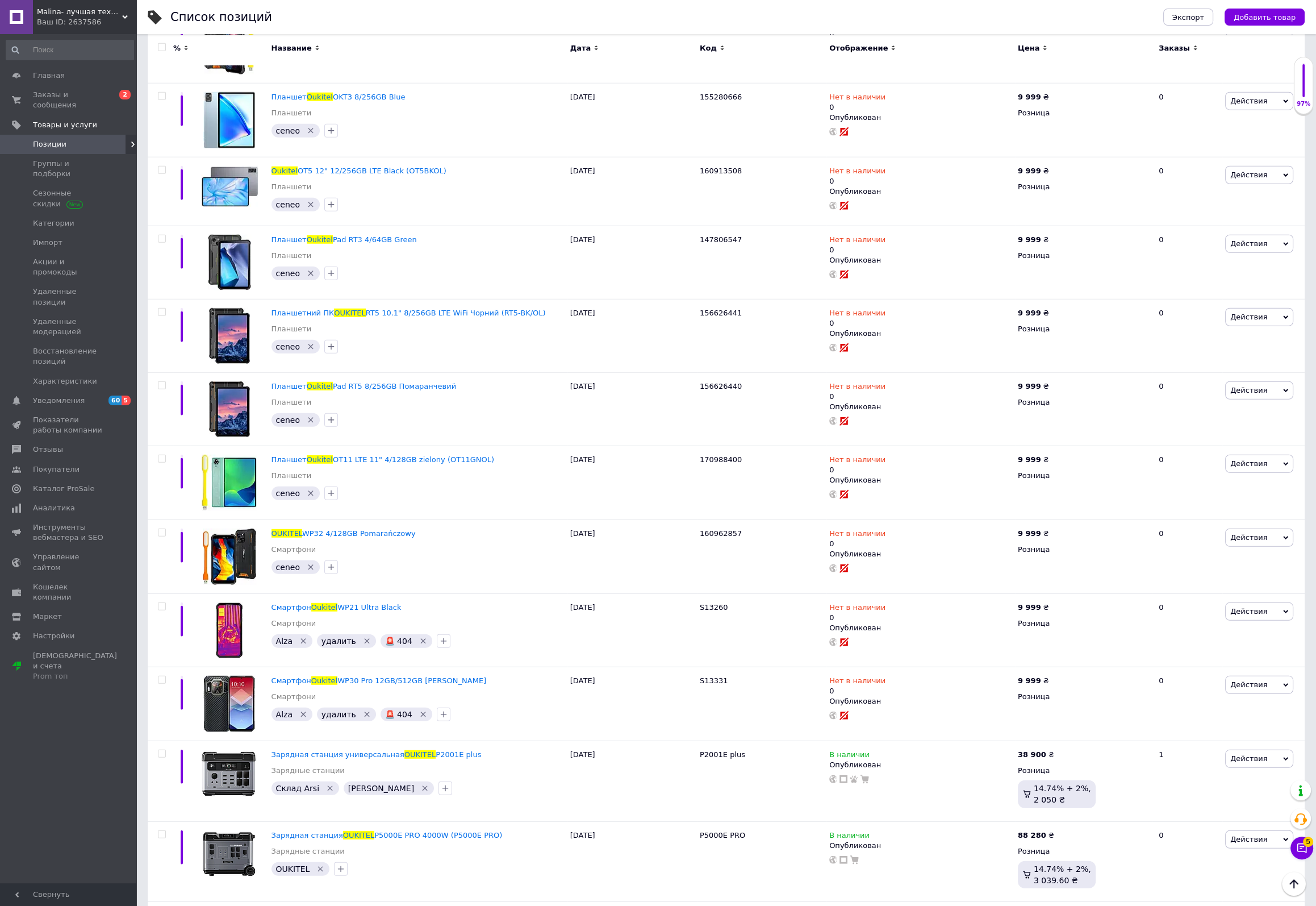
click at [45, 17] on div "Ваш ID: 2637586" at bounding box center [86, 23] width 99 height 11
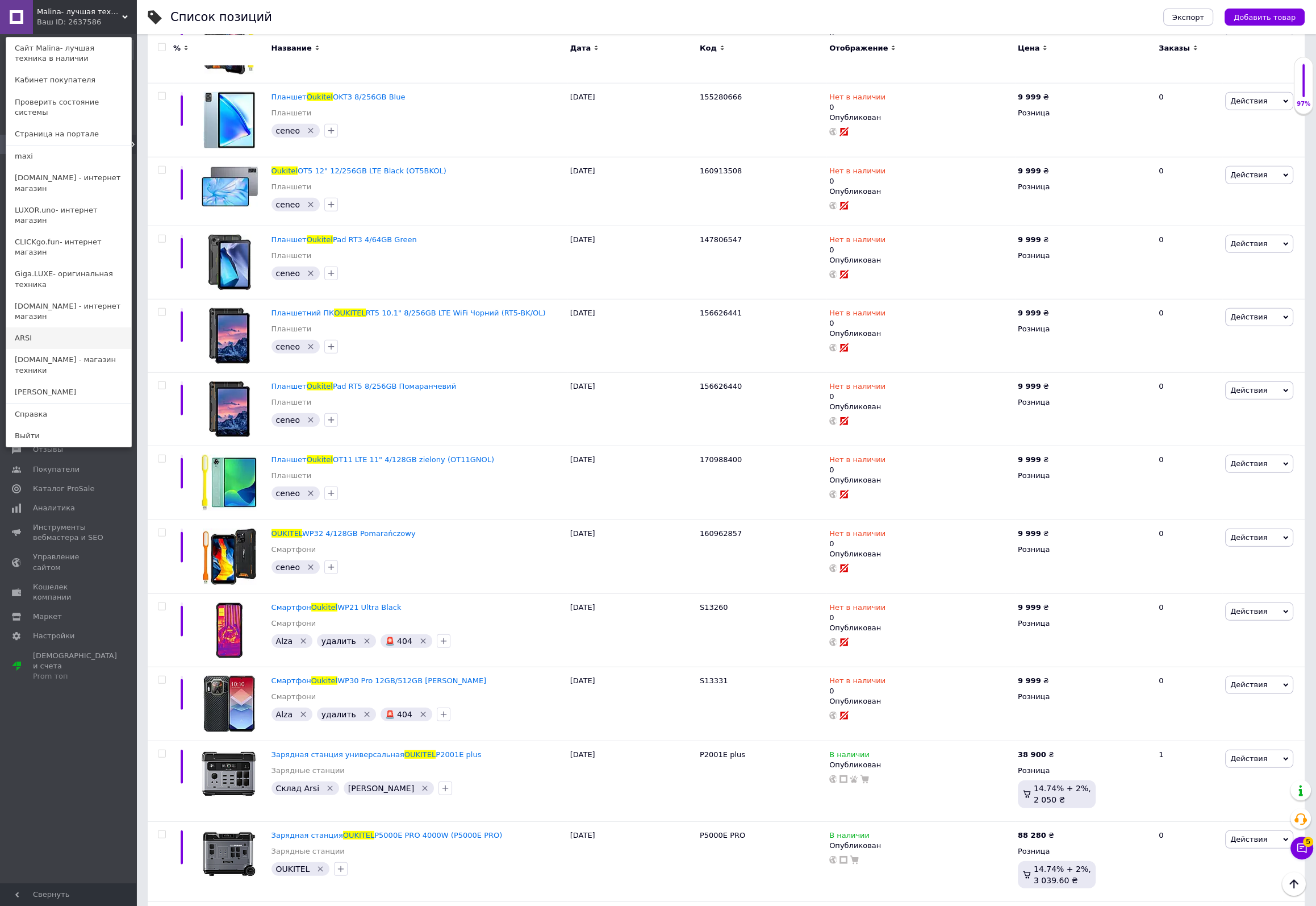
click at [17, 327] on link "ARSI" at bounding box center [68, 338] width 125 height 22
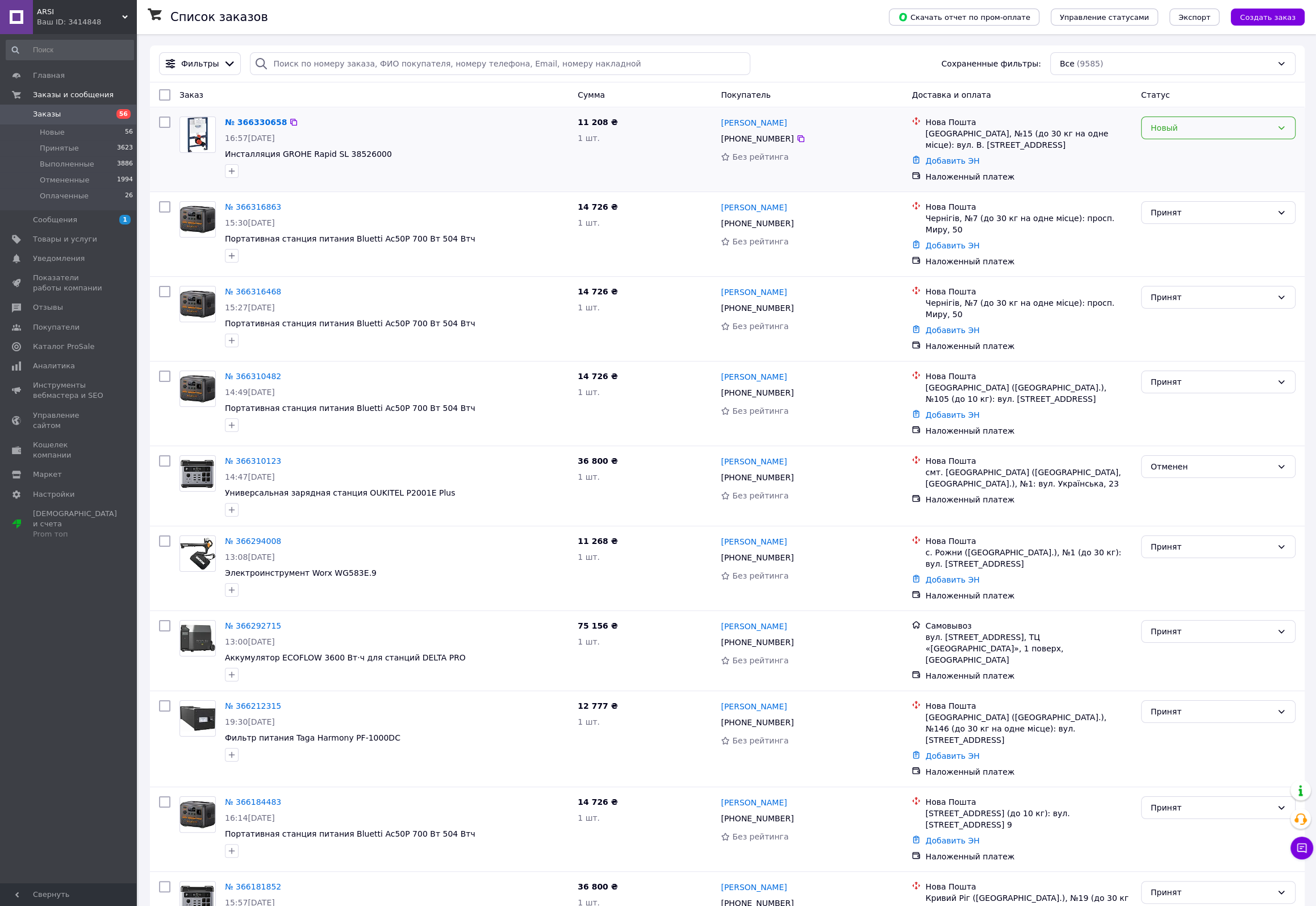
click at [1203, 129] on div "Новый" at bounding box center [1211, 128] width 122 height 13
click at [1177, 153] on li "Принят" at bounding box center [1218, 153] width 153 height 20
click at [247, 119] on link "№ 366330658" at bounding box center [253, 123] width 56 height 9
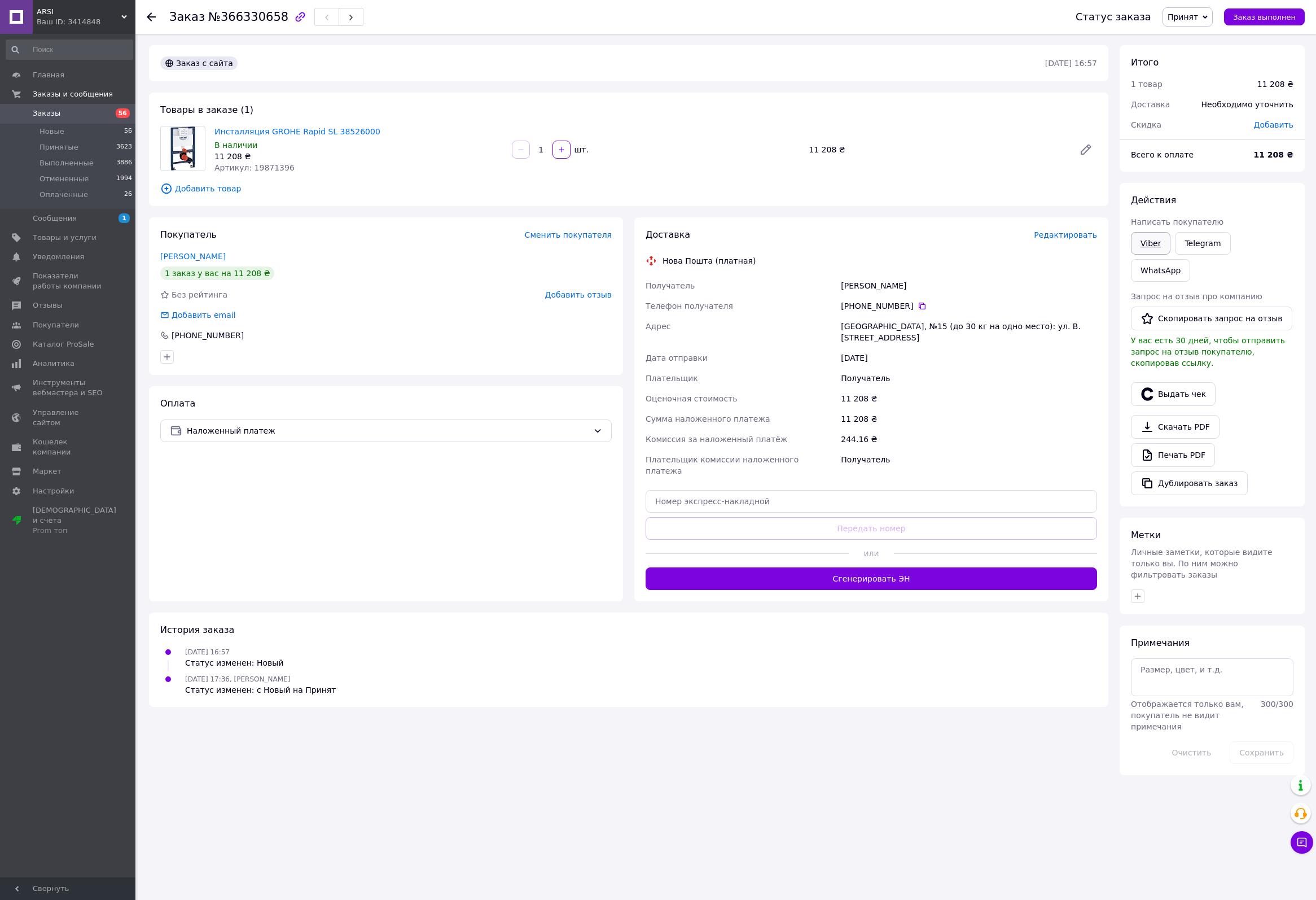
click at [1148, 246] on link "Viber" at bounding box center [1151, 243] width 40 height 23
drag, startPoint x: 213, startPoint y: 131, endPoint x: 294, endPoint y: 168, distance: 89.1
click at [294, 168] on div "Инсталляция GROHE Rapid SL 38526000 В наличии 11 208 ₴ Артикул: 19871396" at bounding box center [359, 149] width 297 height 52
copy div "Инсталляция GROHE Rapid SL 38526000 В наличии 11 208 ₴ Артикул: 19871396"
drag, startPoint x: 216, startPoint y: 17, endPoint x: 270, endPoint y: 19, distance: 54.0
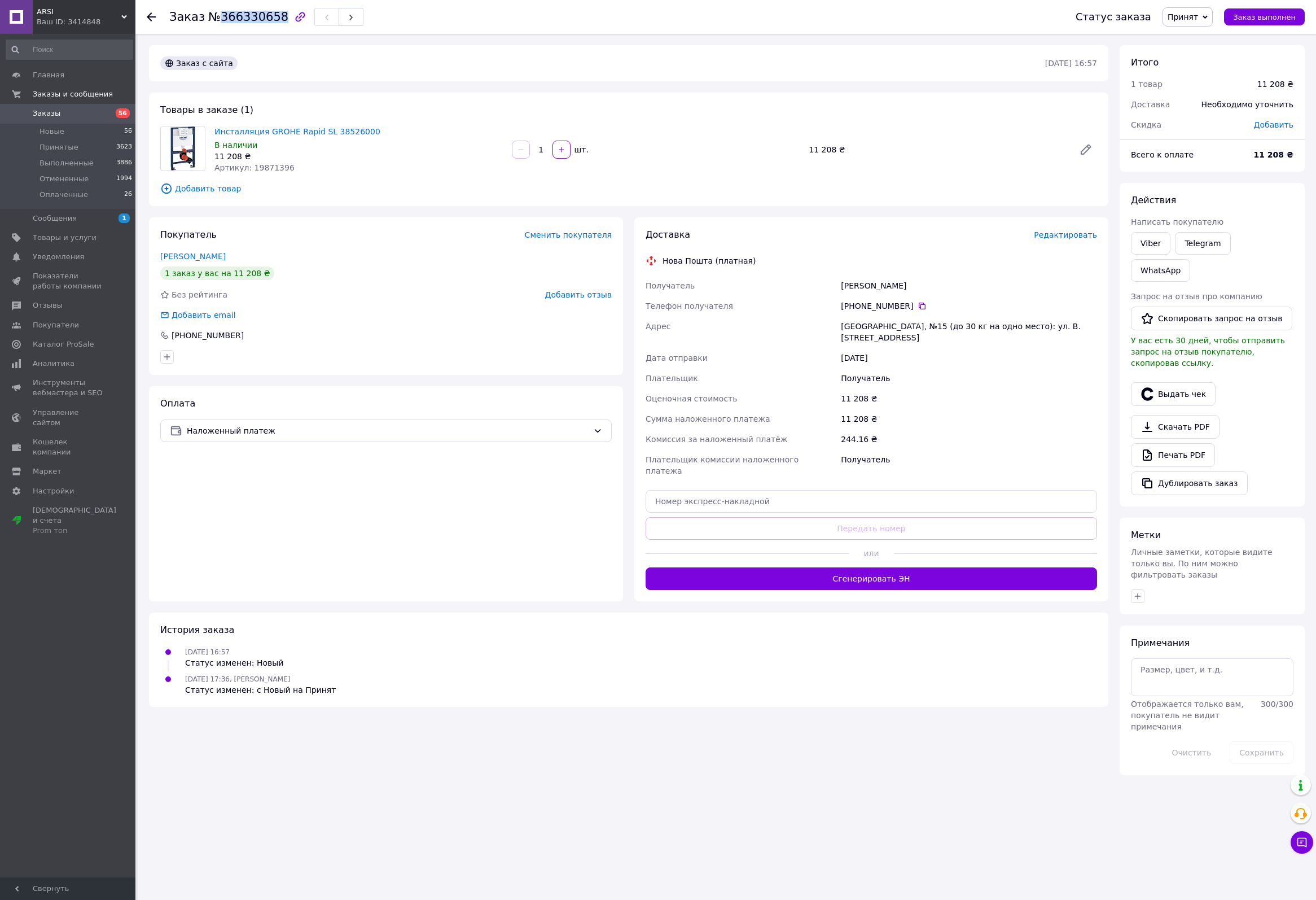
click at [270, 19] on span "№366330658" at bounding box center [248, 17] width 80 height 14
copy span "366330658"
click at [59, 16] on span "ARSI" at bounding box center [79, 12] width 85 height 11
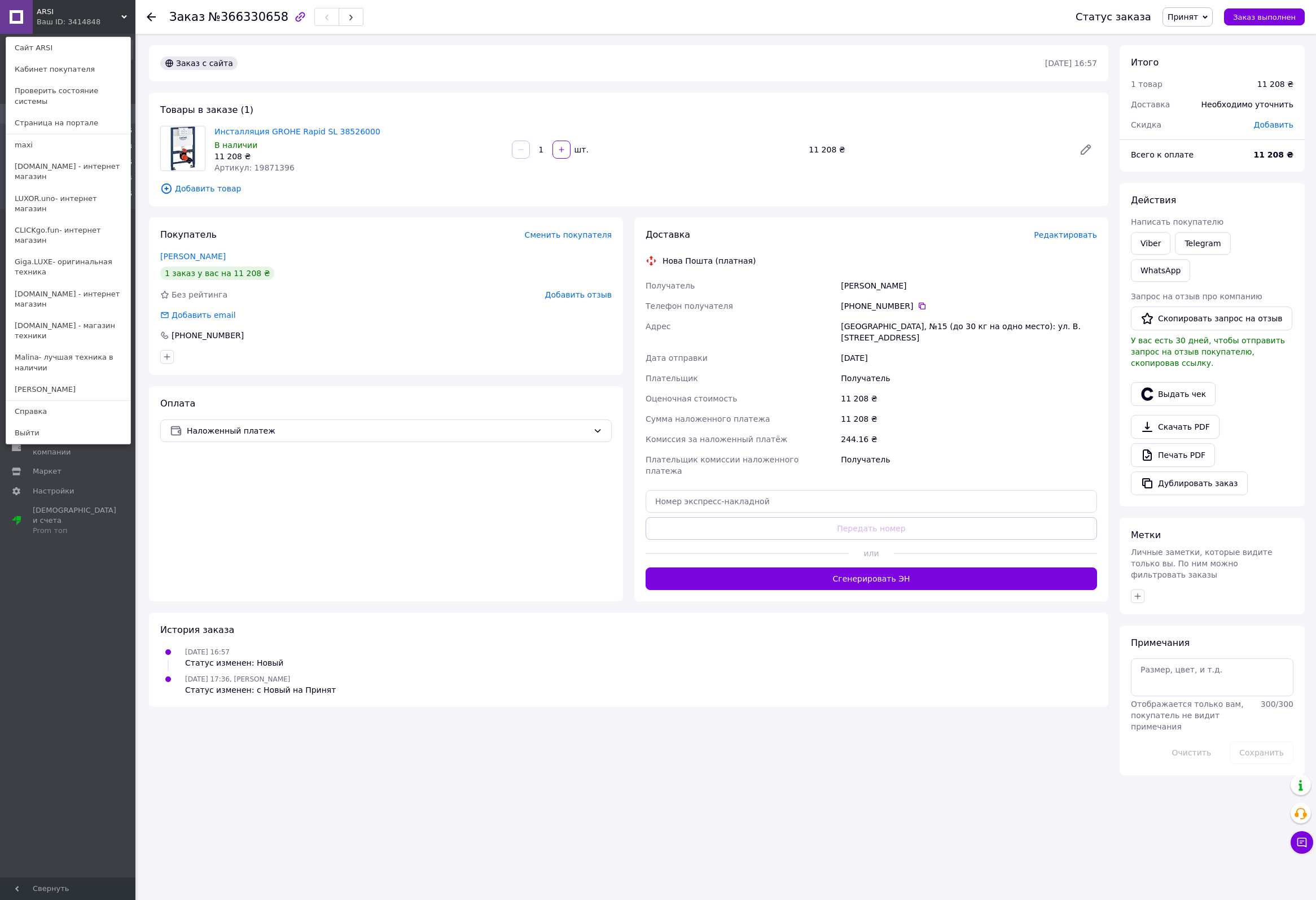
click at [59, 19] on div "Ваш ID: 3414848" at bounding box center [60, 23] width 47 height 11
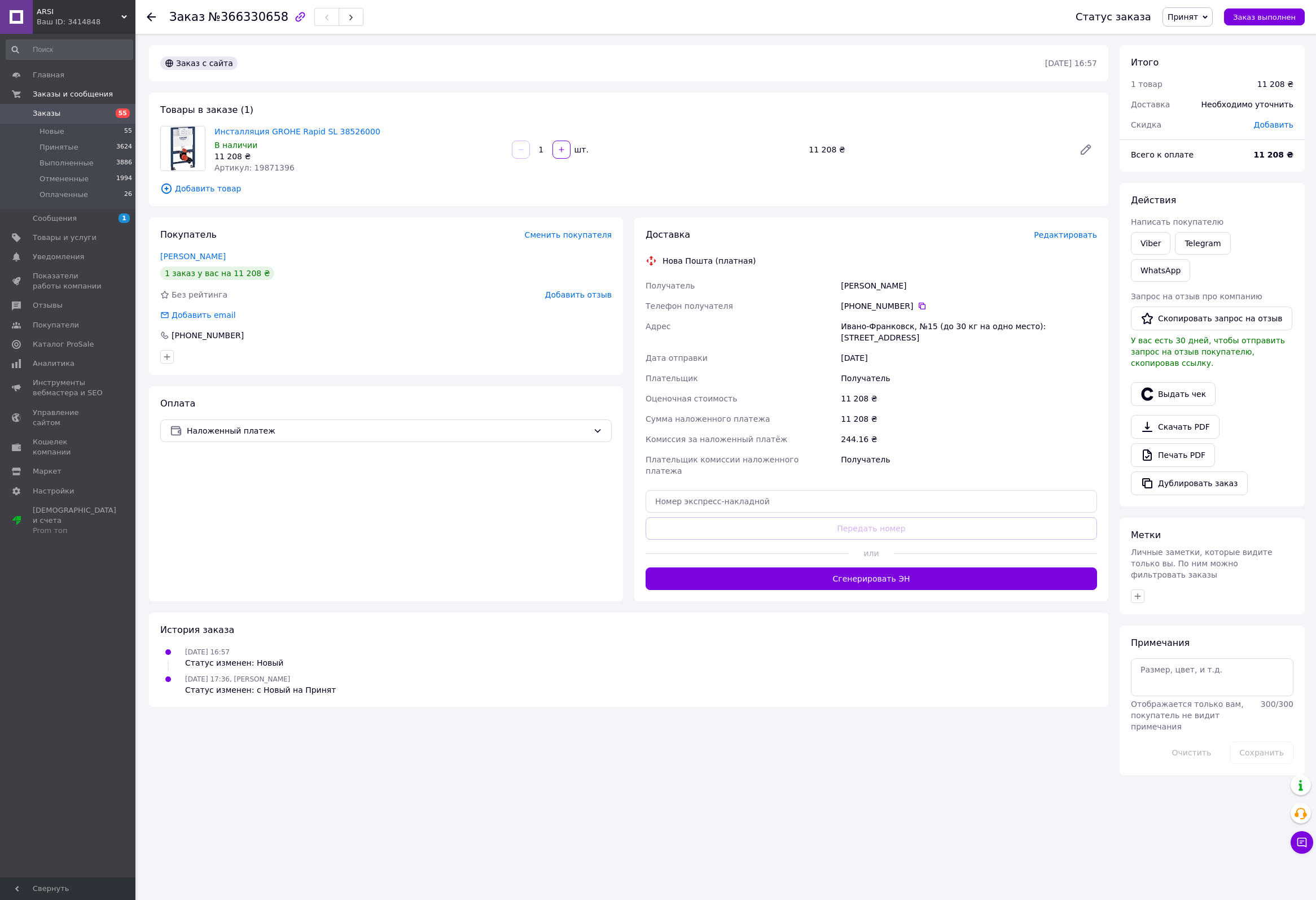
click at [74, 18] on div "Ваш ID: 3414848" at bounding box center [86, 23] width 98 height 11
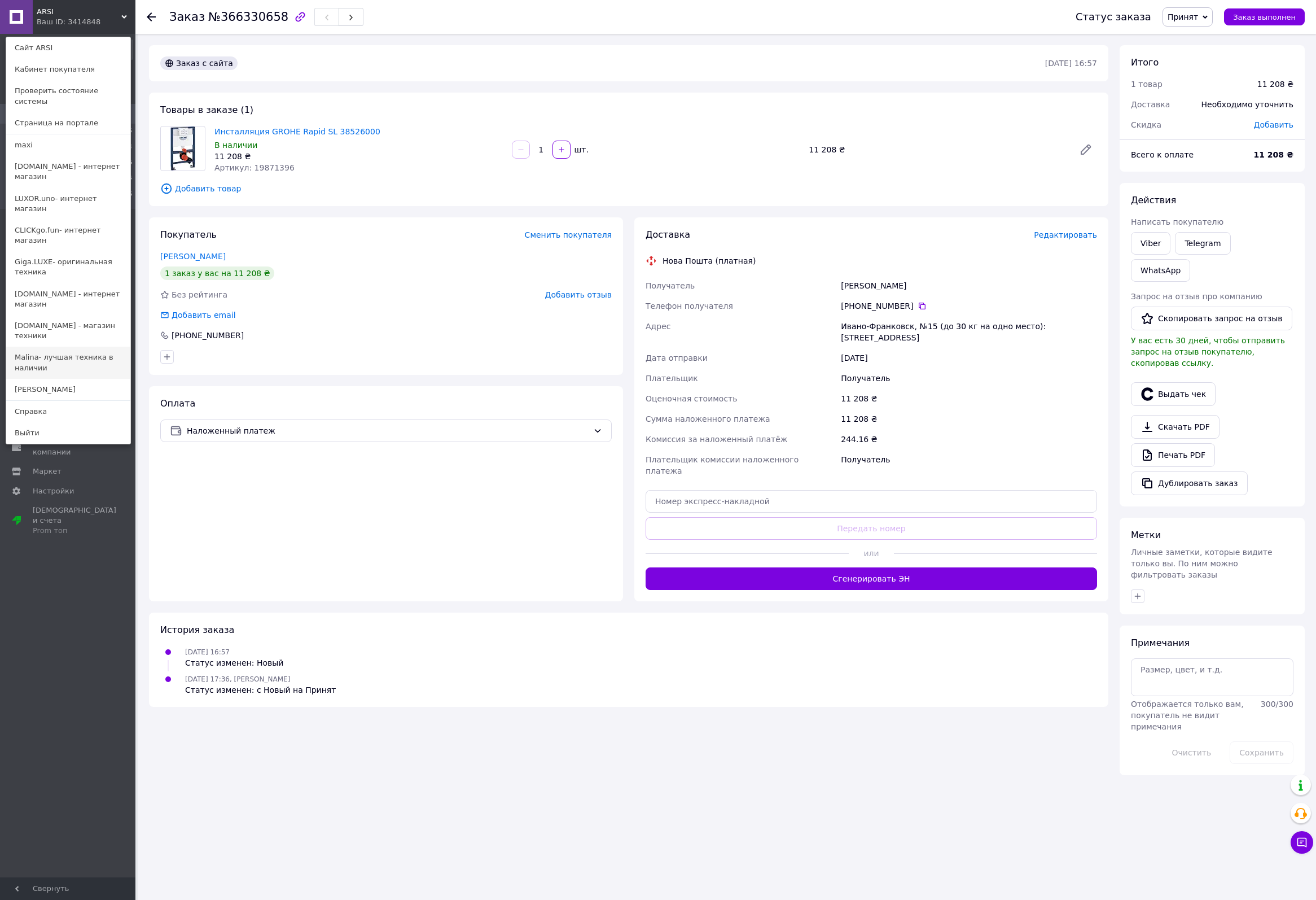
click at [26, 346] on link "Malina- лучшая техника в наличии" at bounding box center [68, 362] width 124 height 32
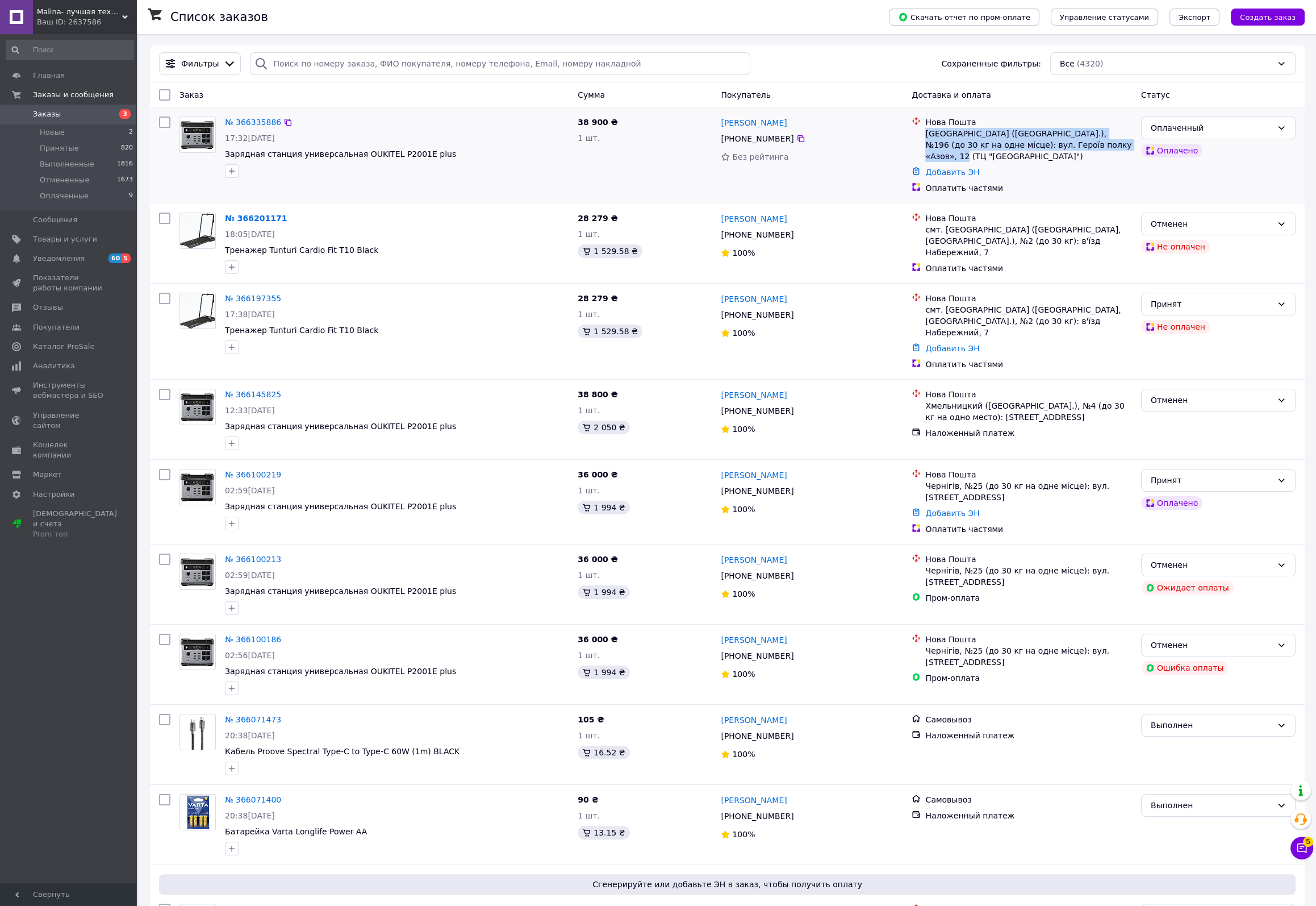
drag, startPoint x: 926, startPoint y: 136, endPoint x: 1086, endPoint y: 144, distance: 160.2
click at [1086, 144] on div "[GEOGRAPHIC_DATA] ([GEOGRAPHIC_DATA].), №196 (до 30 кг на одне місце): вул. Гер…" at bounding box center [1028, 144] width 206 height 34
copy div "[GEOGRAPHIC_DATA] ([GEOGRAPHIC_DATA].), №196 (до 30 кг на одне місце): вул. Гер…"
drag, startPoint x: 804, startPoint y: 123, endPoint x: 707, endPoint y: 127, distance: 97.1
click at [707, 127] on div "№ 366335886 17:32, 12.10.2025 Зарядная станция универсальная OUKITEL P2001E plu…" at bounding box center [727, 155] width 1146 height 86
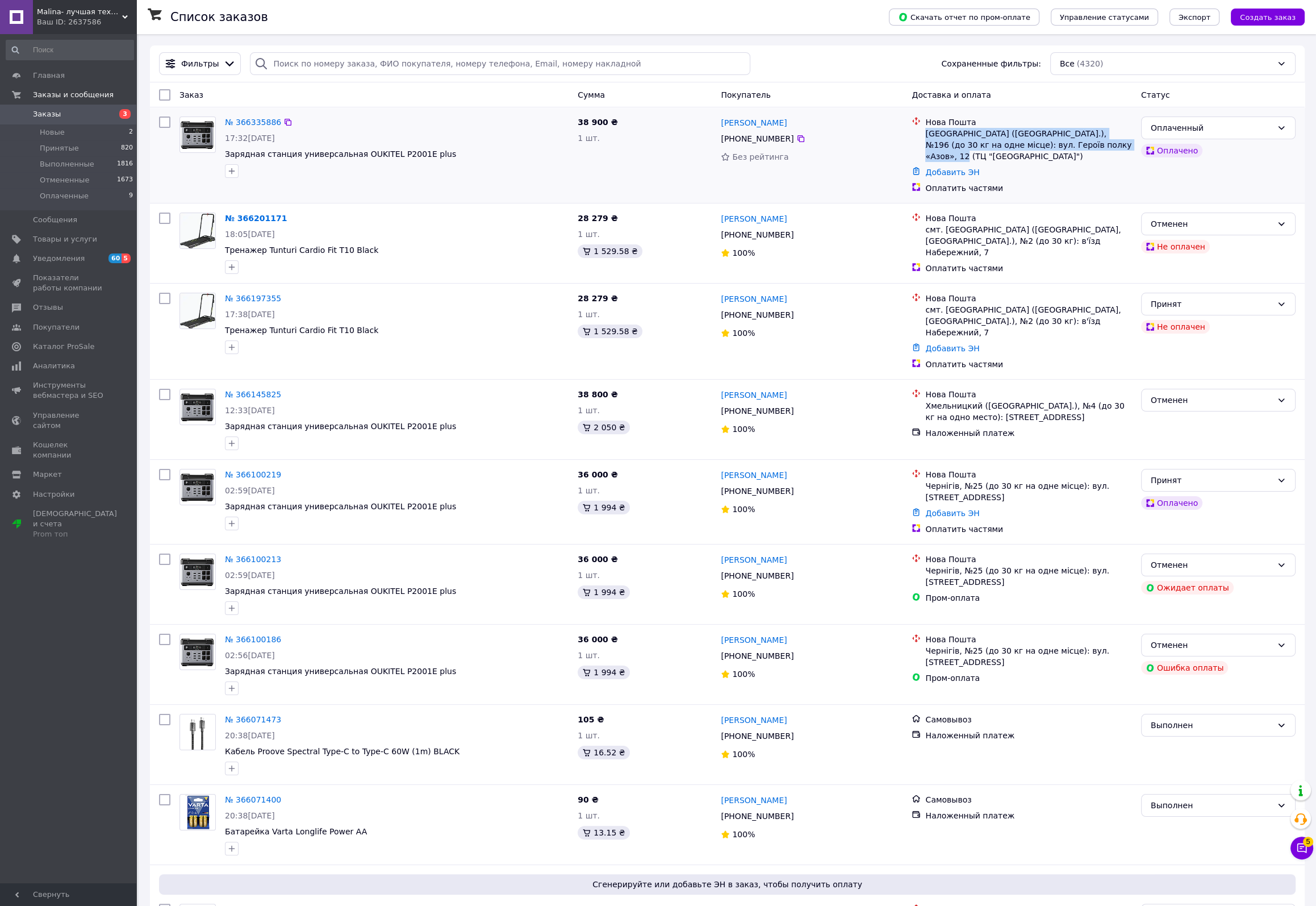
copy div "38 900 ₴ 1 шт. Надежда БУРЛЯЙ"
click at [816, 120] on div "Надежда БУРЛЯЙ" at bounding box center [811, 123] width 184 height 14
drag, startPoint x: 789, startPoint y: 123, endPoint x: 715, endPoint y: 124, distance: 74.0
click at [715, 124] on div "№ 366335886 17:32, 12.10.2025 Зарядная станция универсальная OUKITEL P2001E plu…" at bounding box center [727, 155] width 1146 height 86
click at [717, 122] on div "Надежда БУРЛЯЙ +380 98 243 72 39 Без рейтинга" at bounding box center [812, 155] width 190 height 86
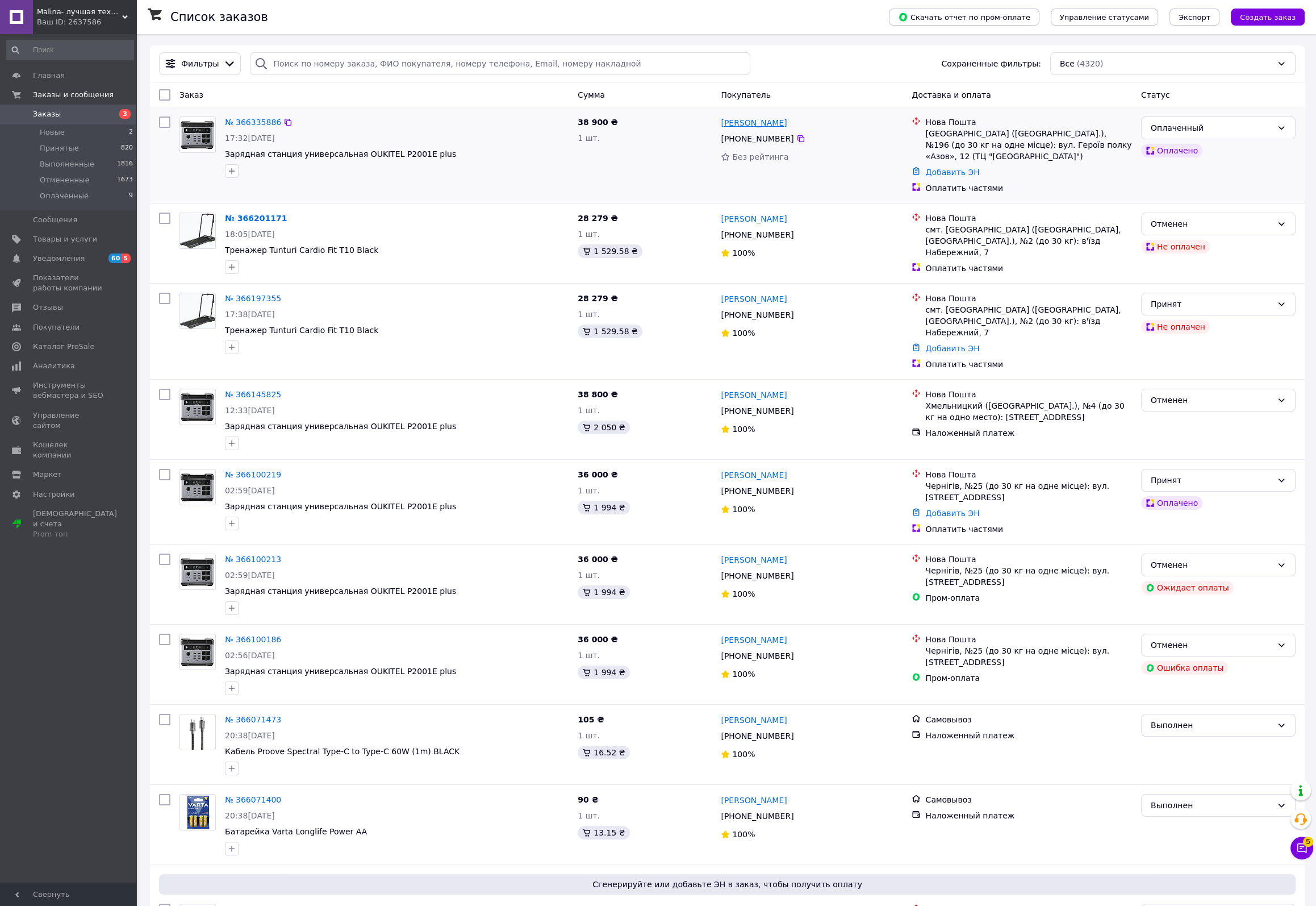
drag, startPoint x: 791, startPoint y: 123, endPoint x: 722, endPoint y: 123, distance: 69.0
click at [722, 123] on div "Надежда БУРЛЯЙ" at bounding box center [811, 123] width 184 height 14
copy link "Надежда БУРЛЯЙ"
click at [88, 16] on span "Malina- лучшая техника в наличии" at bounding box center [79, 12] width 85 height 11
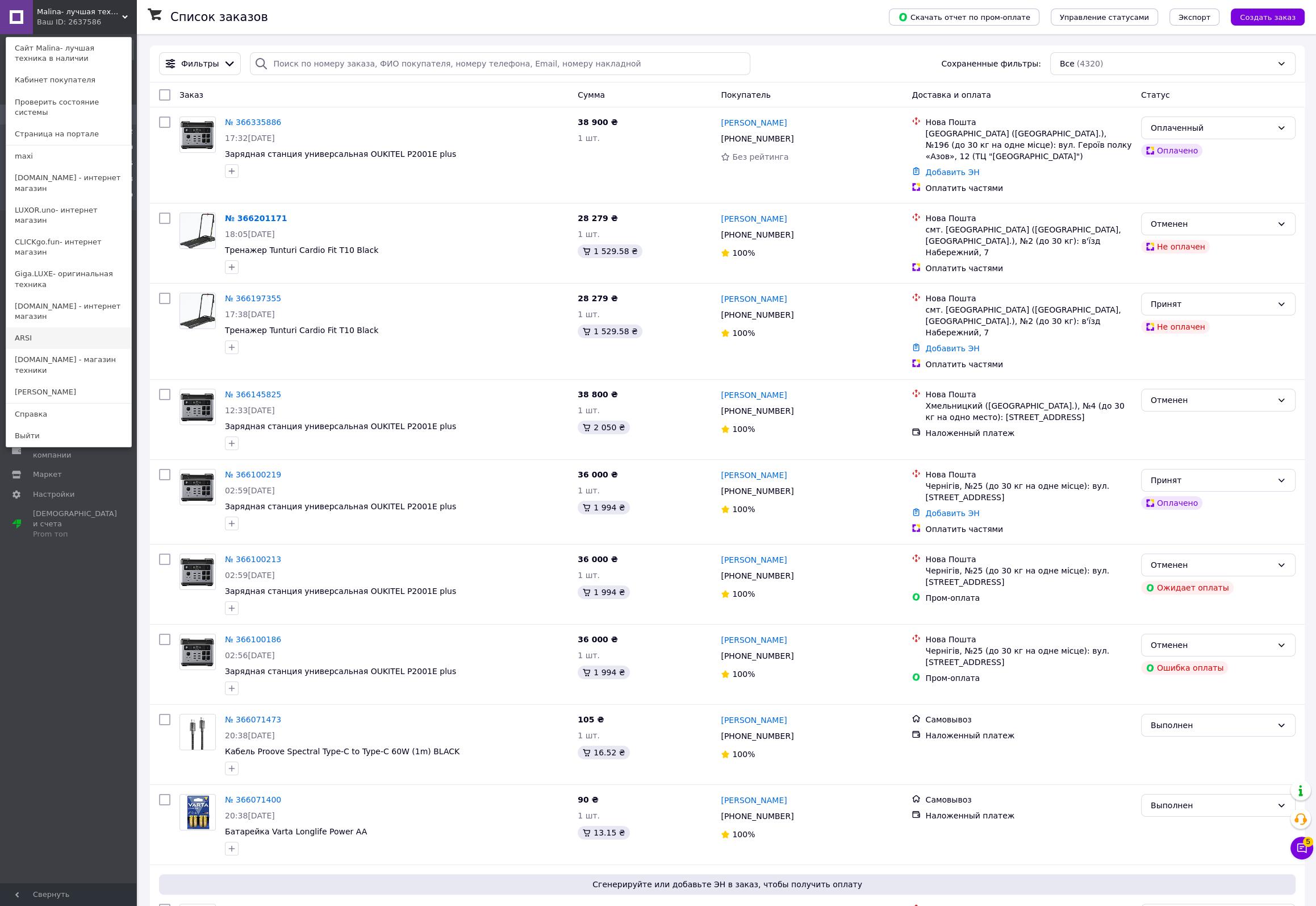
click at [23, 327] on link "ARSI" at bounding box center [68, 338] width 125 height 22
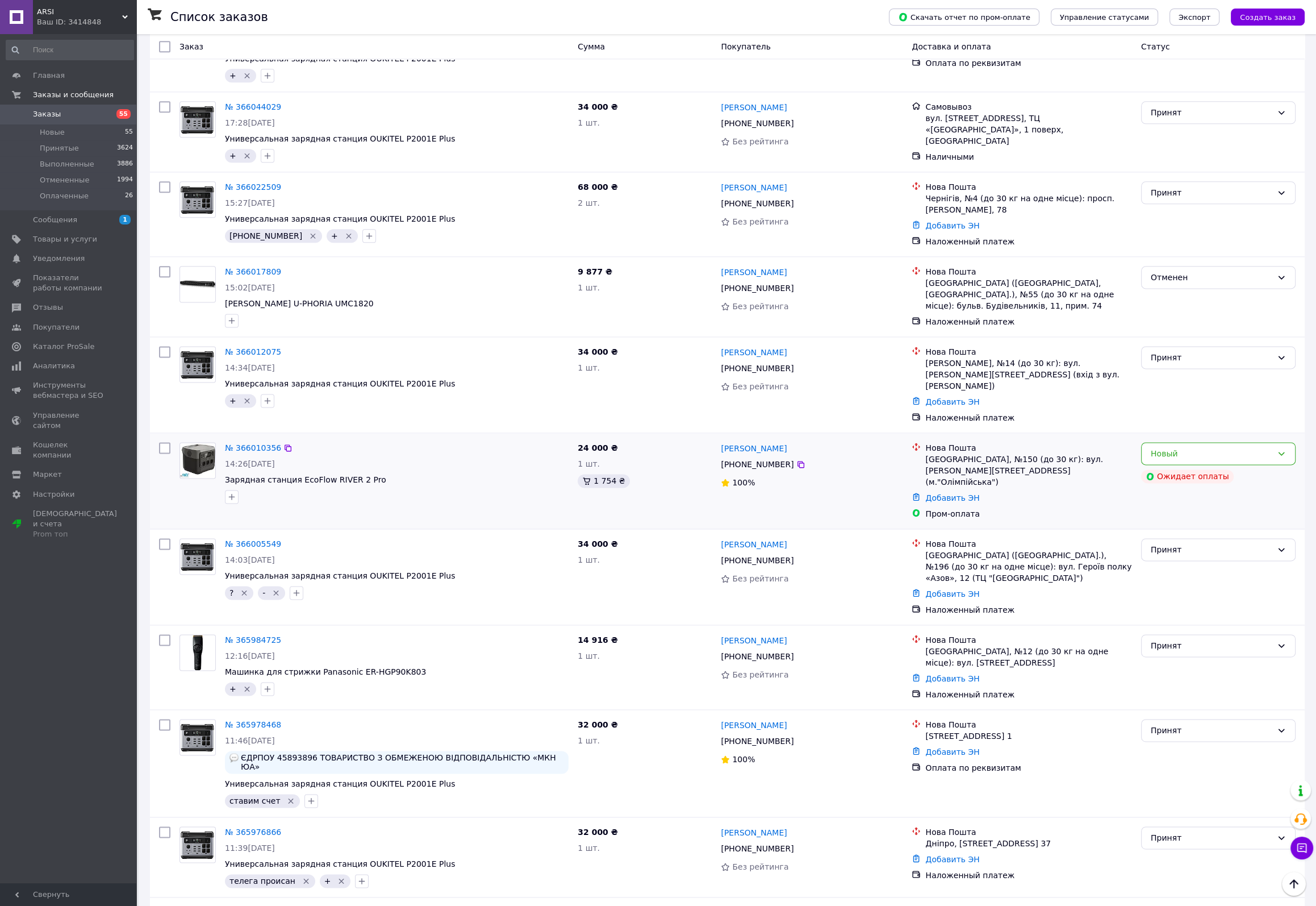
scroll to position [2217, 0]
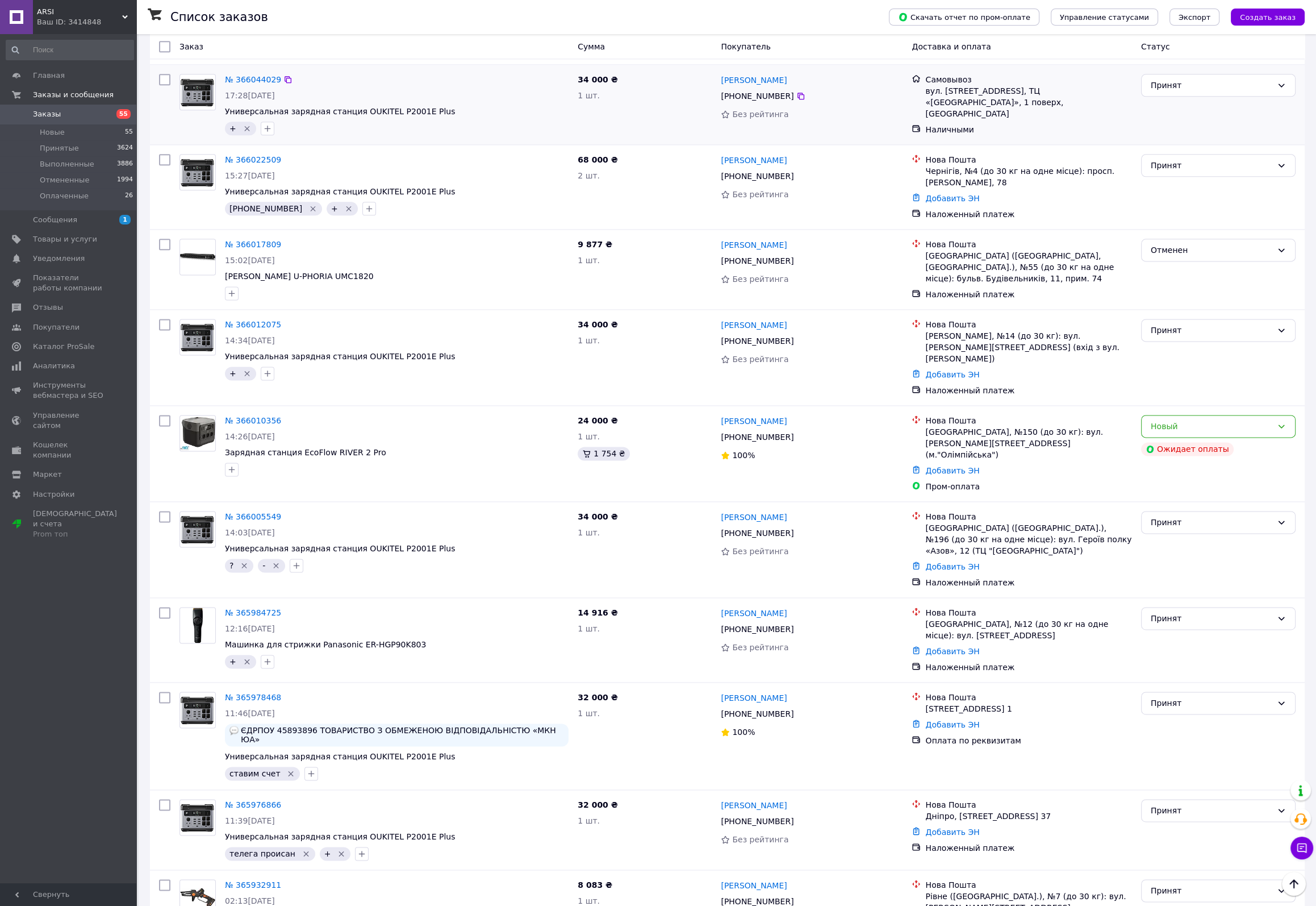
click at [1237, 74] on div "Принят" at bounding box center [1218, 104] width 163 height 70
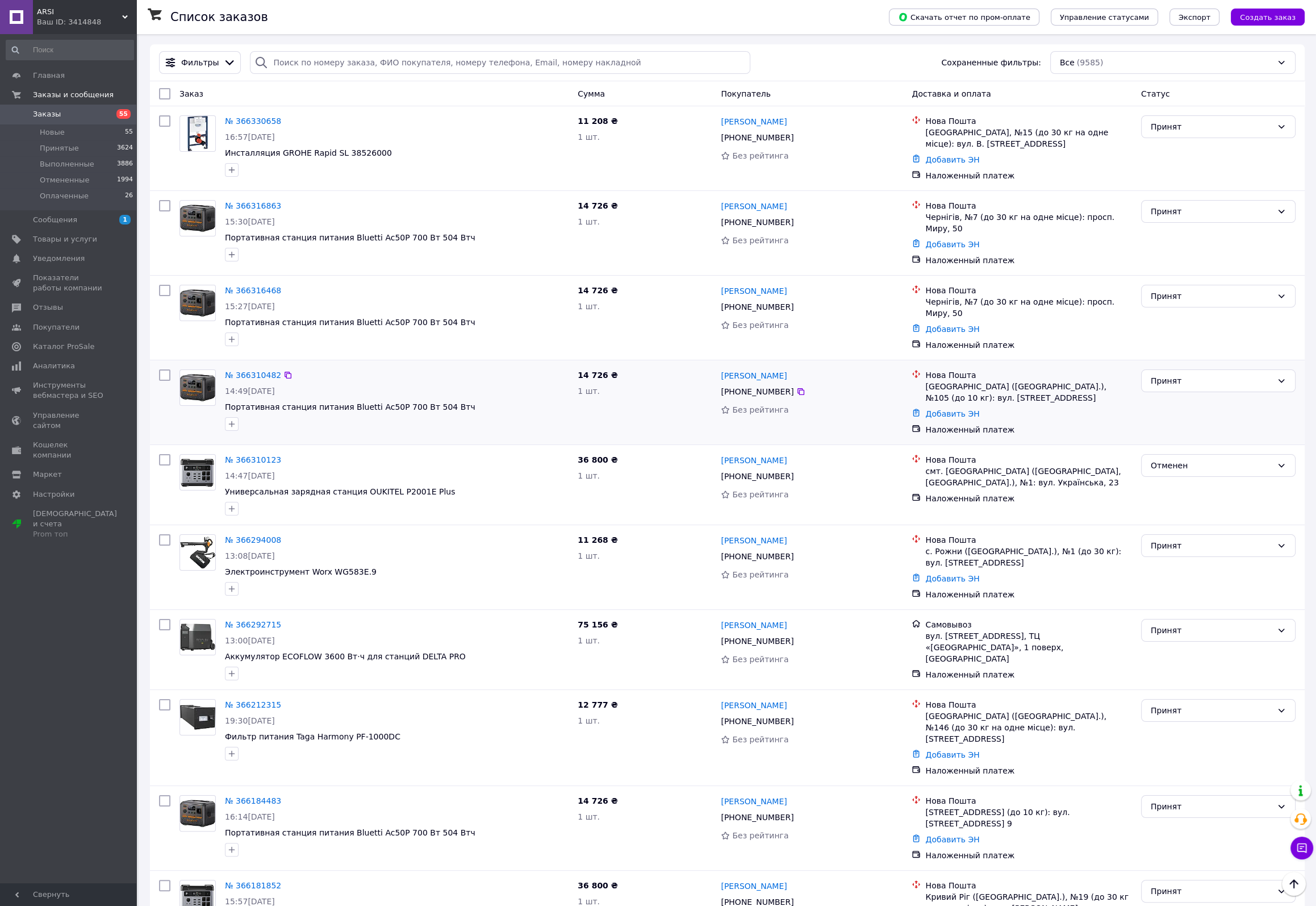
scroll to position [0, 0]
click at [40, 116] on span "Заказы" at bounding box center [47, 114] width 28 height 11
click at [849, 17] on div "Список заказов" at bounding box center [518, 17] width 695 height 34
click at [866, 17] on div "Список заказов" at bounding box center [518, 17] width 695 height 34
click at [466, 11] on div "Список заказов" at bounding box center [518, 17] width 695 height 34
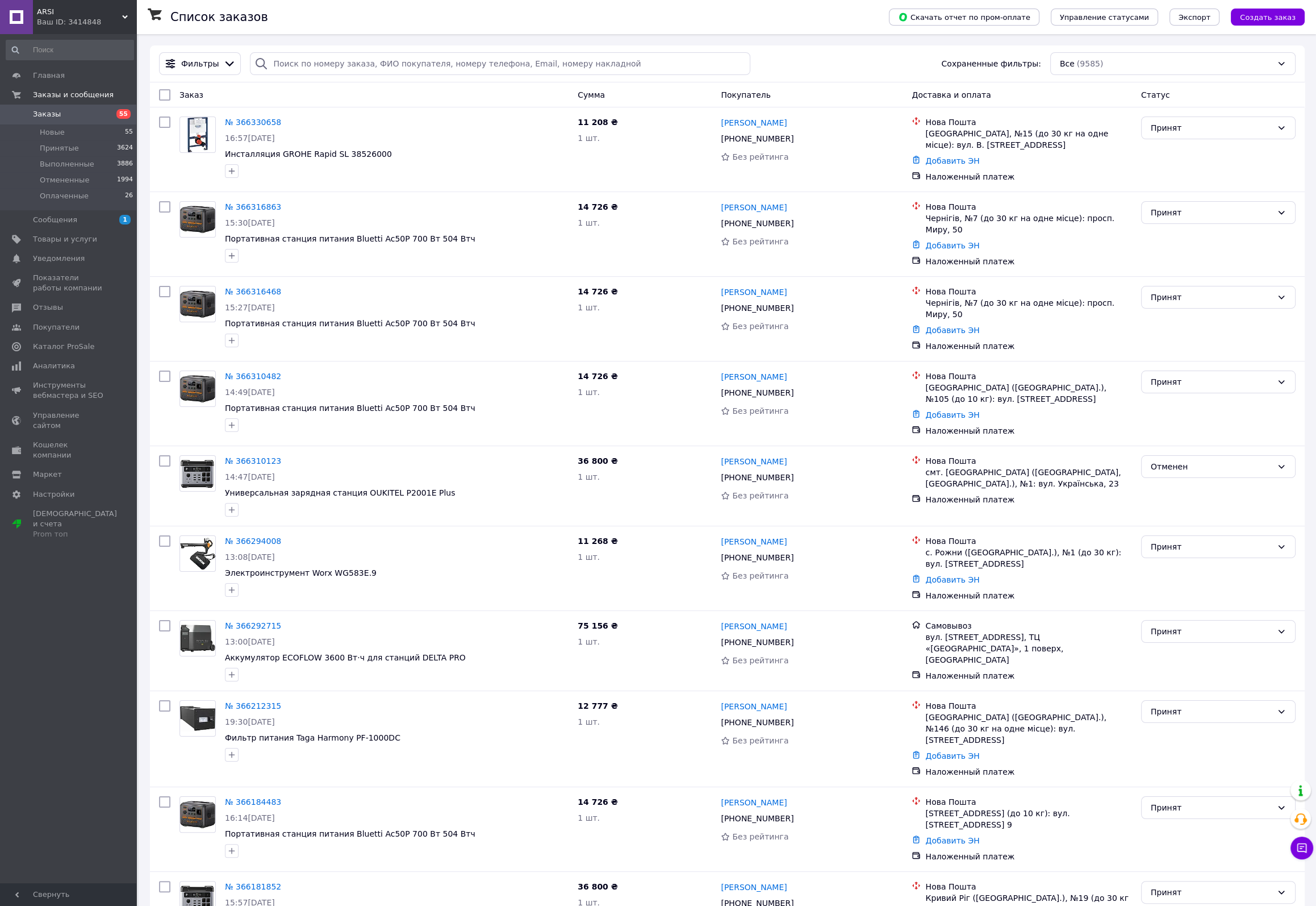
click at [372, 20] on div "Список заказов" at bounding box center [518, 17] width 695 height 34
